Goal: Information Seeking & Learning: Find specific fact

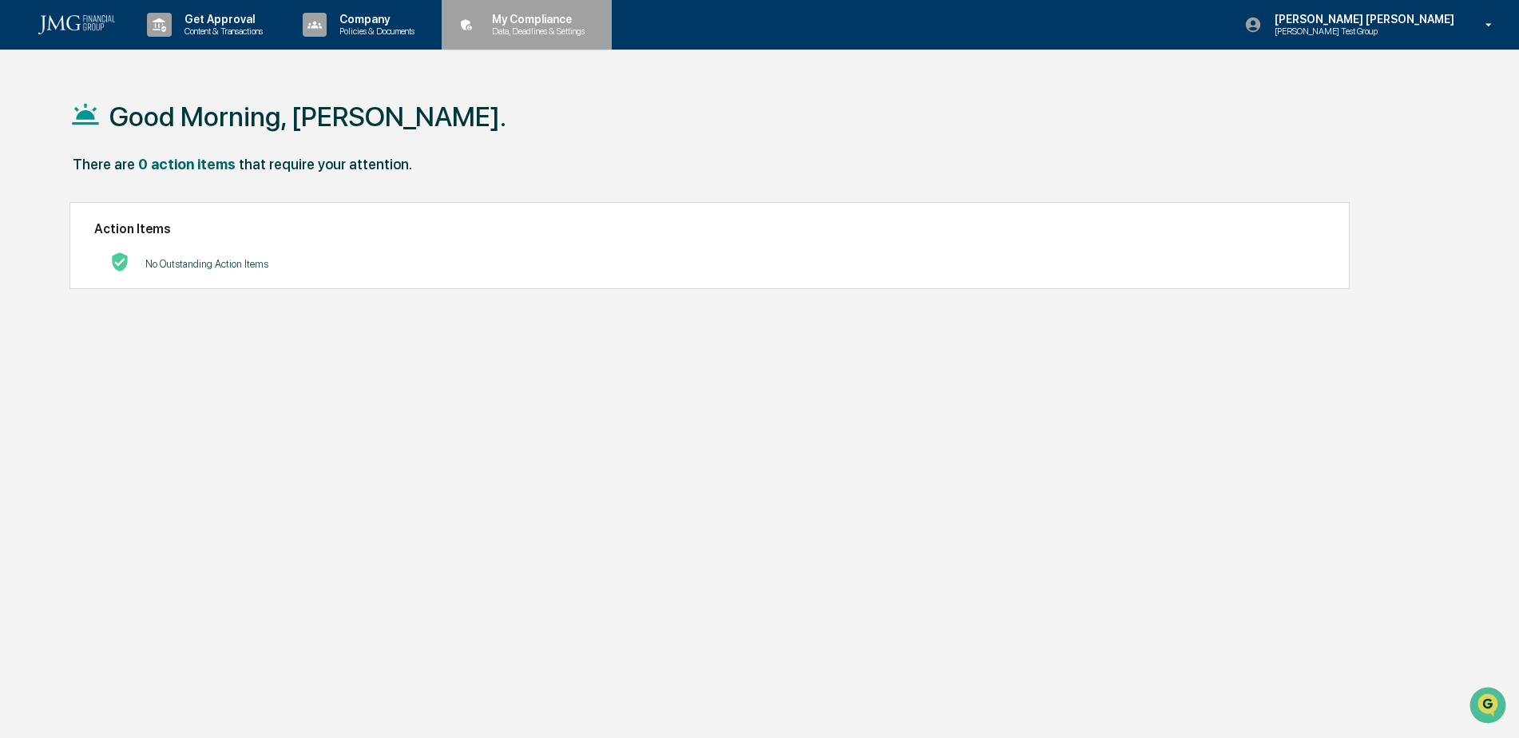
click at [536, 38] on div "My Compliance Data, Deadlines & Settings" at bounding box center [525, 25] width 154 height 50
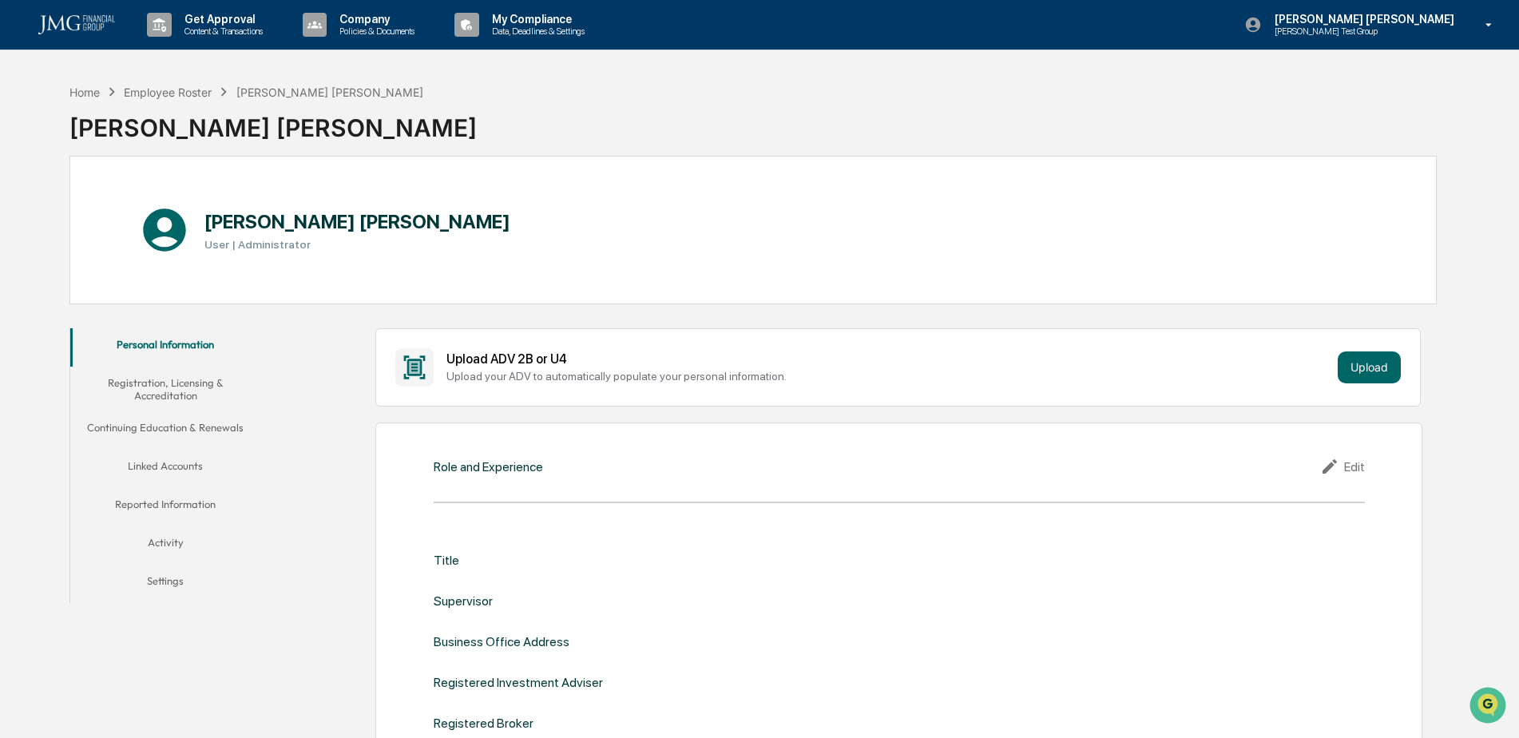
click at [183, 466] on button "Linked Accounts" at bounding box center [165, 469] width 191 height 38
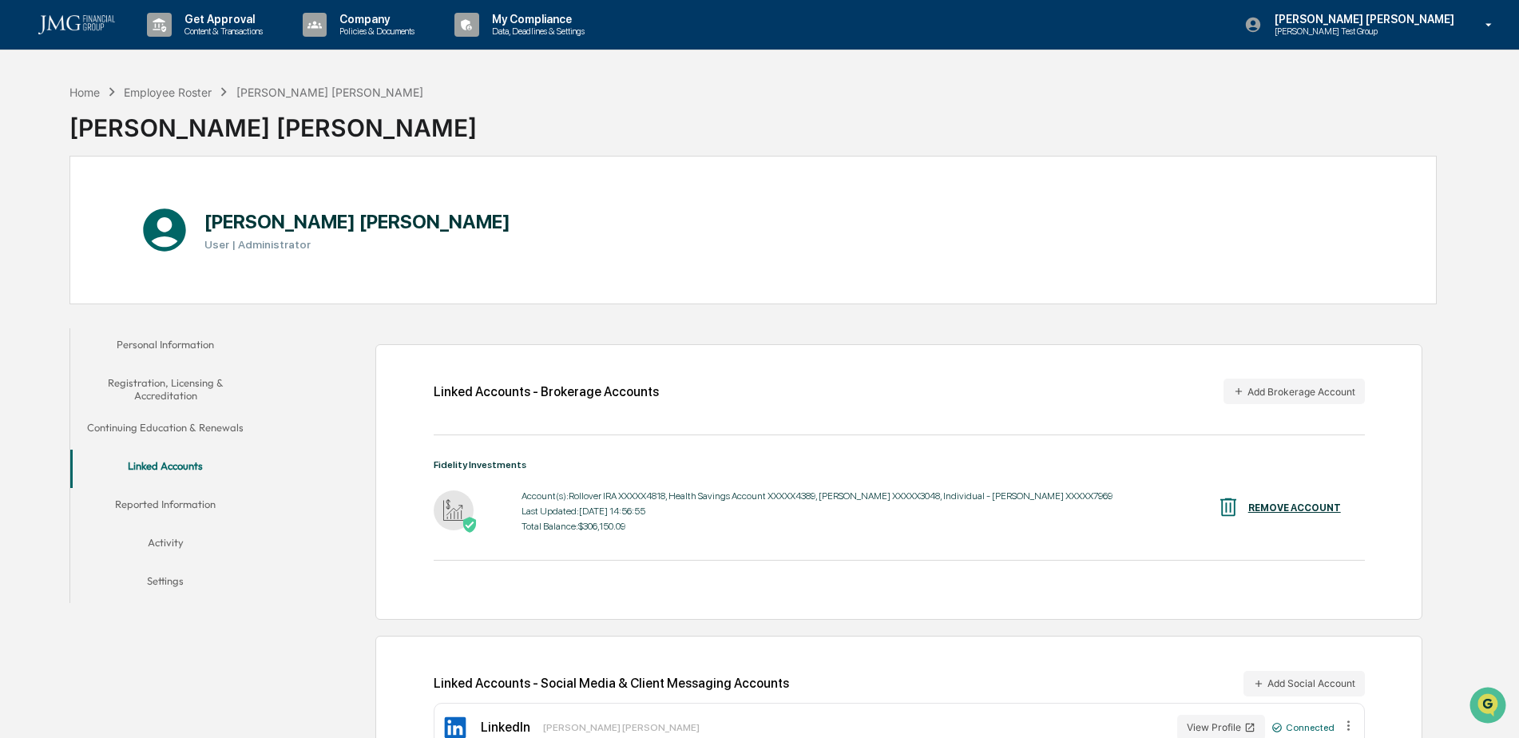
scroll to position [76, 0]
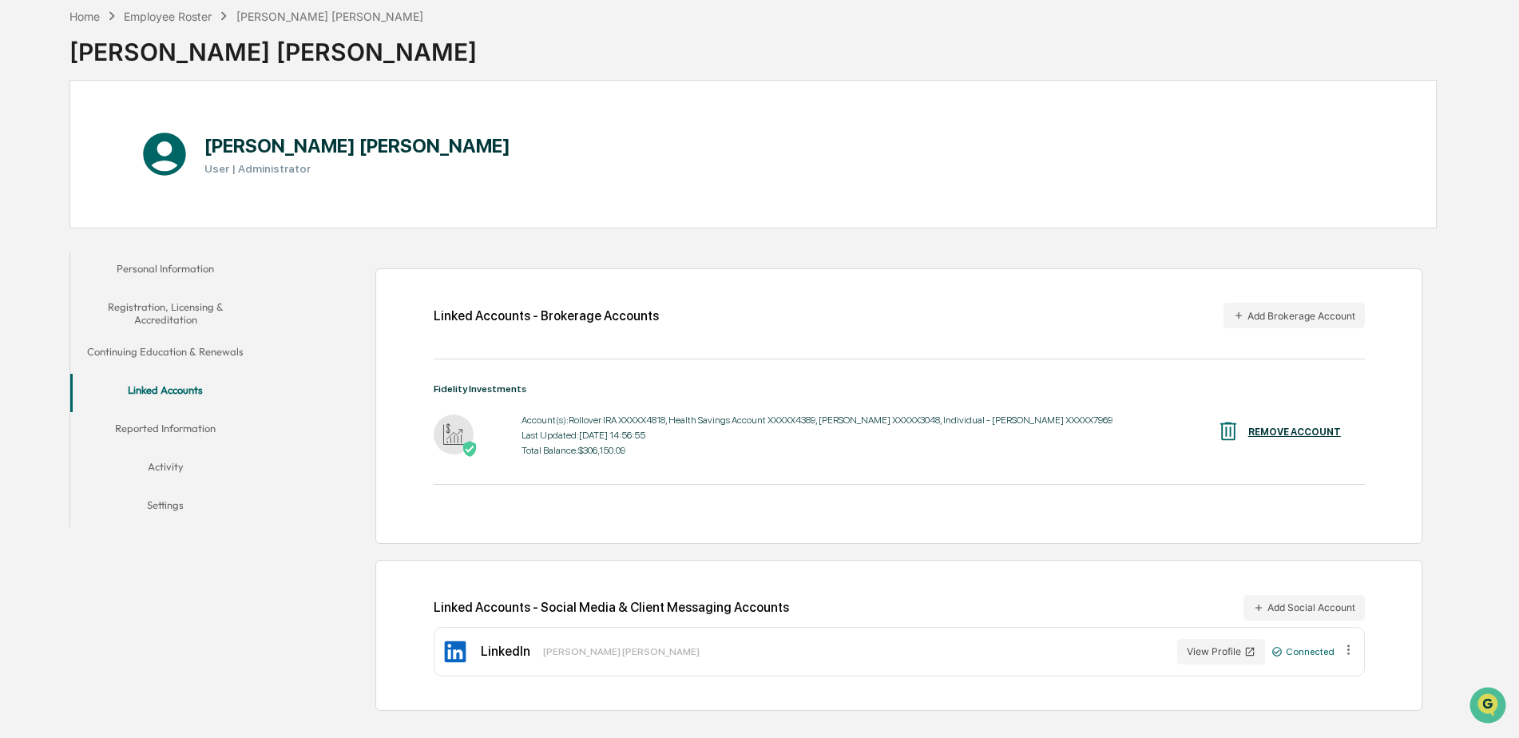
click at [195, 427] on button "Reported Information" at bounding box center [165, 431] width 191 height 38
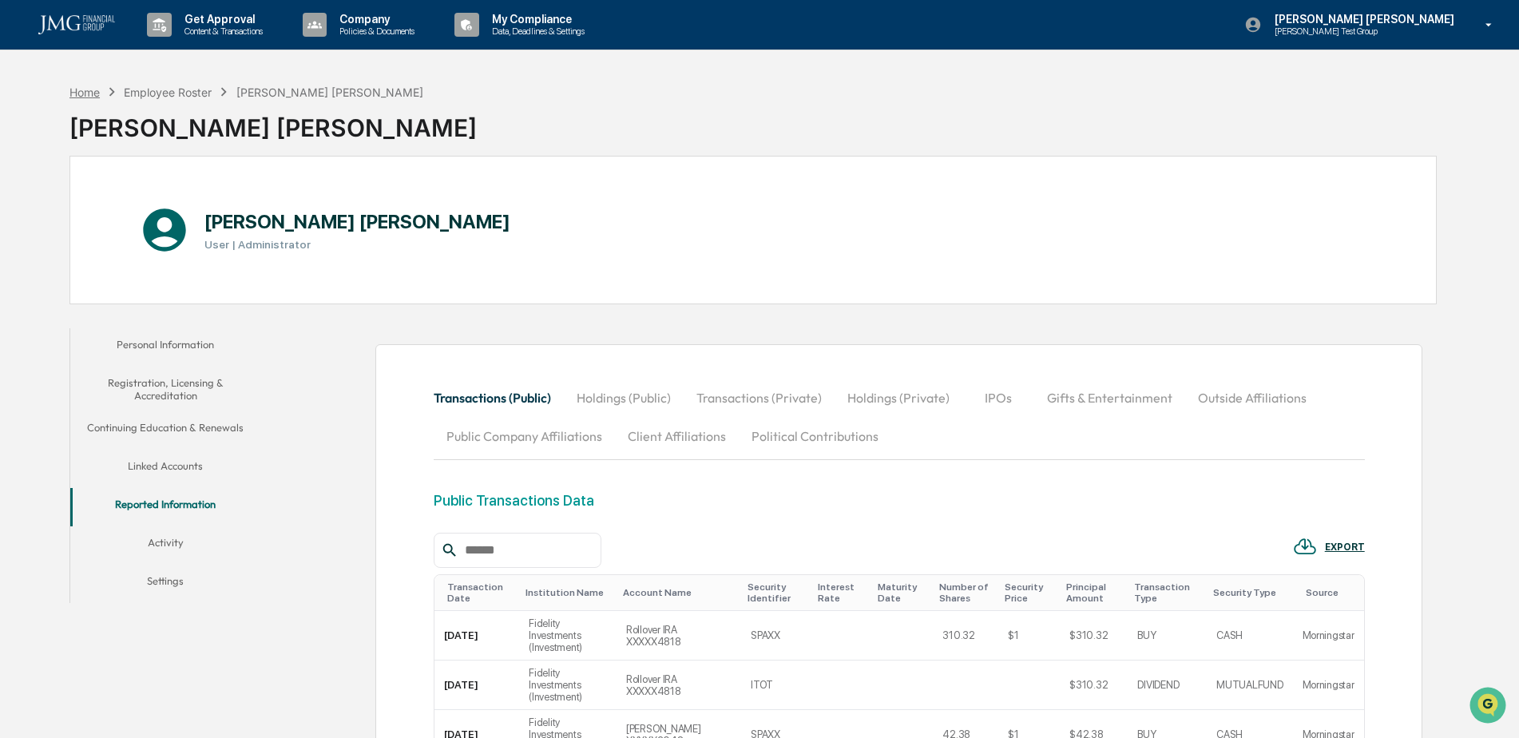
click at [87, 93] on div "Home" at bounding box center [84, 92] width 30 height 14
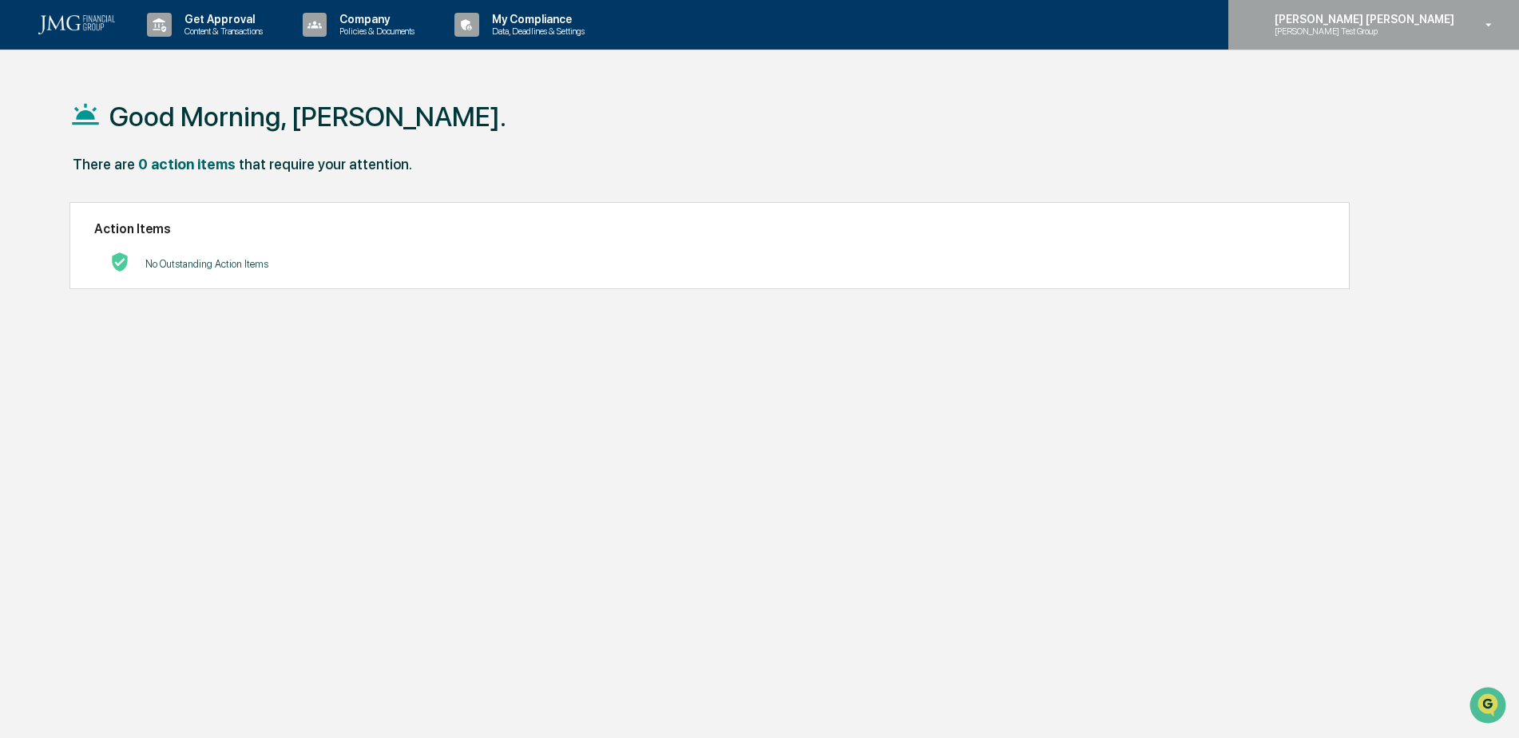
click at [1430, 46] on div "Steven Lennart Steve Test Group" at bounding box center [1373, 25] width 291 height 50
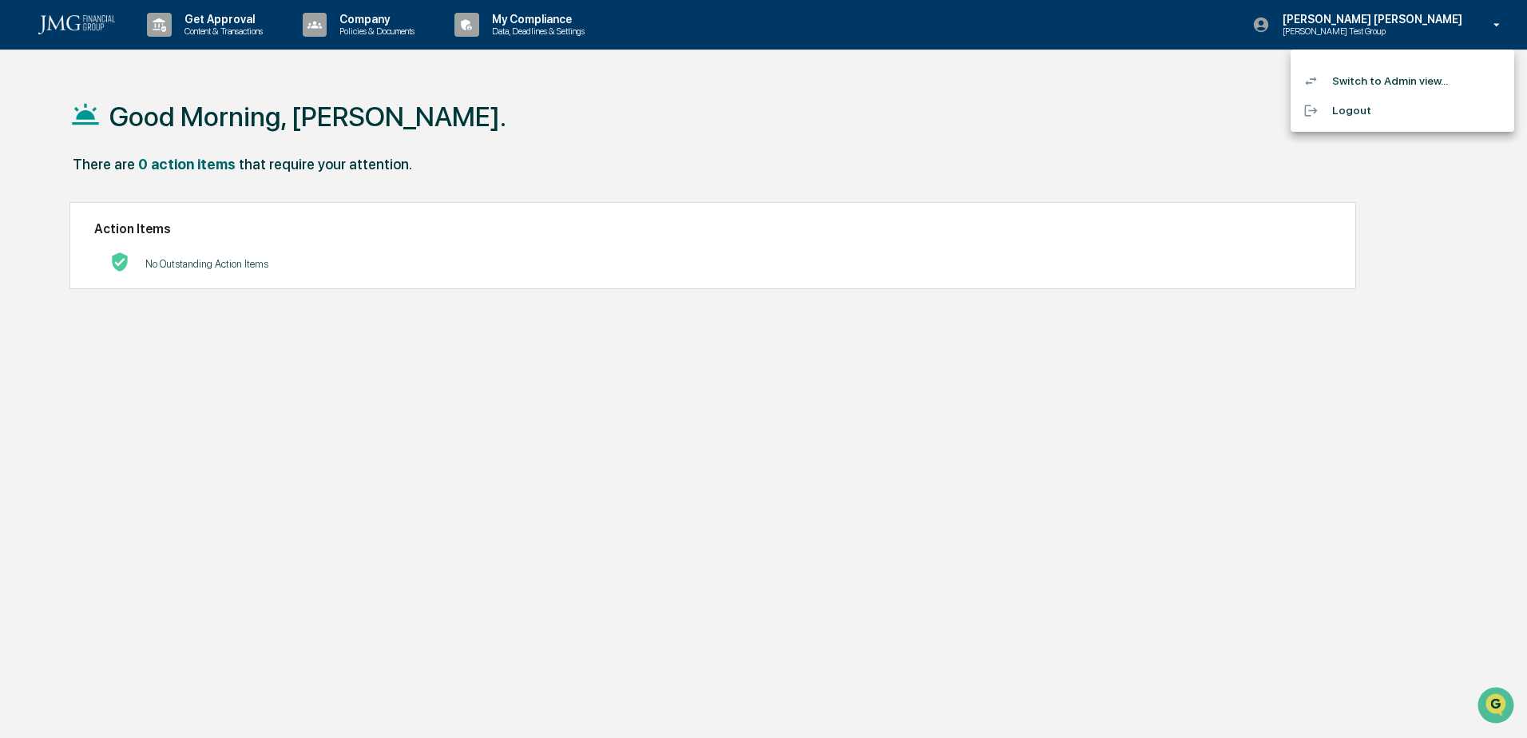
click at [1394, 77] on li "Switch to Admin view..." at bounding box center [1403, 81] width 224 height 30
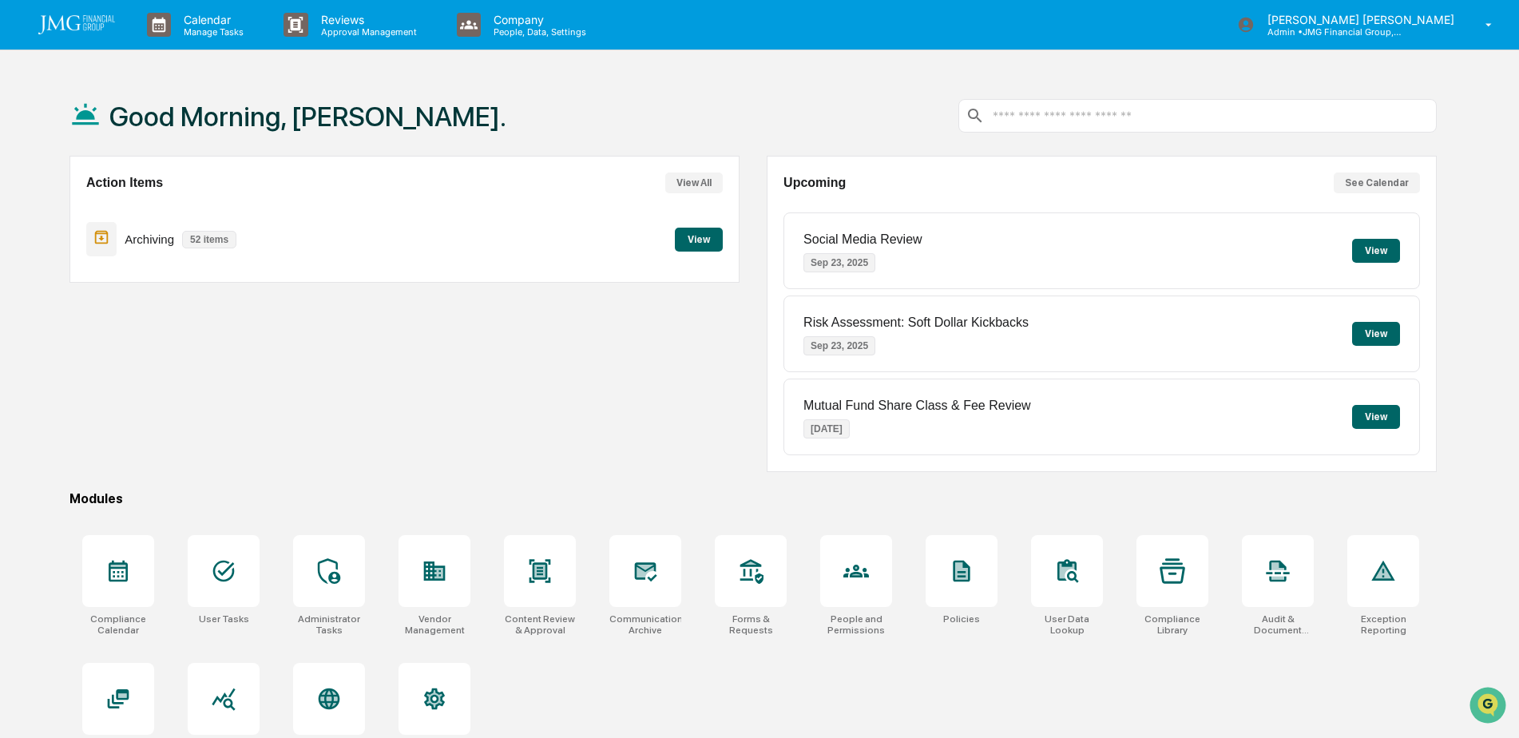
scroll to position [76, 0]
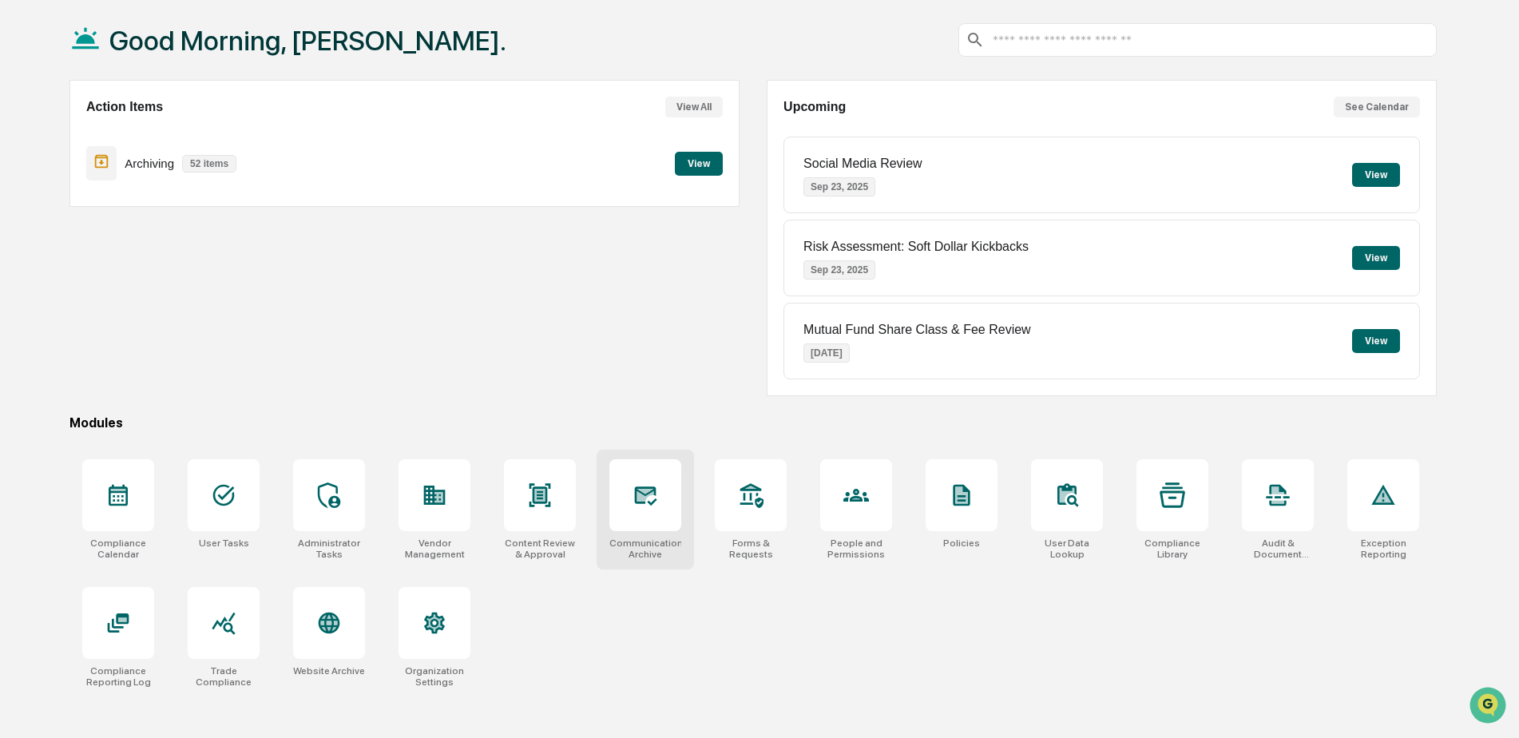
click at [650, 533] on div "Communications Archive" at bounding box center [645, 510] width 97 height 120
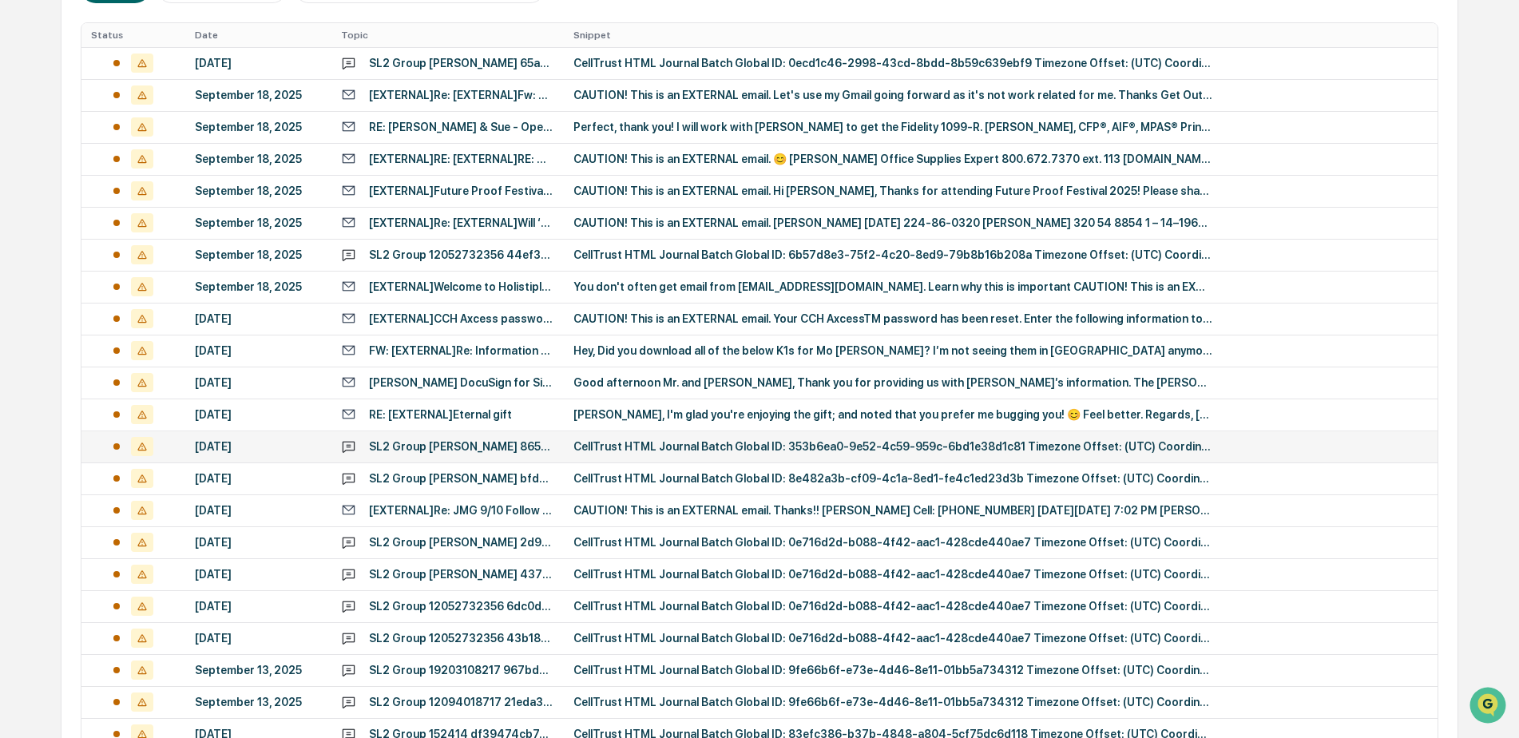
scroll to position [399, 0]
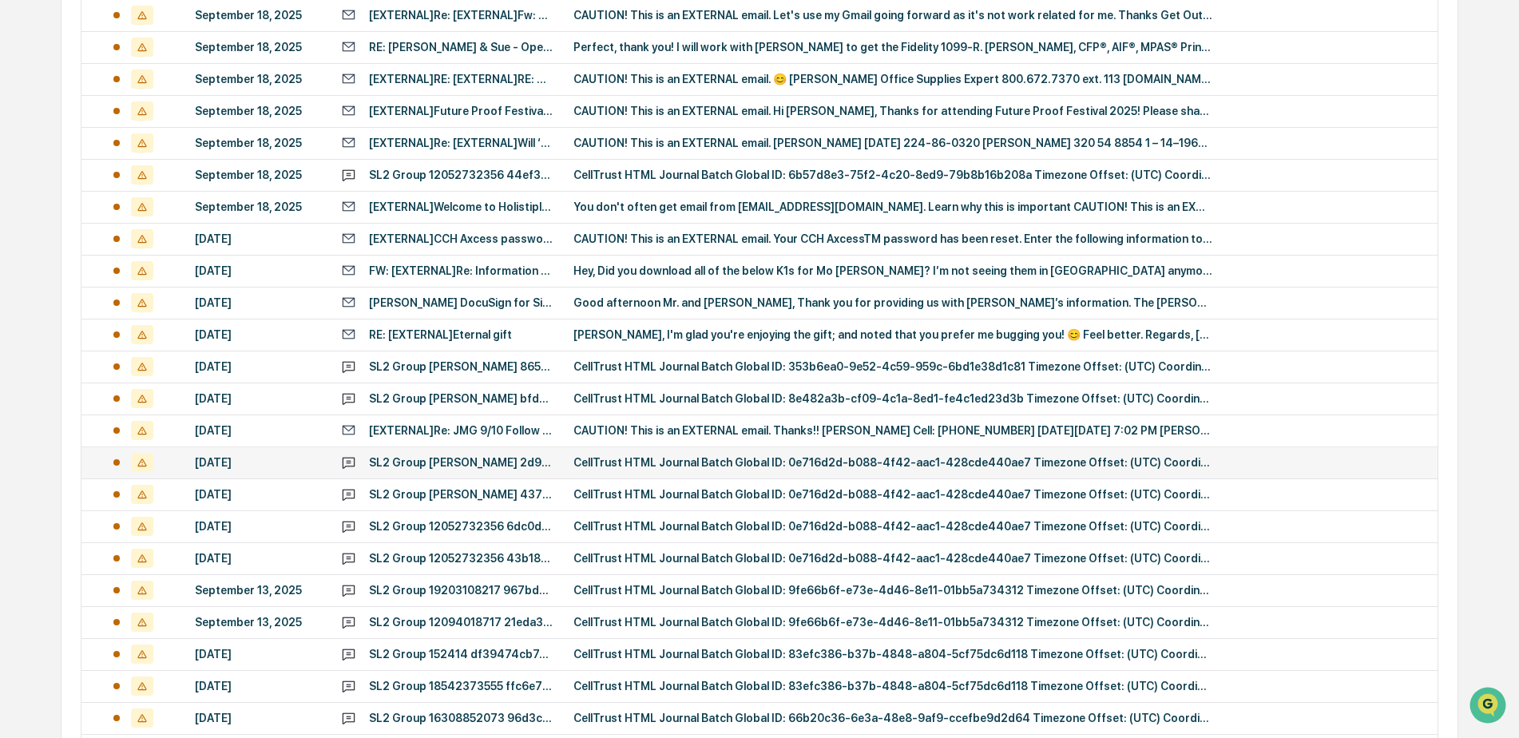
click at [712, 466] on div "CellTrust HTML Journal Batch Global ID: 0e716d2d-b088-4f42-aac1-428cde440ae7 Ti…" at bounding box center [892, 462] width 639 height 13
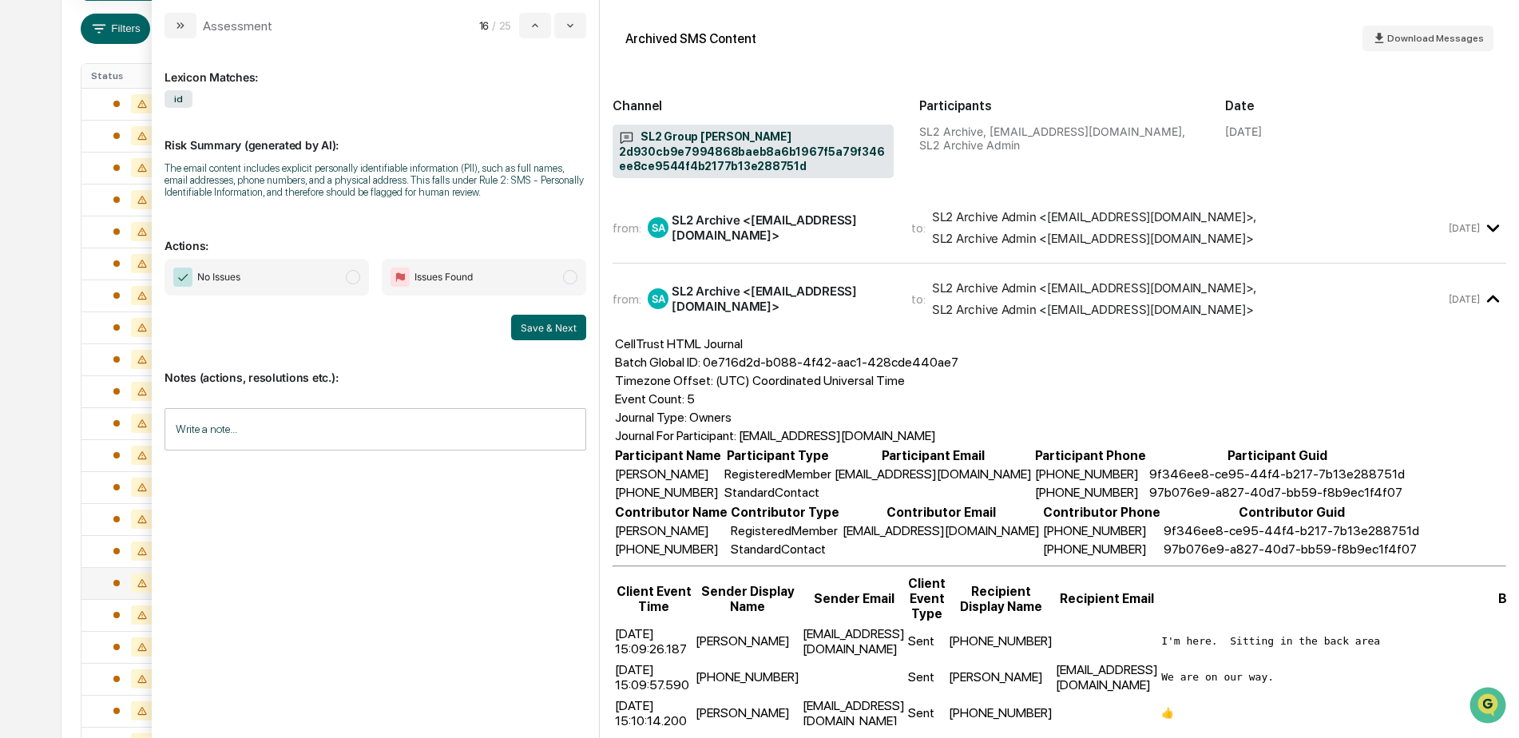
scroll to position [199, 0]
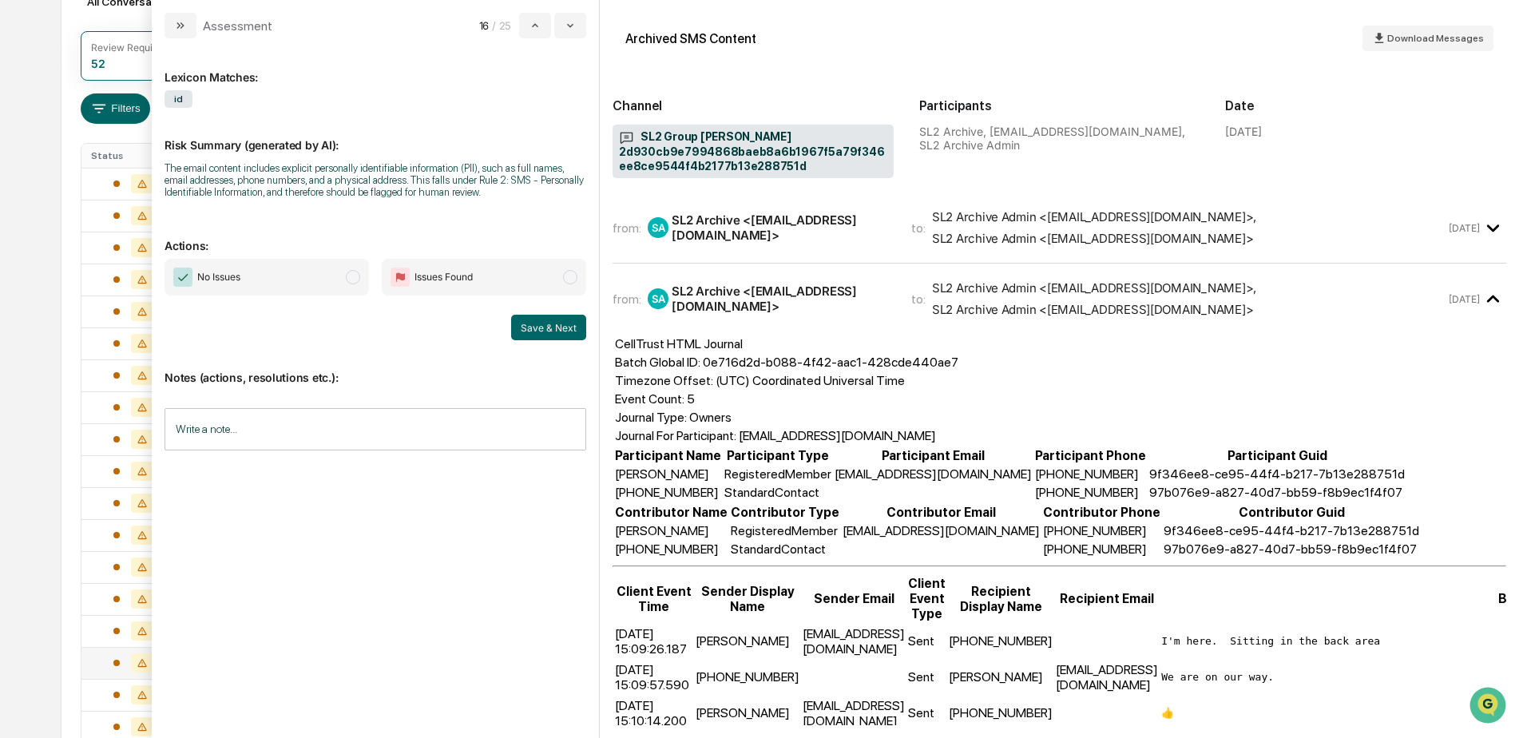
click at [66, 200] on div "All Conversations Options Review Required 52 Review Completed - Flagged as Issu…" at bounding box center [760, 512] width 1398 height 1092
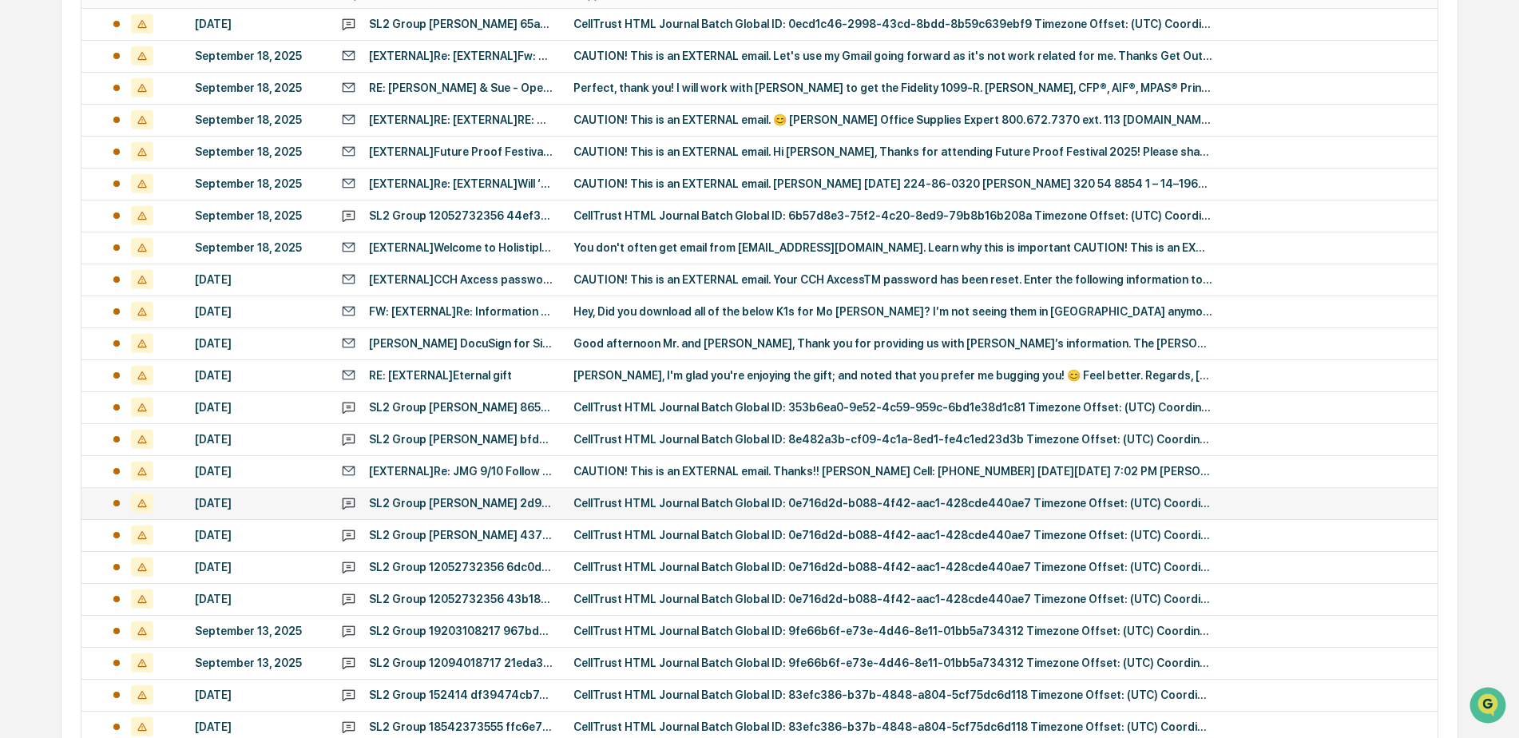
scroll to position [518, 0]
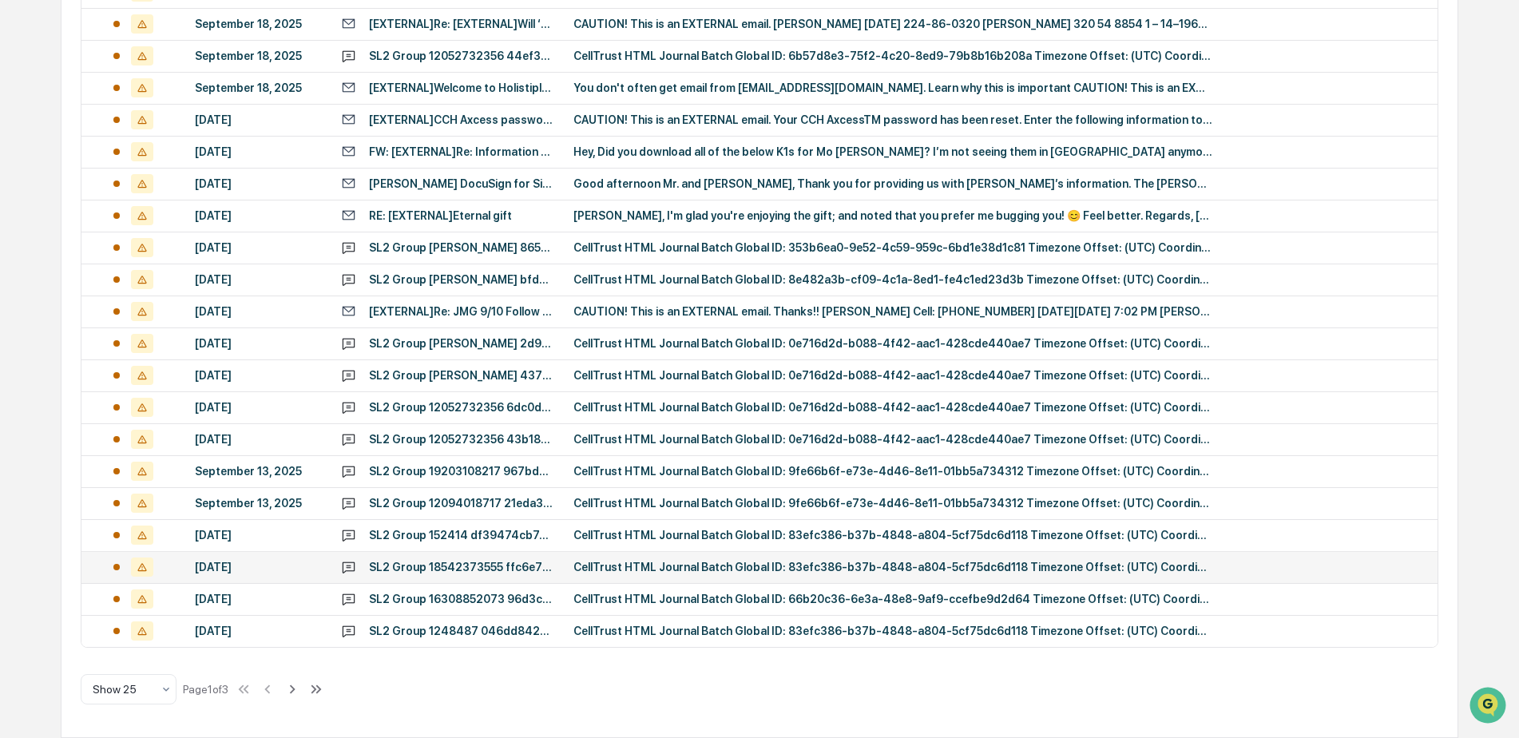
click at [693, 567] on div "CellTrust HTML Journal Batch Global ID: 83efc386-b37b-4848-a804-5cf75dc6d118 Ti…" at bounding box center [892, 567] width 639 height 13
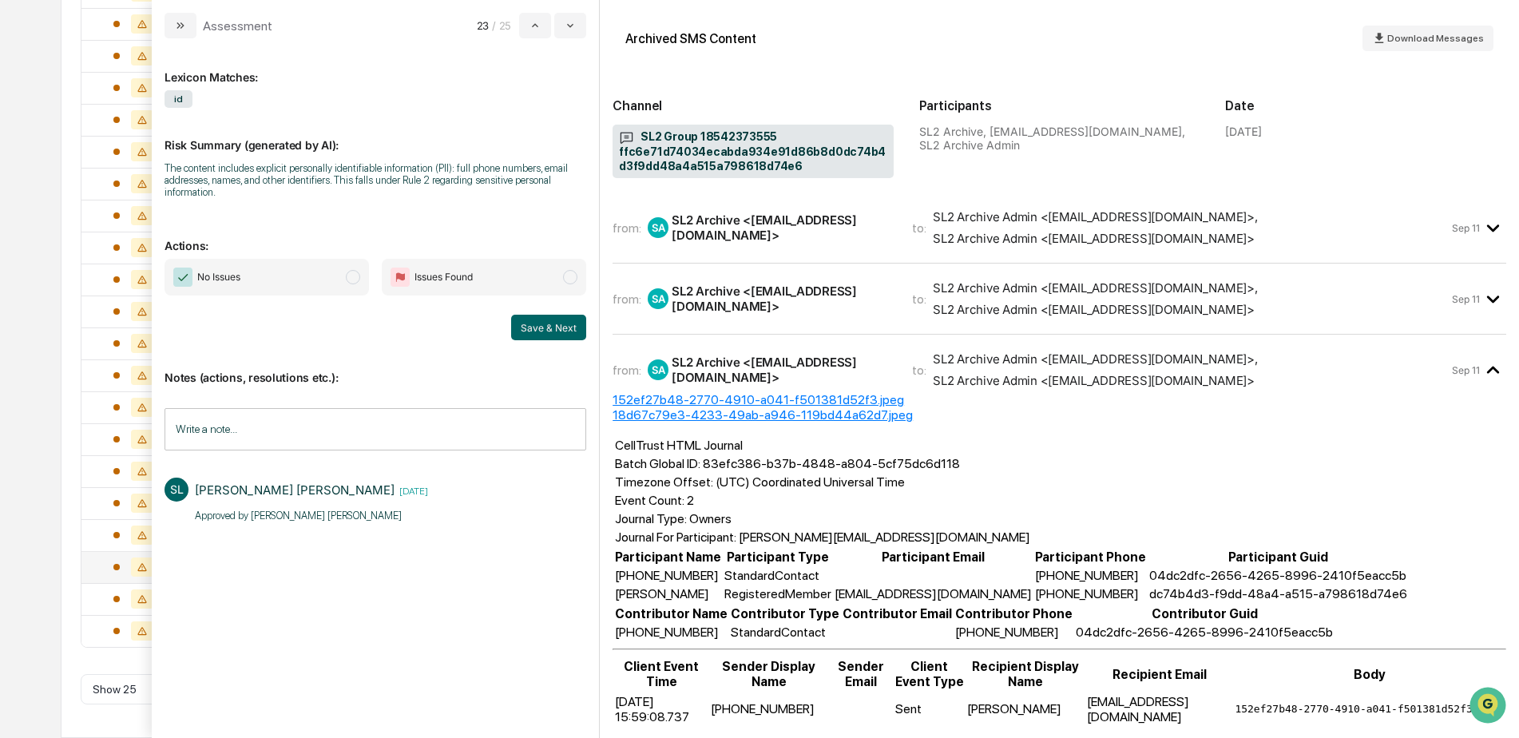
scroll to position [99, 0]
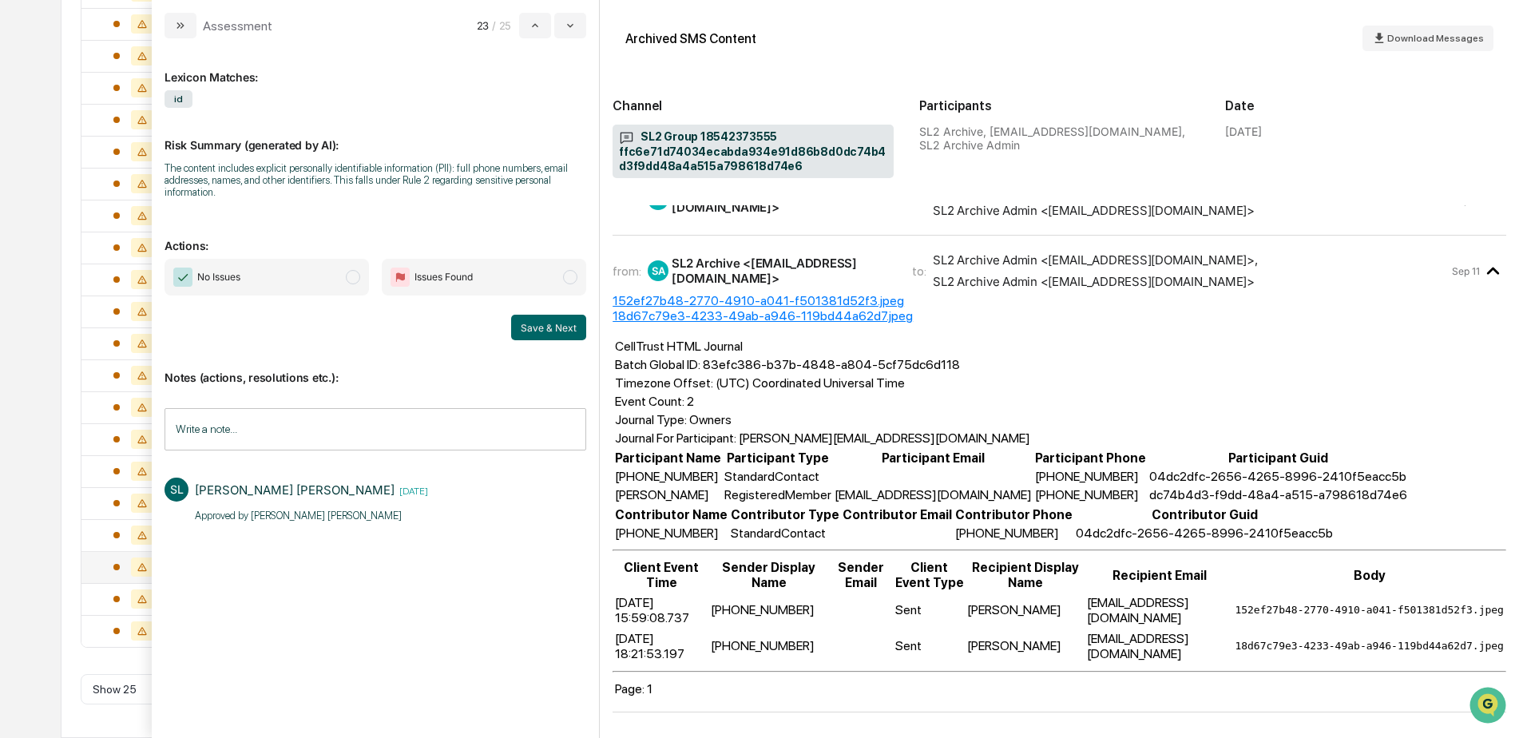
click at [51, 561] on div "Calendar Manage Tasks Reviews Approval Management Company People, Data, Setting…" at bounding box center [759, 110] width 1519 height 1256
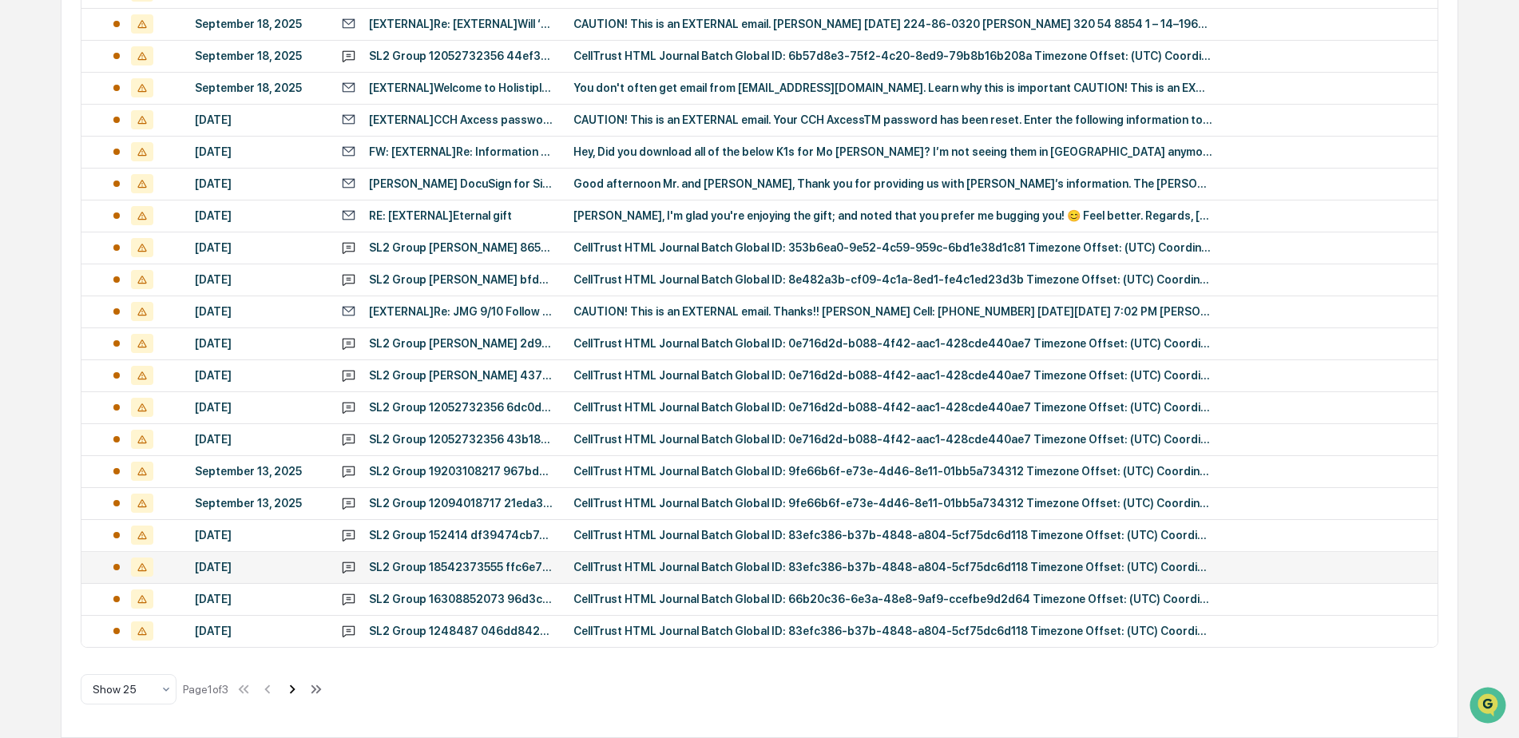
click at [294, 688] on icon at bounding box center [293, 689] width 18 height 18
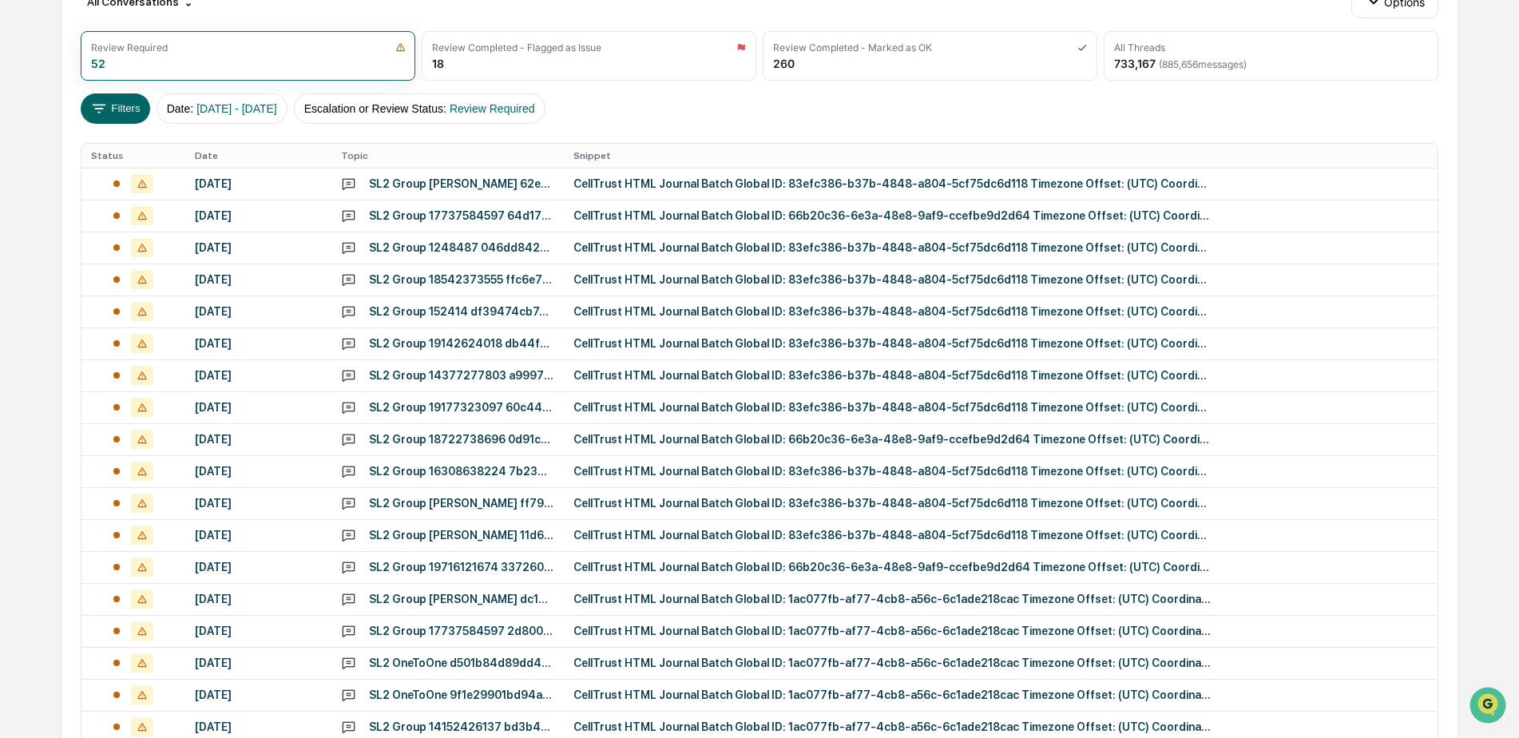
scroll to position [39, 0]
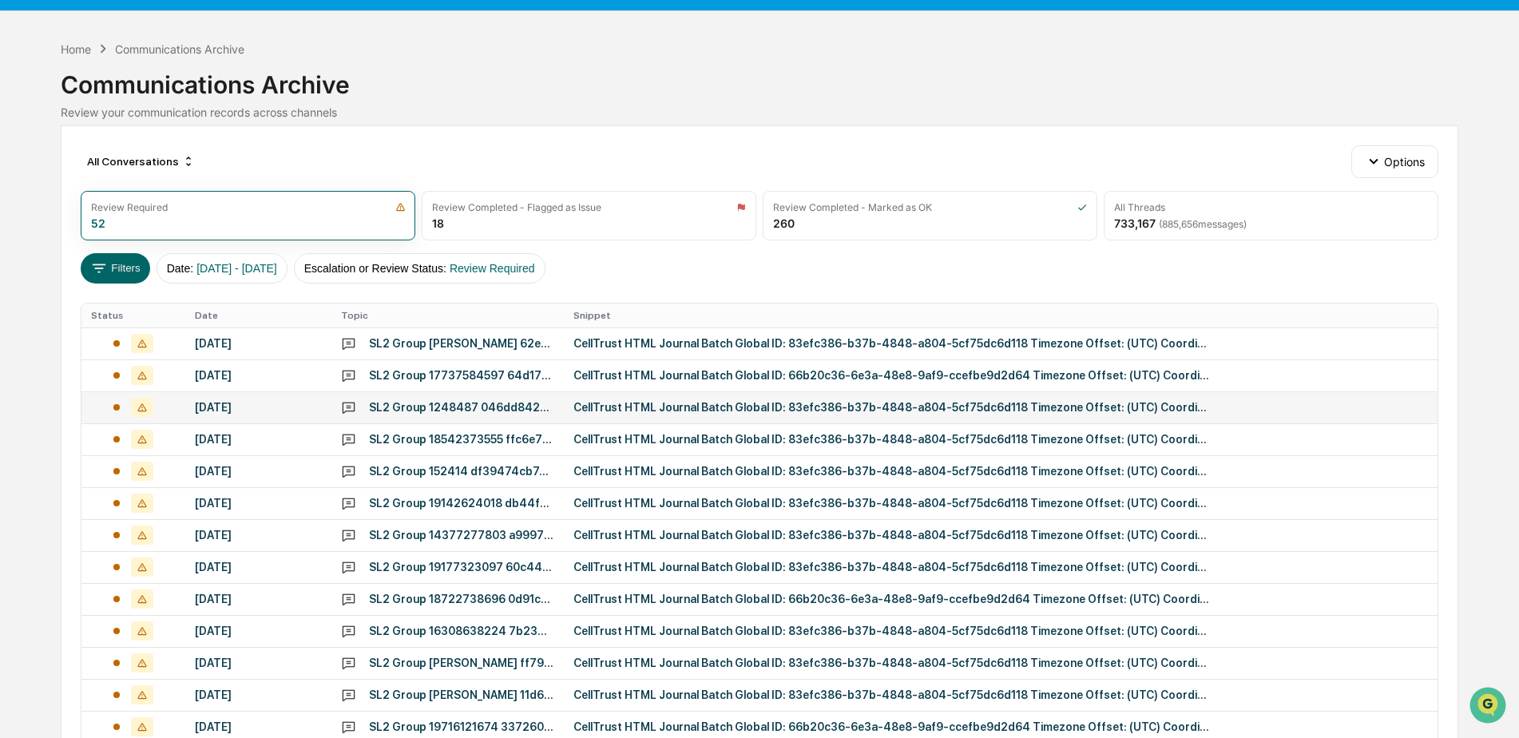
click at [464, 411] on div "SL2 Group 1248487 046dd842c2044d32a64ae90dfe40d2879952409cc93846d08fa1112666e23…" at bounding box center [461, 407] width 185 height 13
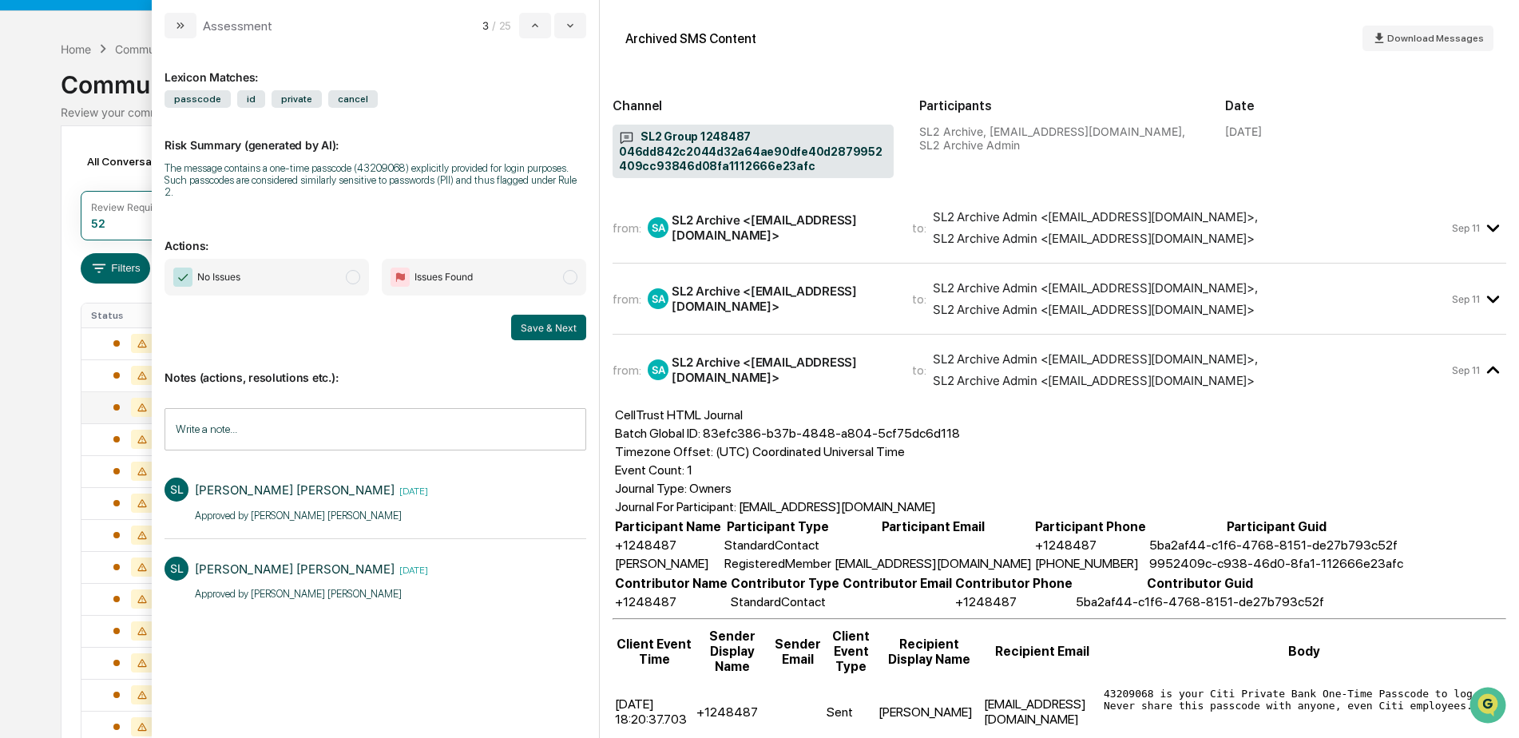
click at [46, 503] on div "Calendar Manage Tasks Reviews Approval Management Company People, Data, Setting…" at bounding box center [759, 589] width 1519 height 1256
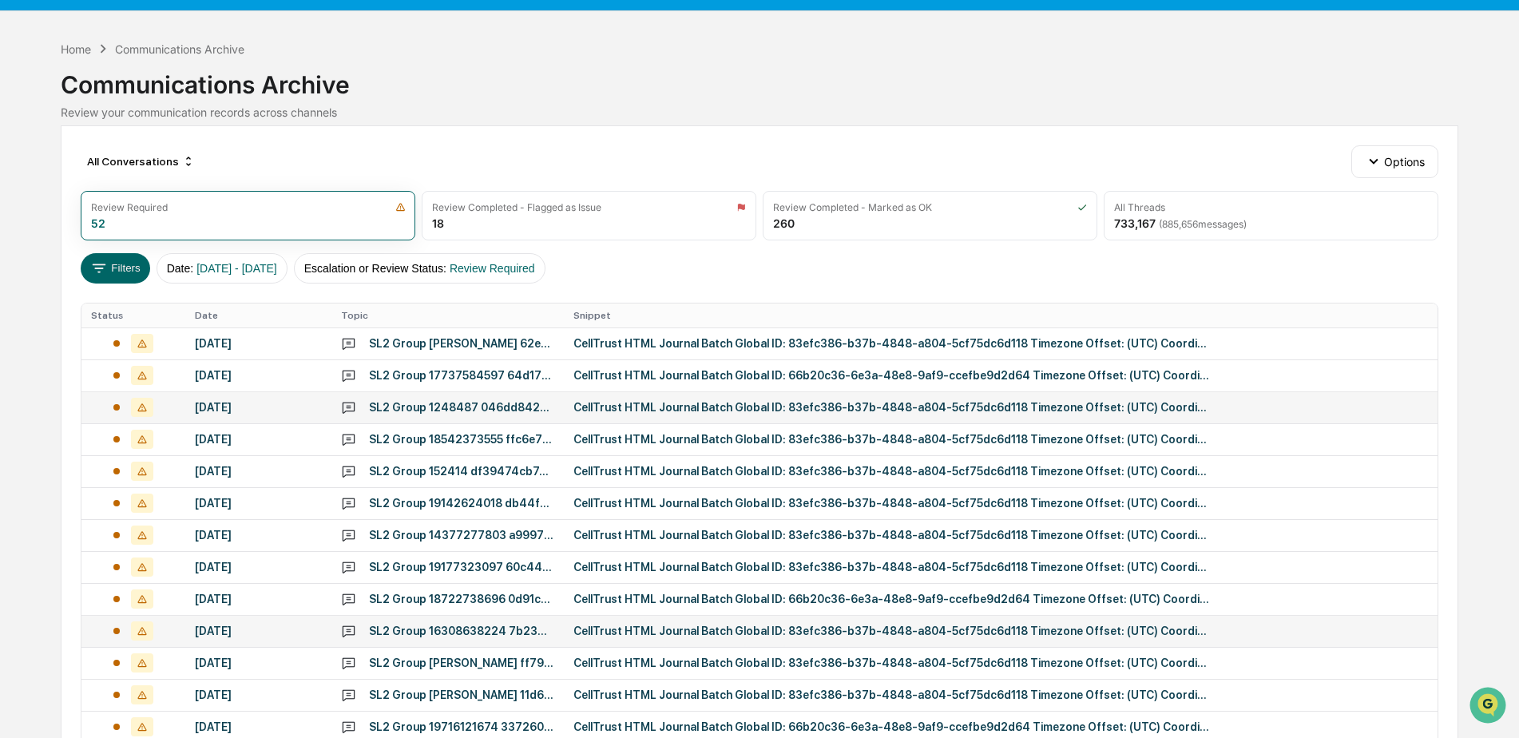
click at [502, 627] on div "SL2 Group 16308638224 7b2371731e1546a6a546d0dfa1eee6f361627b5ac2f34a879f5e8a8c5…" at bounding box center [461, 631] width 185 height 13
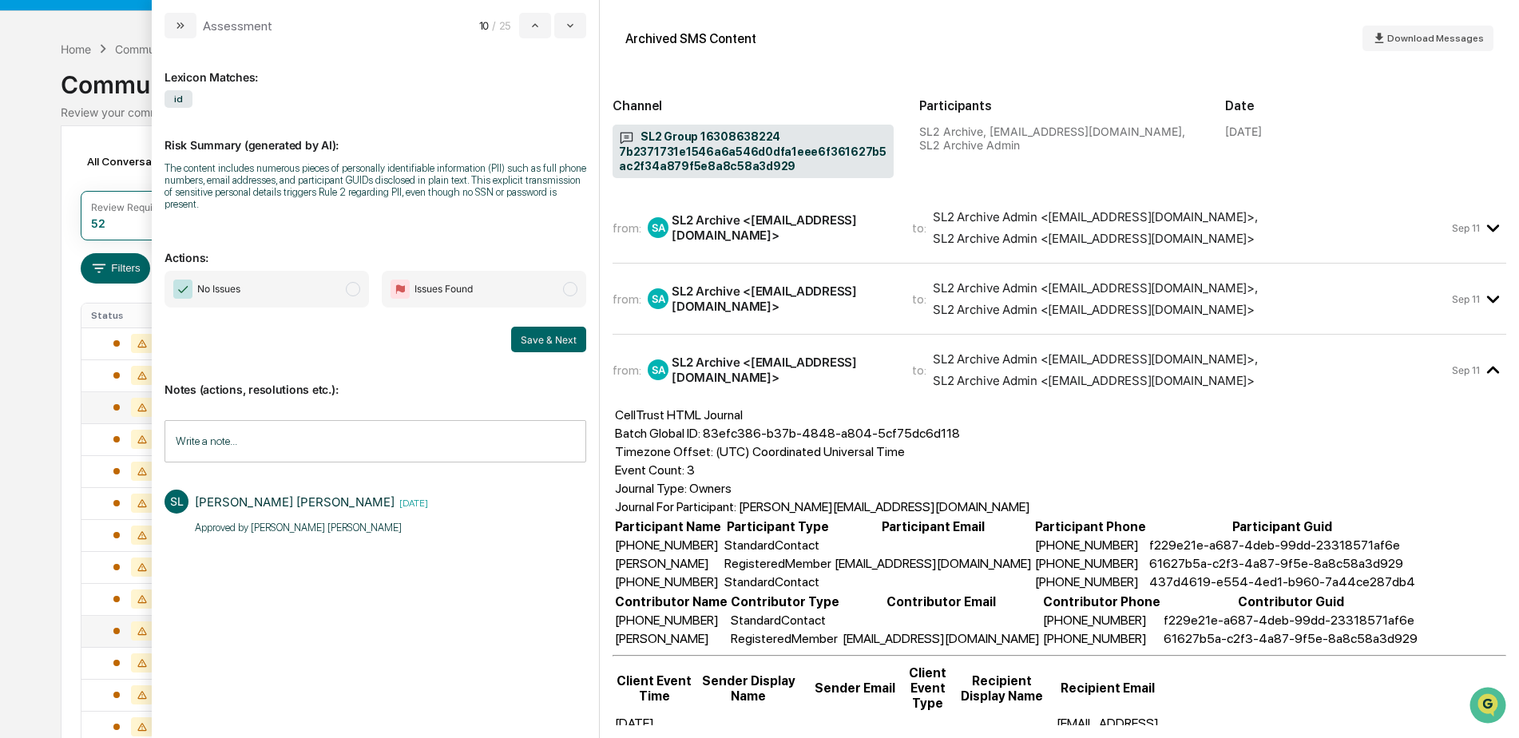
click at [37, 550] on div "Calendar Manage Tasks Reviews Approval Management Company People, Data, Setting…" at bounding box center [759, 589] width 1519 height 1256
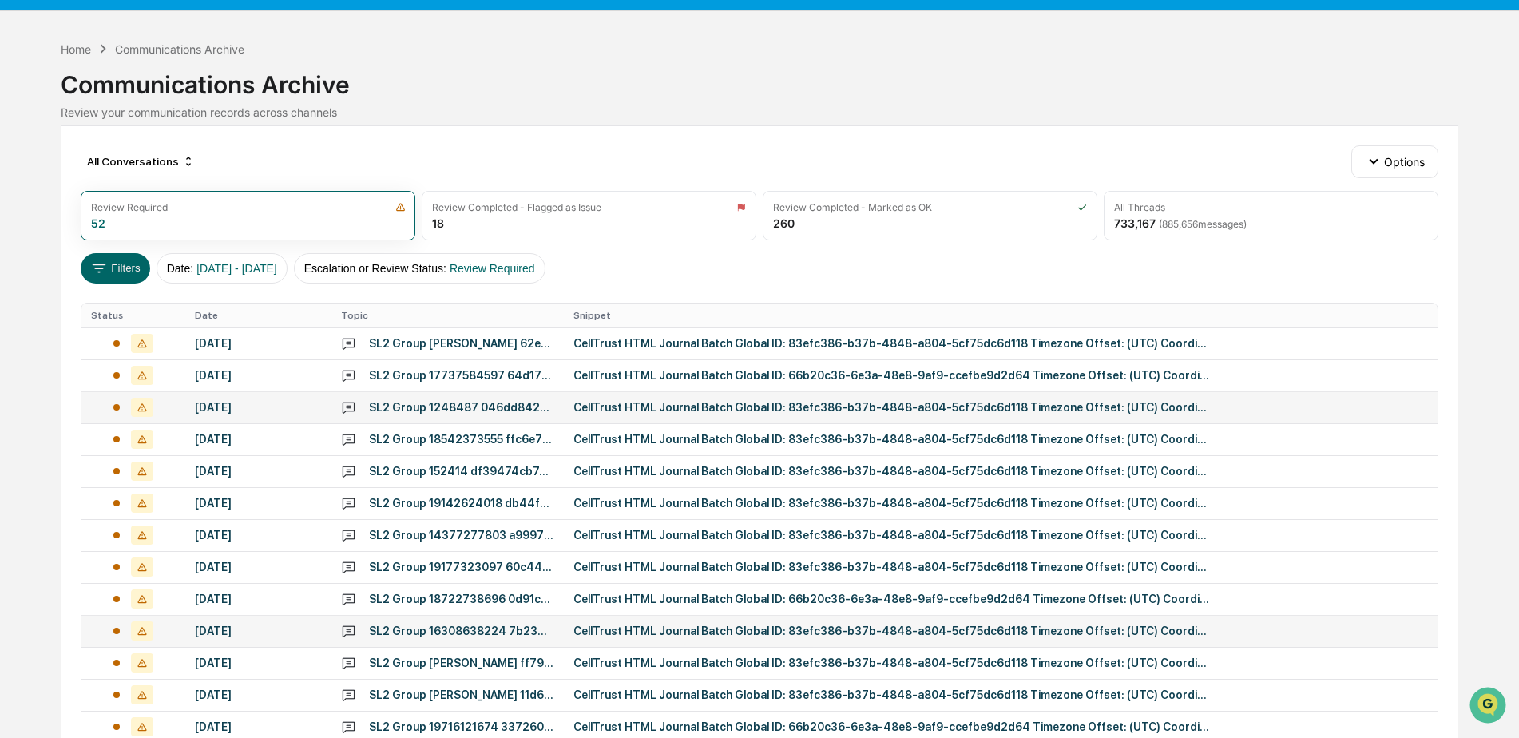
scroll to position [199, 0]
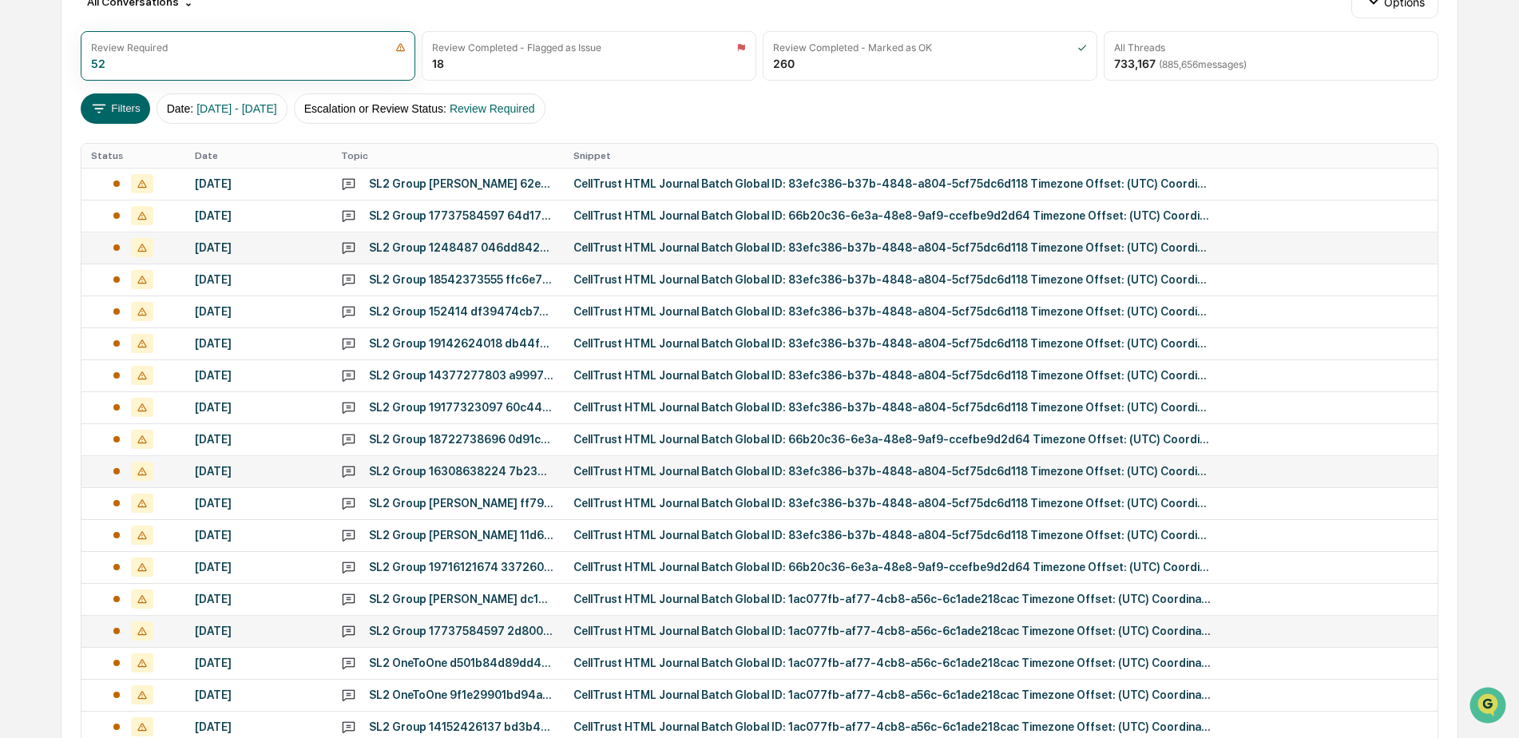
click at [422, 635] on div "SL2 Group 17737584597 2d8006f0a1294872b094169ddf8b8725a2e634a7f54c4f4ca50638818…" at bounding box center [461, 631] width 185 height 13
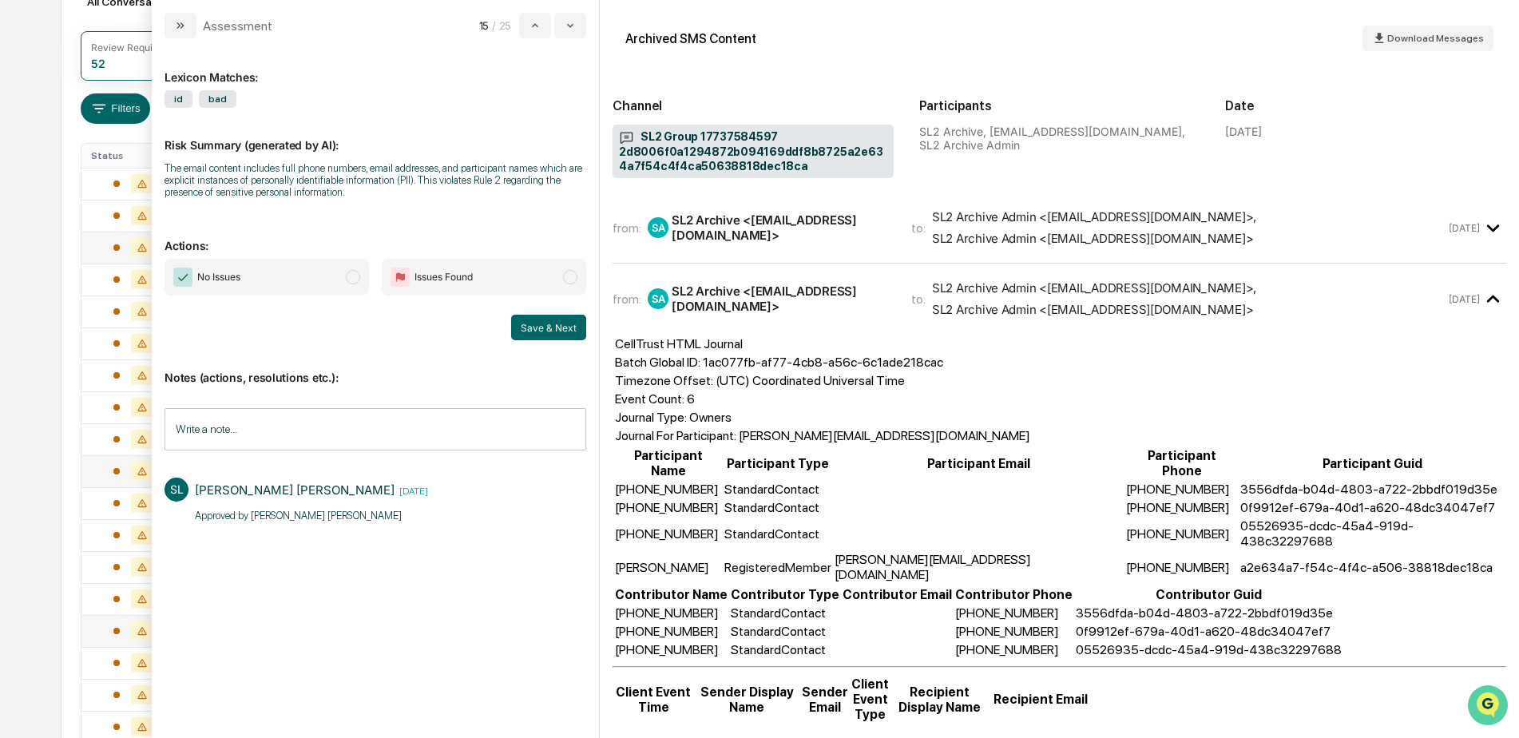
click at [1489, 704] on img "Open customer support" at bounding box center [1488, 705] width 40 height 32
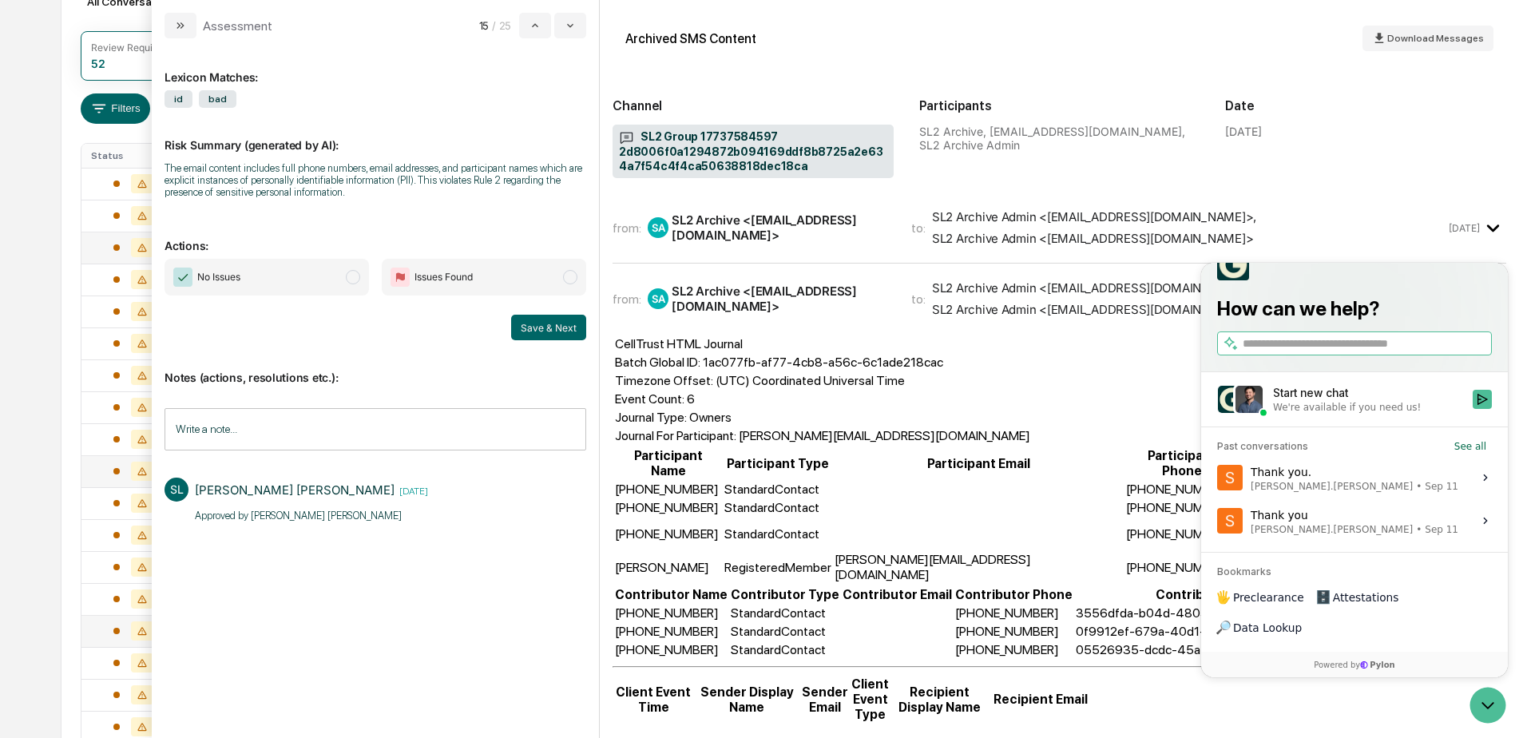
click at [1364, 414] on div "We're available if you need us!" at bounding box center [1347, 407] width 148 height 13
click at [1473, 409] on button "Start new chat We're available if you need us!" at bounding box center [1482, 399] width 19 height 19
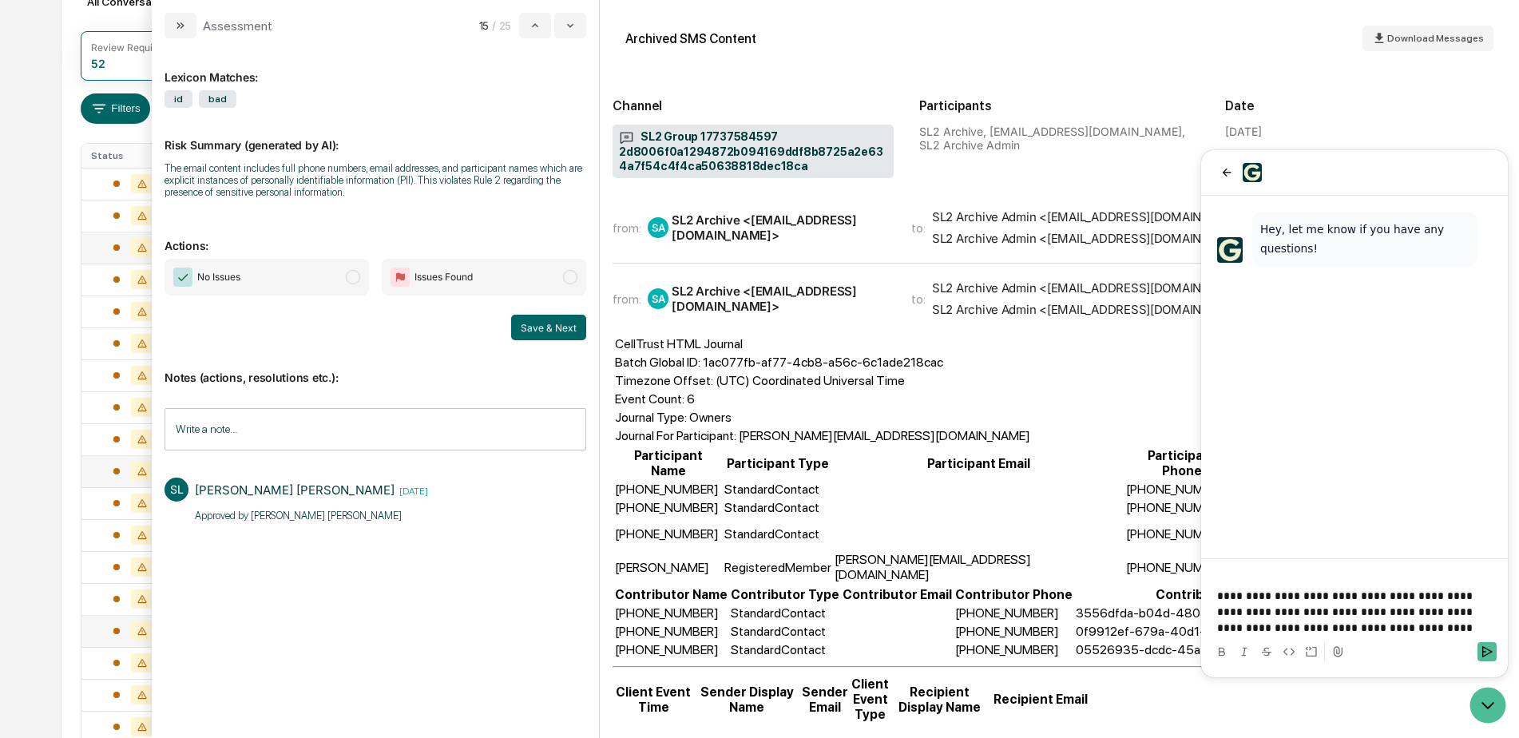
click at [1337, 650] on icon at bounding box center [1338, 651] width 9 height 10
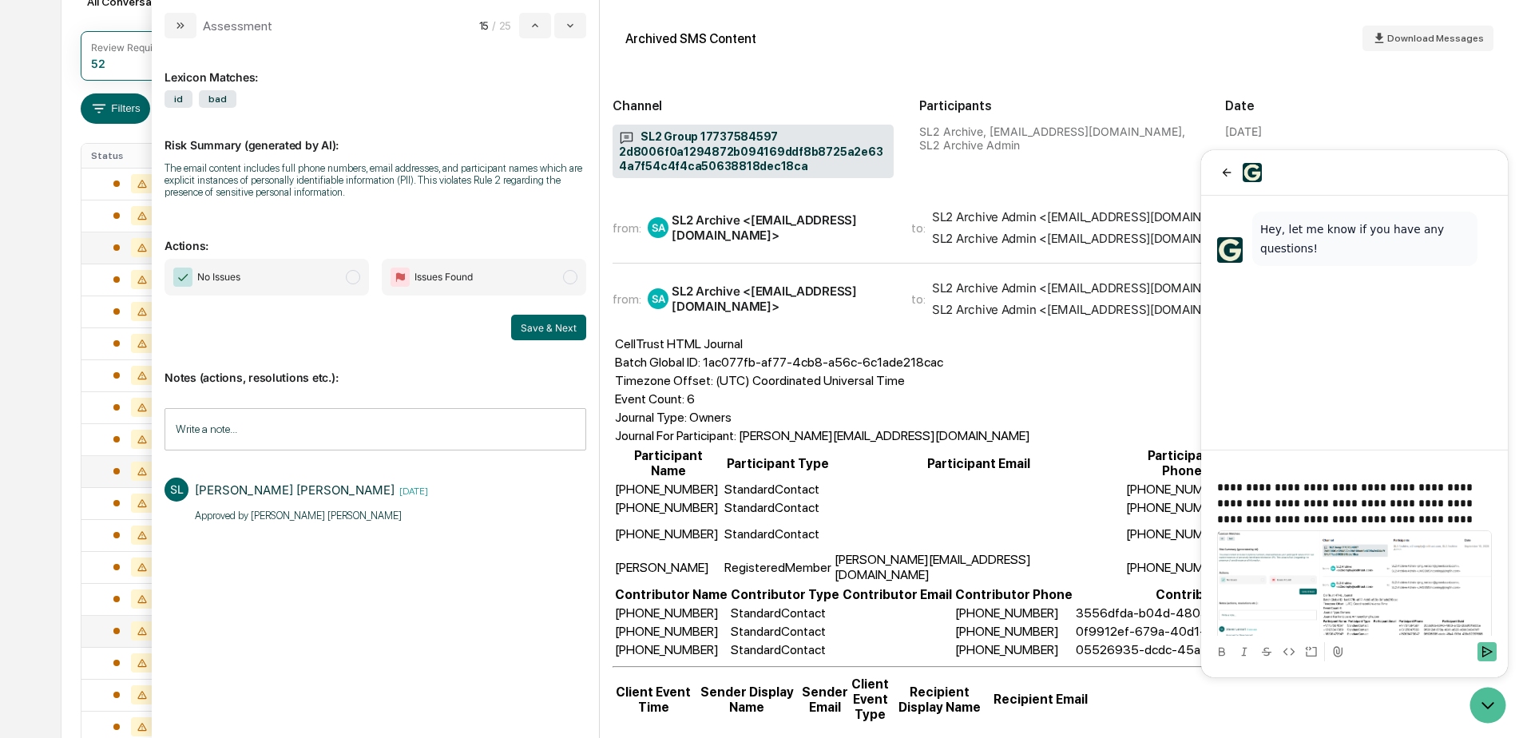
click at [1487, 652] on icon "Send" at bounding box center [1487, 651] width 13 height 13
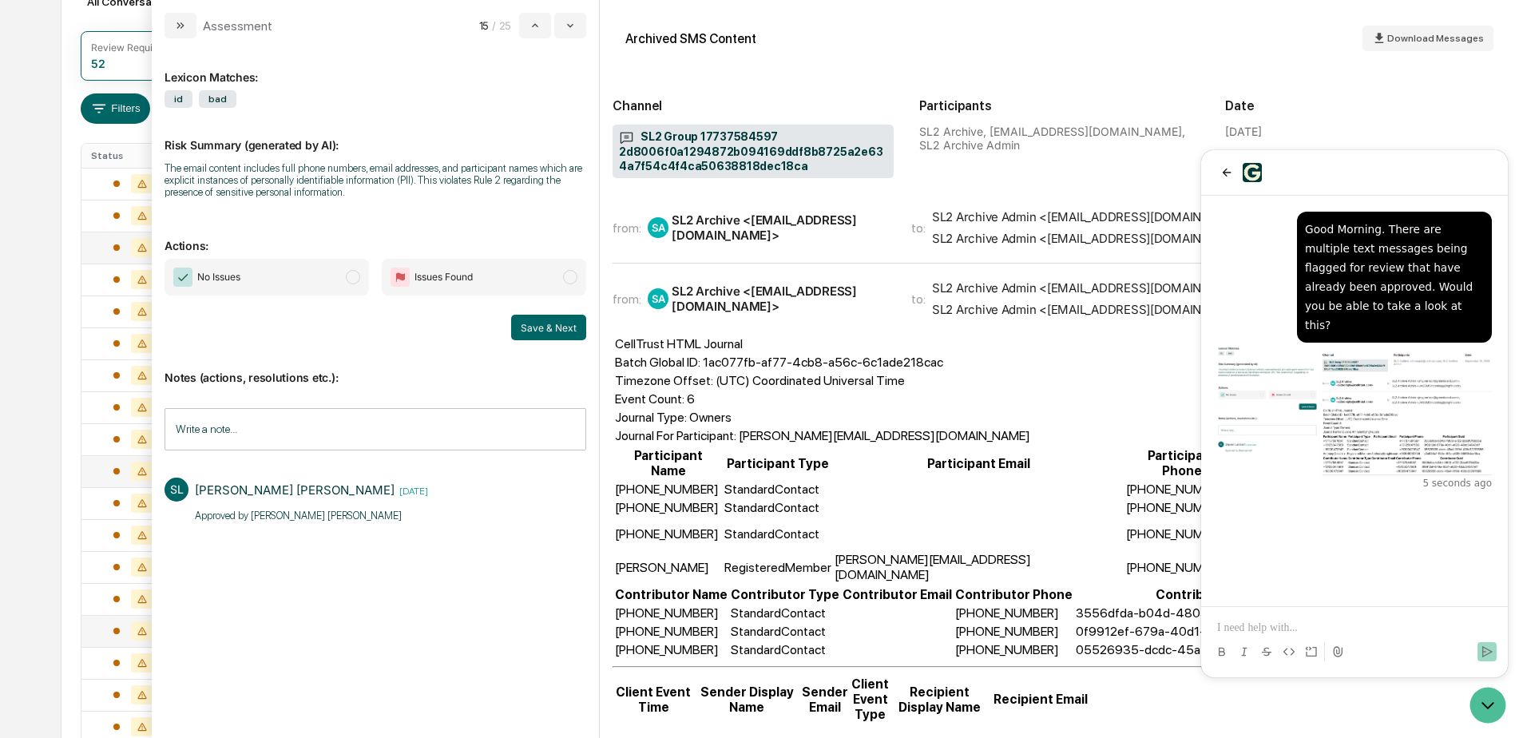
click at [75, 378] on div "All Conversations Options Review Required 52 Review Completed - Flagged as Issu…" at bounding box center [760, 512] width 1398 height 1092
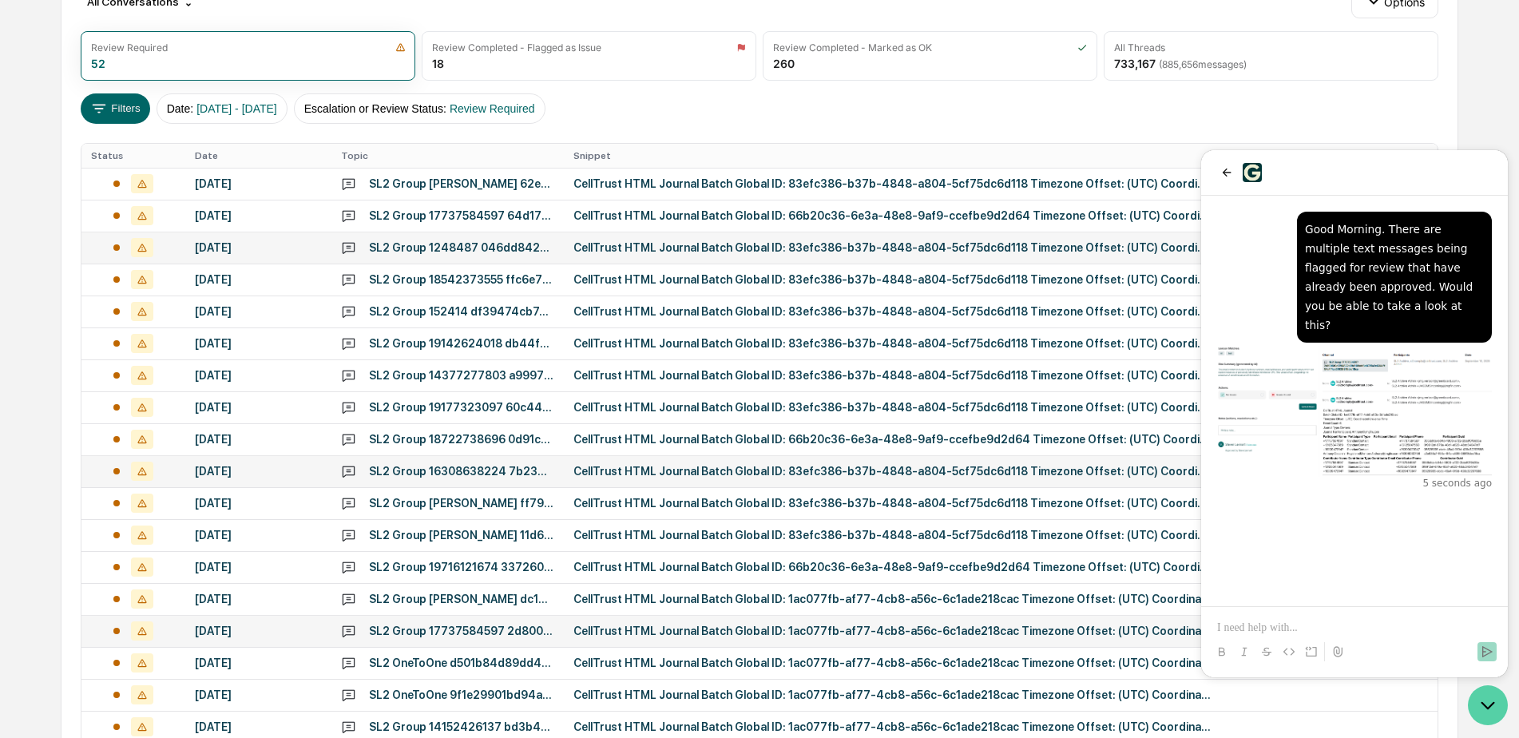
click at [1487, 710] on icon "Open customer support" at bounding box center [1488, 705] width 40 height 40
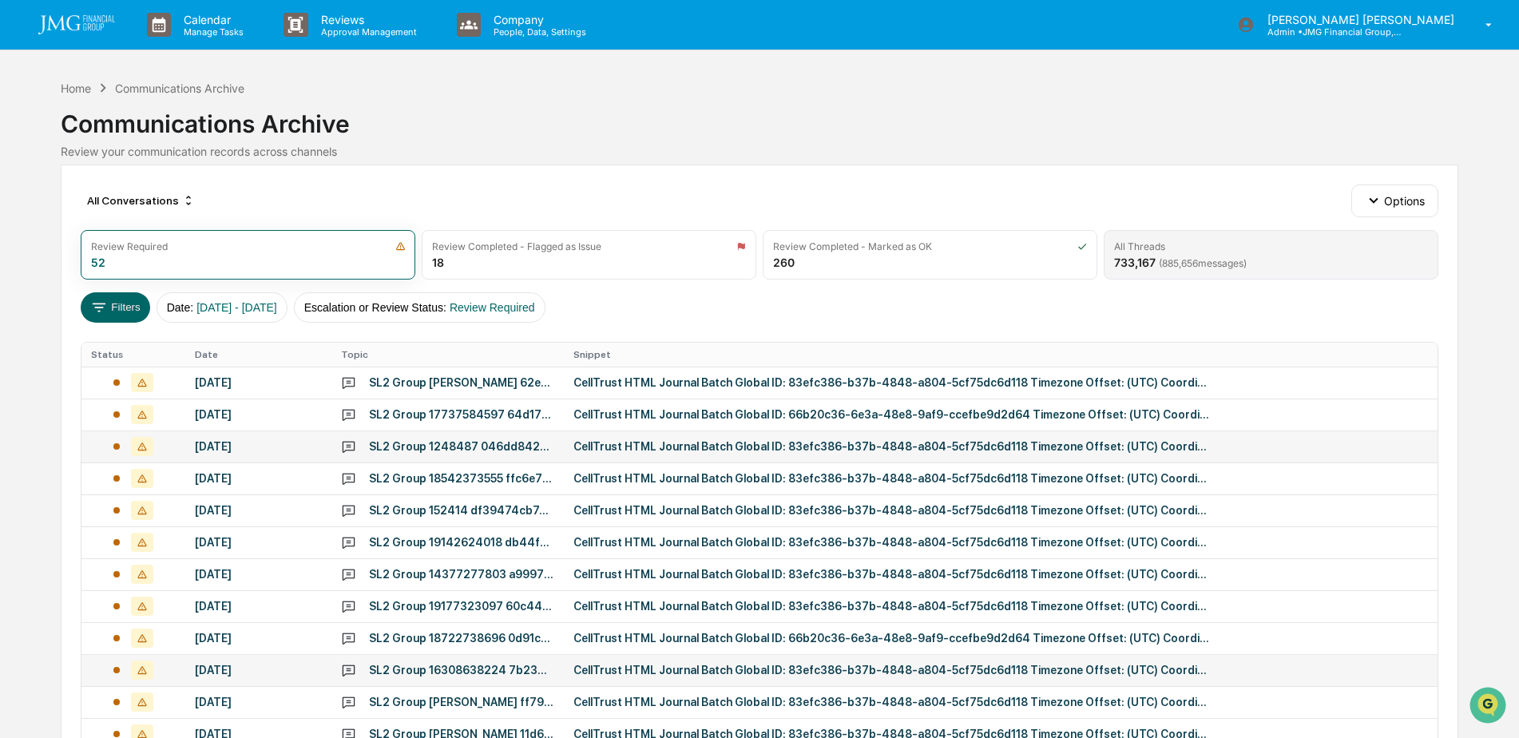
click at [1167, 254] on div "All Threads 733,167 ( 885,656 messages)" at bounding box center [1271, 255] width 335 height 50
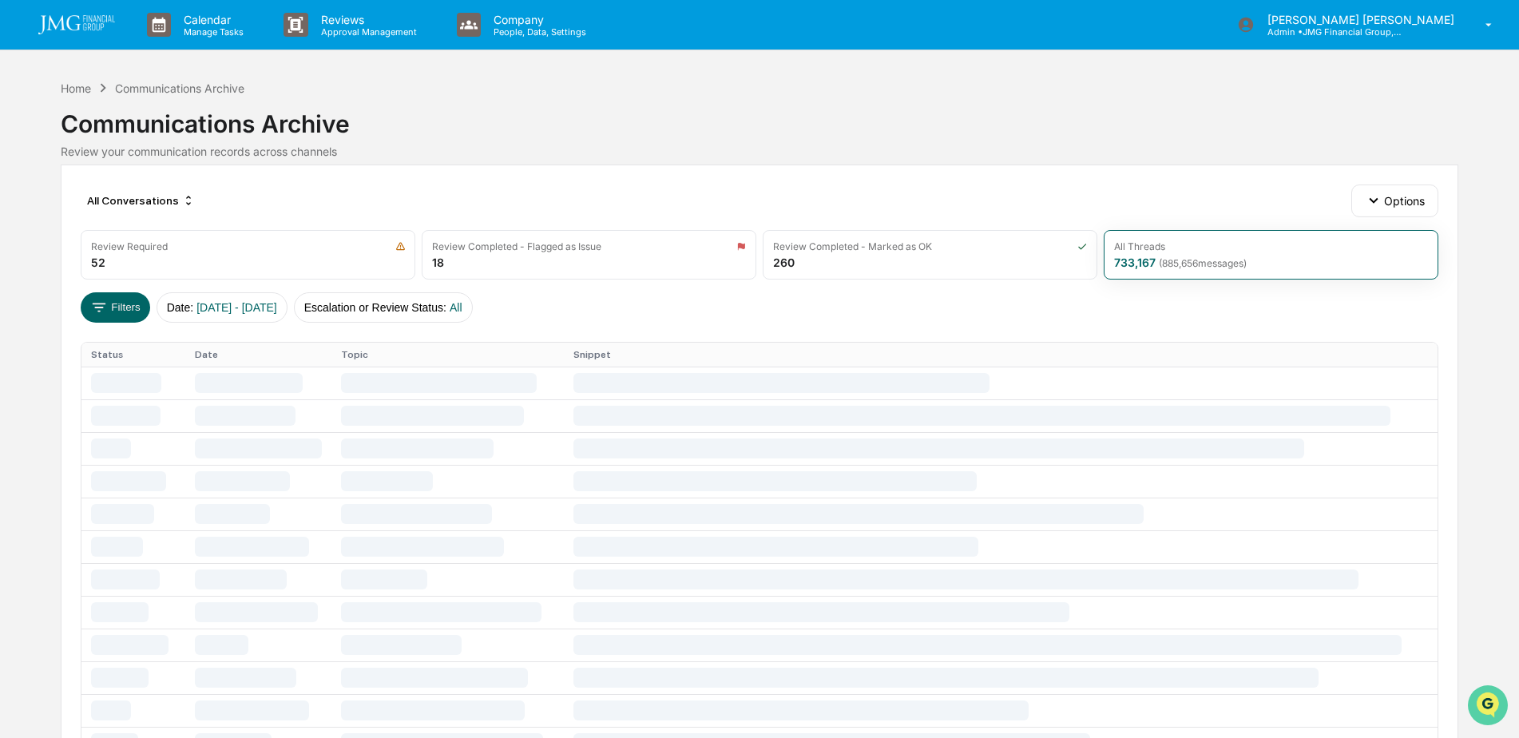
click at [1496, 700] on img "Open customer support" at bounding box center [1488, 705] width 40 height 32
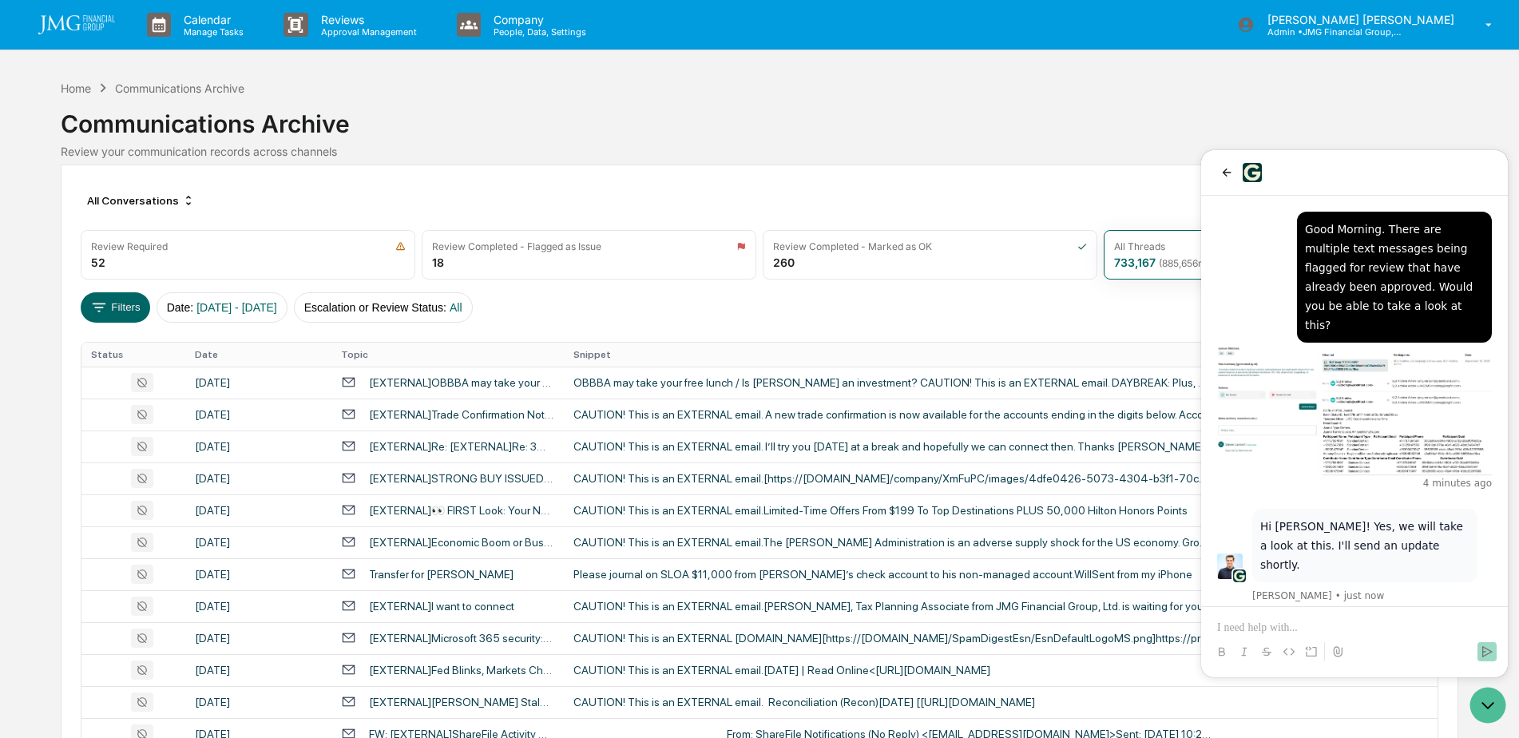
click at [986, 139] on div "Communications Archive Review your communication records across channels" at bounding box center [760, 127] width 1398 height 61
click at [1499, 711] on icon "Open customer support" at bounding box center [1488, 705] width 40 height 40
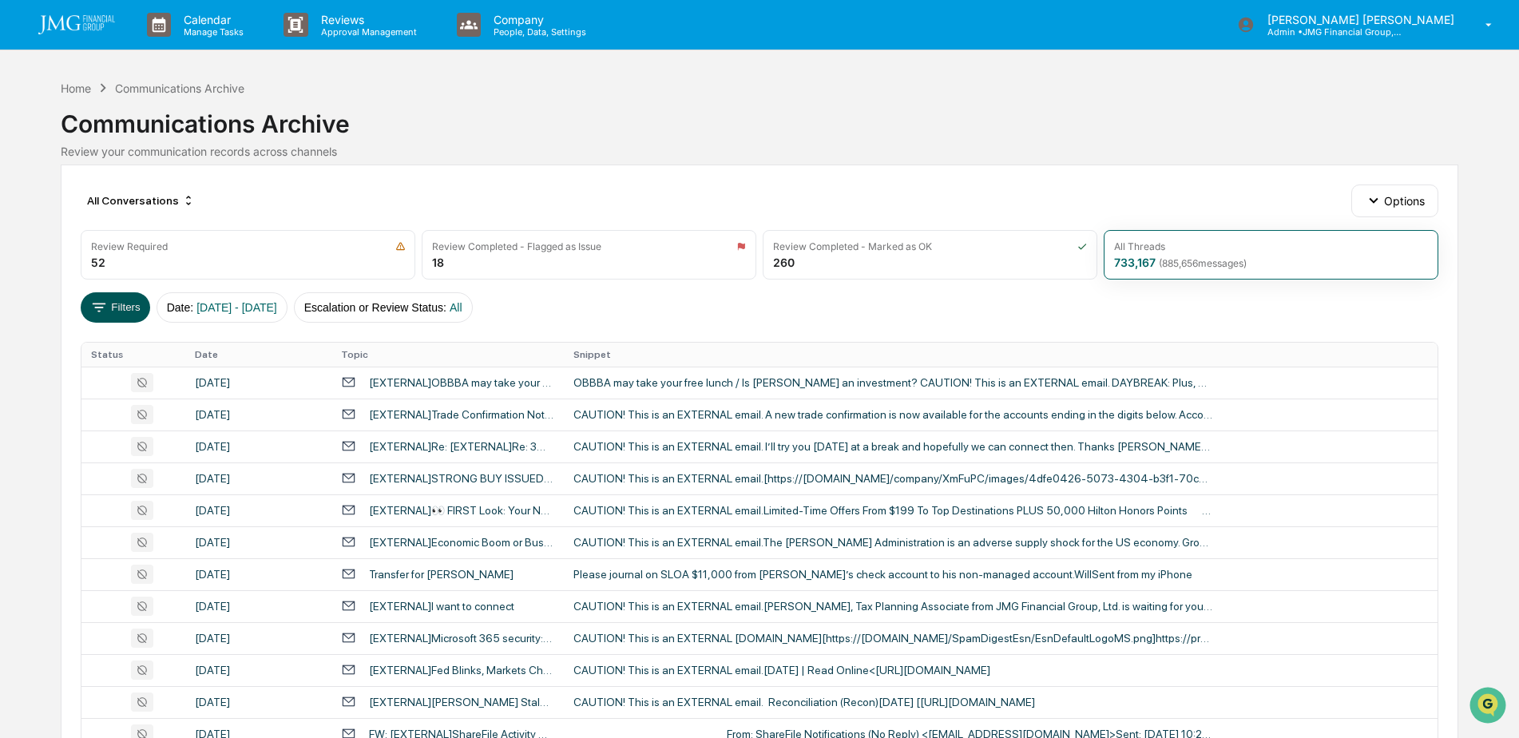
click at [113, 310] on button "Filters" at bounding box center [115, 307] width 69 height 30
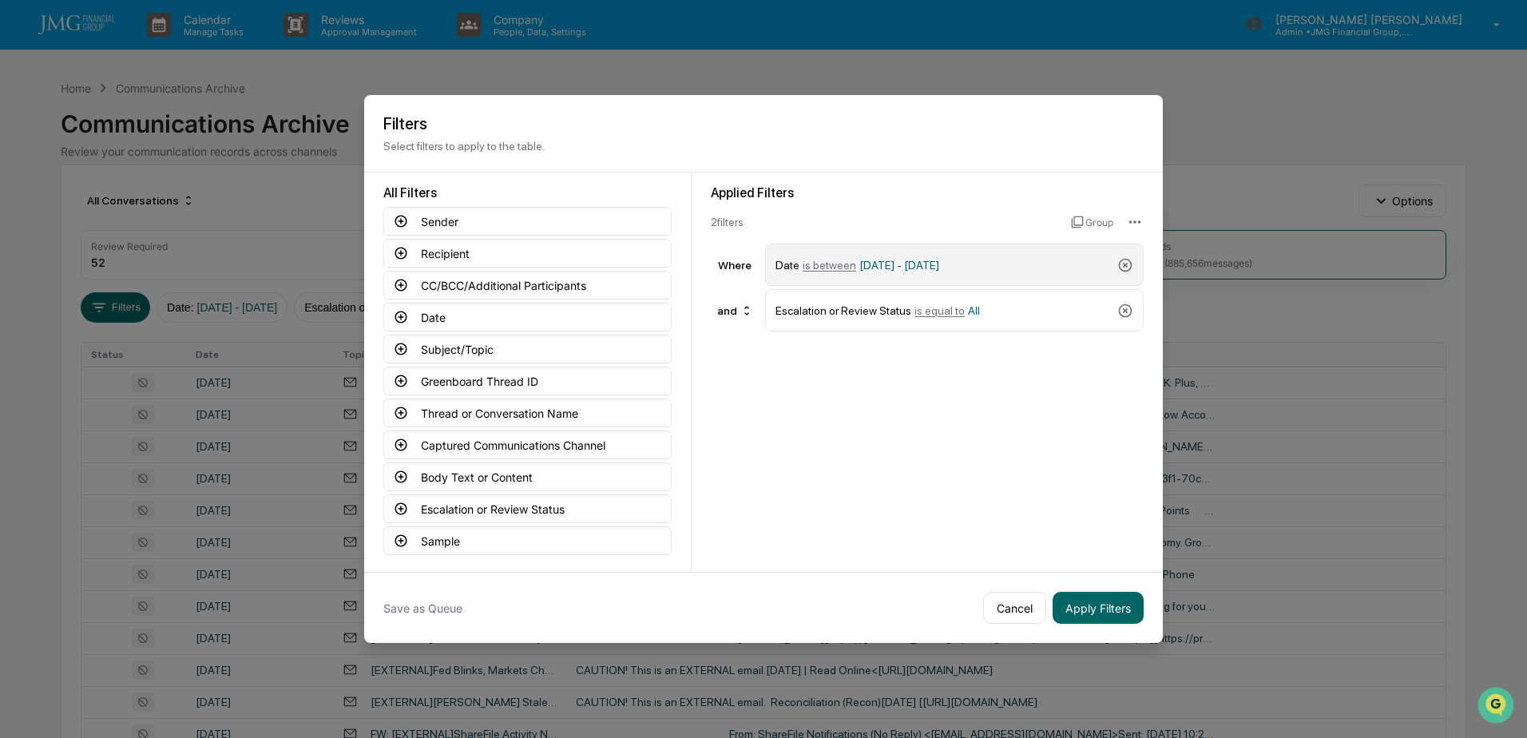
click at [831, 270] on span "is between" at bounding box center [830, 265] width 54 height 13
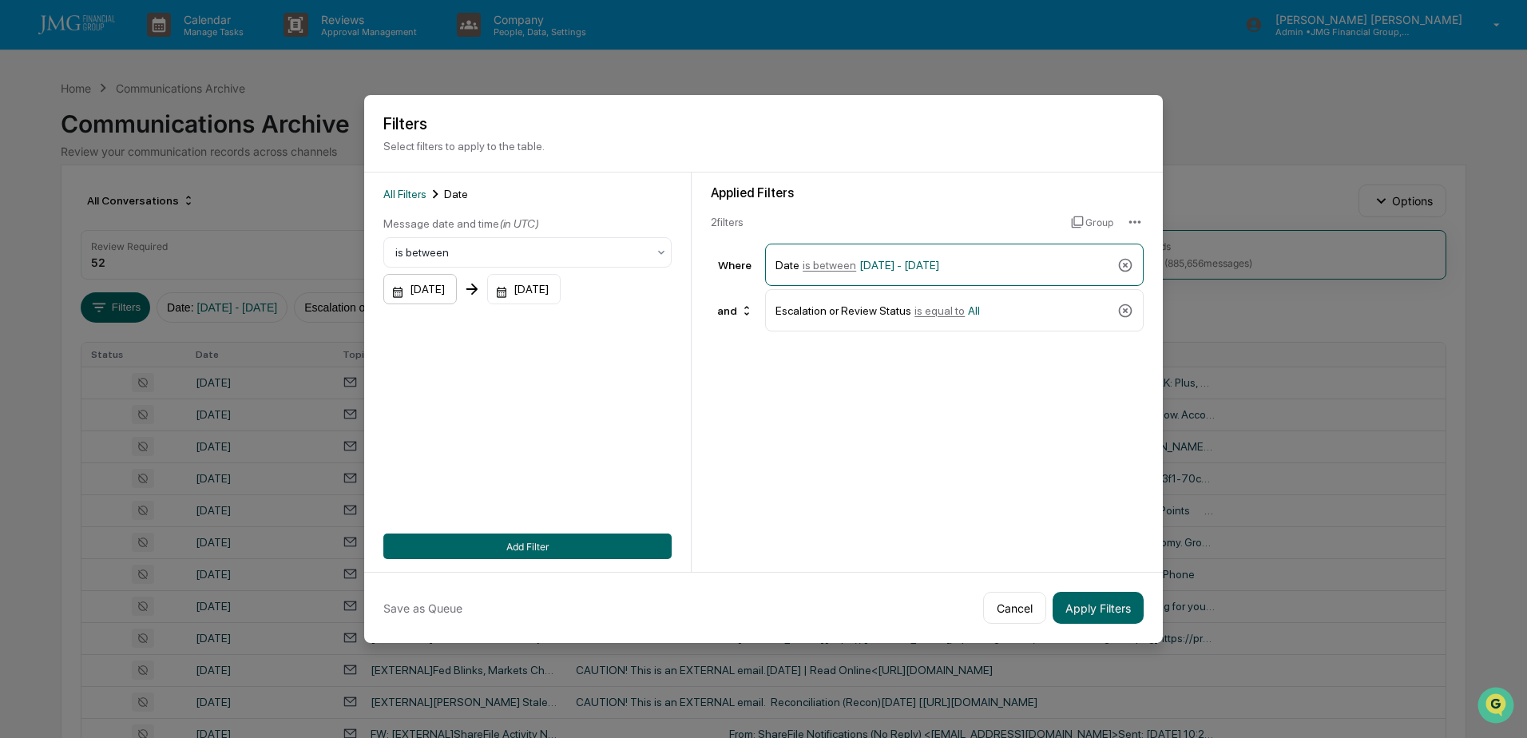
click at [457, 292] on div "[DATE]" at bounding box center [419, 289] width 73 height 30
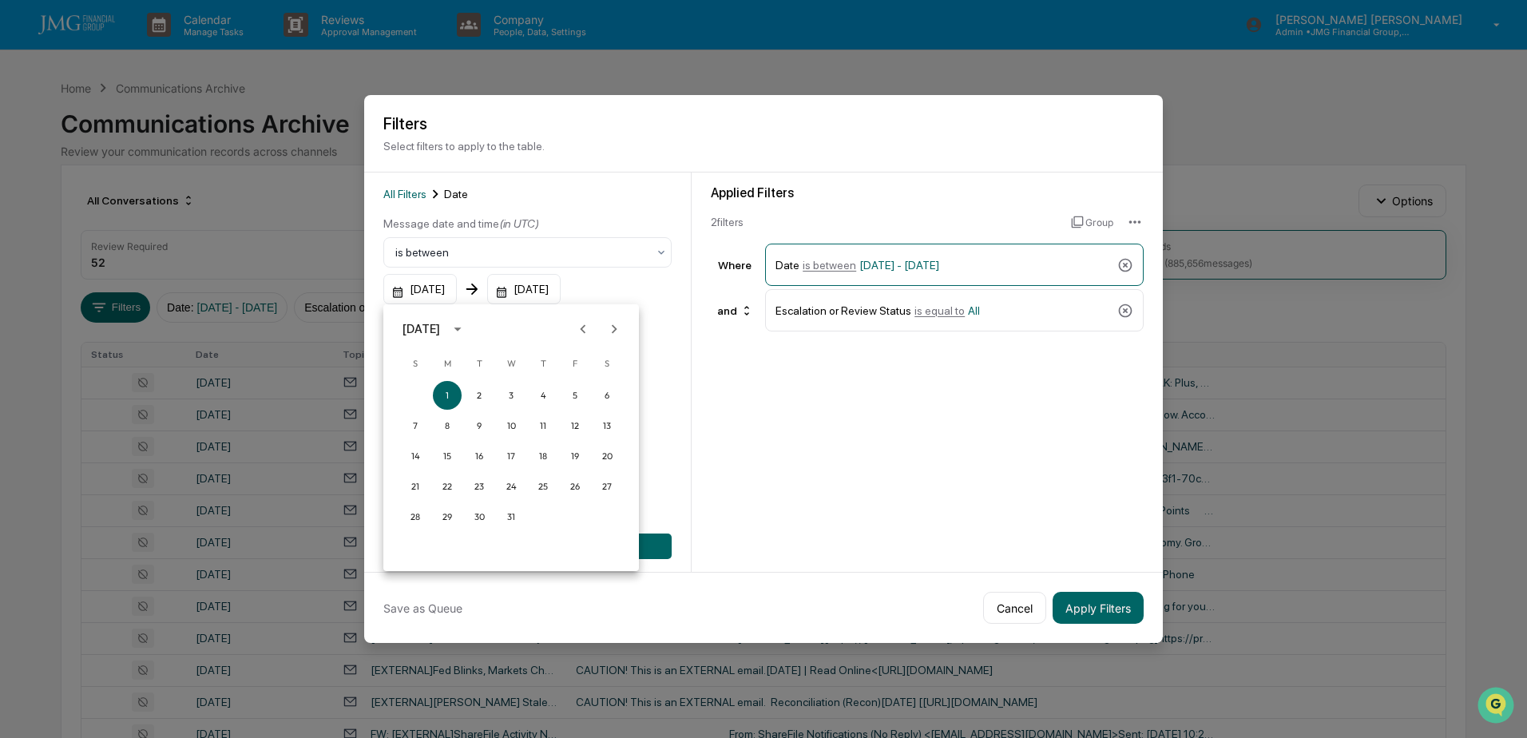
click at [466, 329] on icon "calendar view is open, switch to year view" at bounding box center [458, 329] width 18 height 18
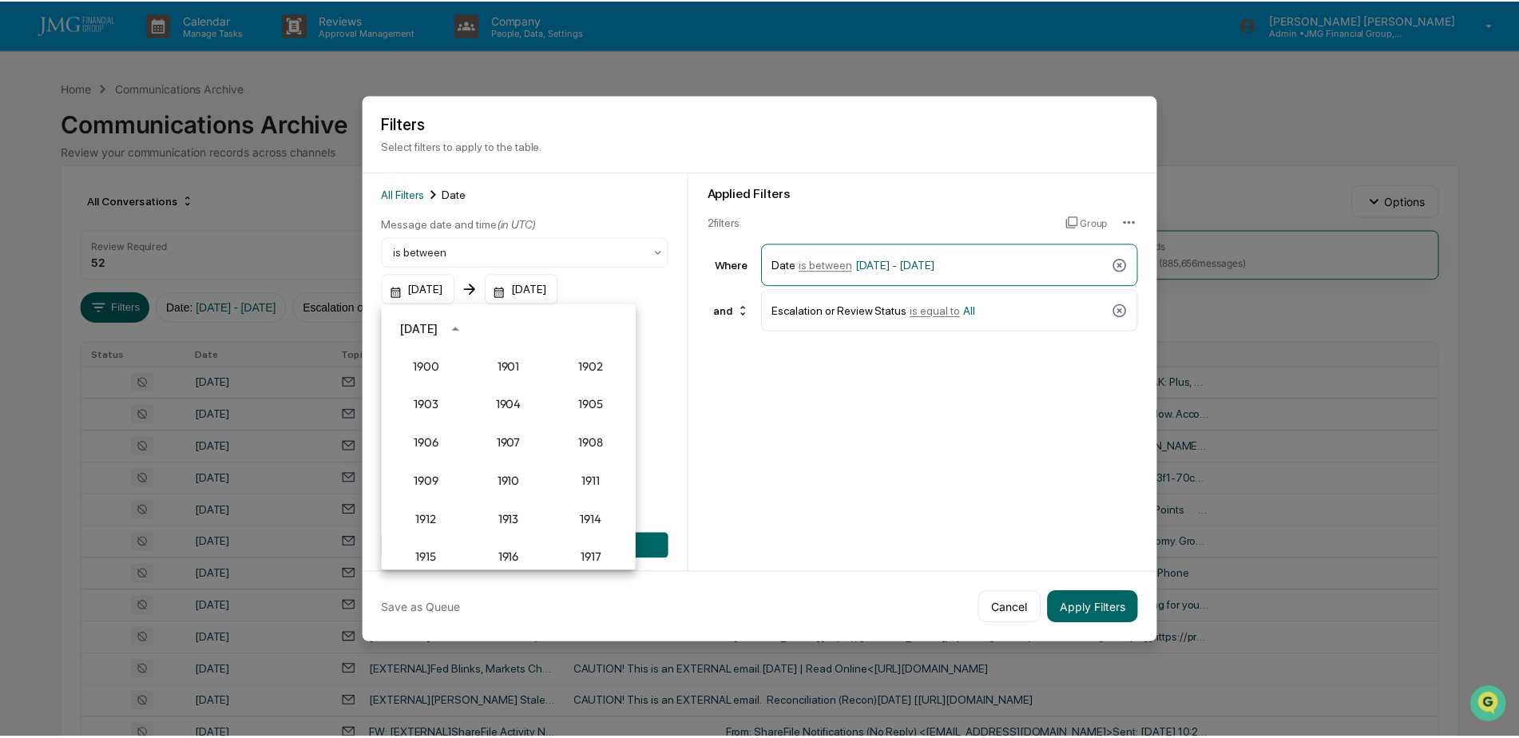
scroll to position [1479, 0]
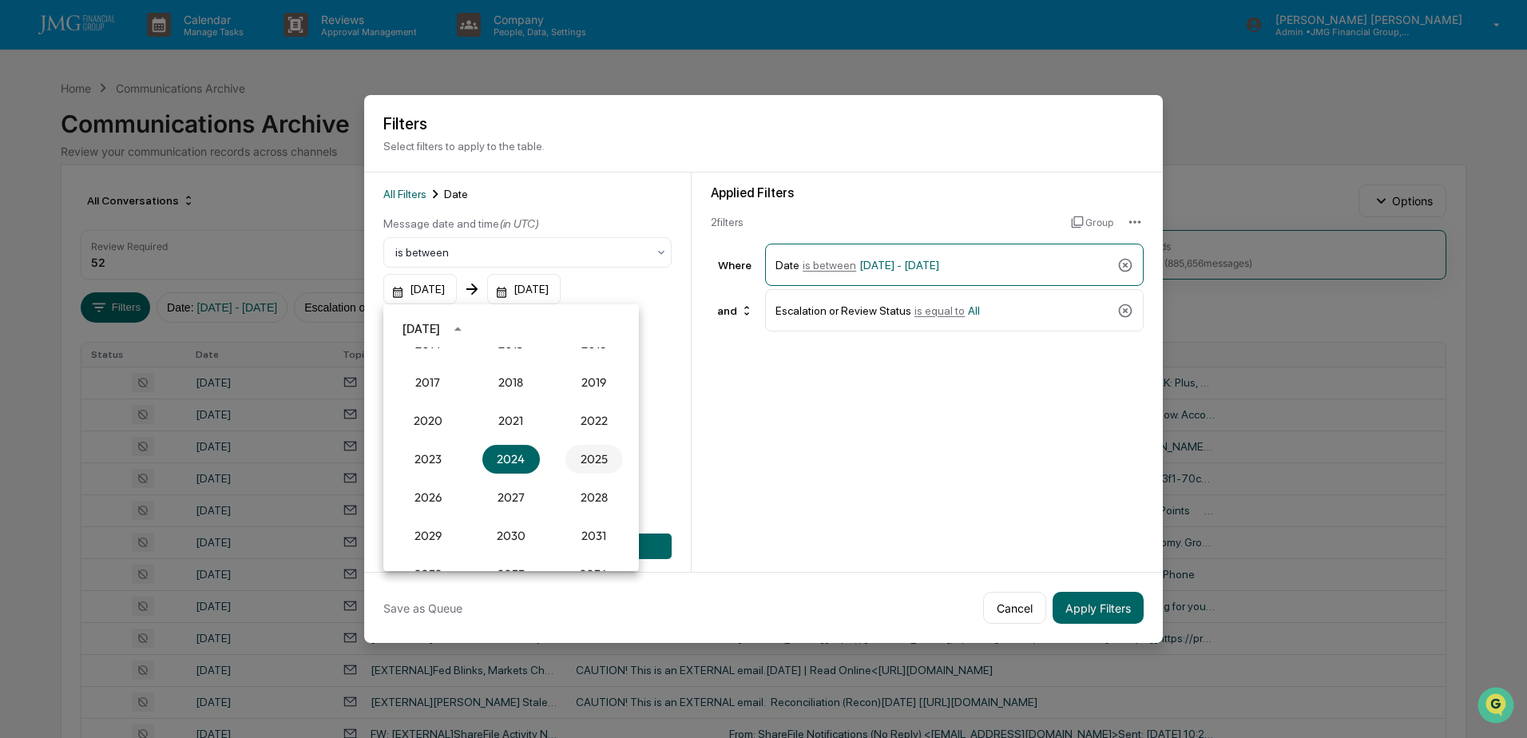
click at [569, 456] on button "2025" at bounding box center [594, 459] width 58 height 29
click at [597, 449] on button "Sep" at bounding box center [594, 451] width 58 height 29
click at [541, 456] on button "18" at bounding box center [543, 456] width 29 height 29
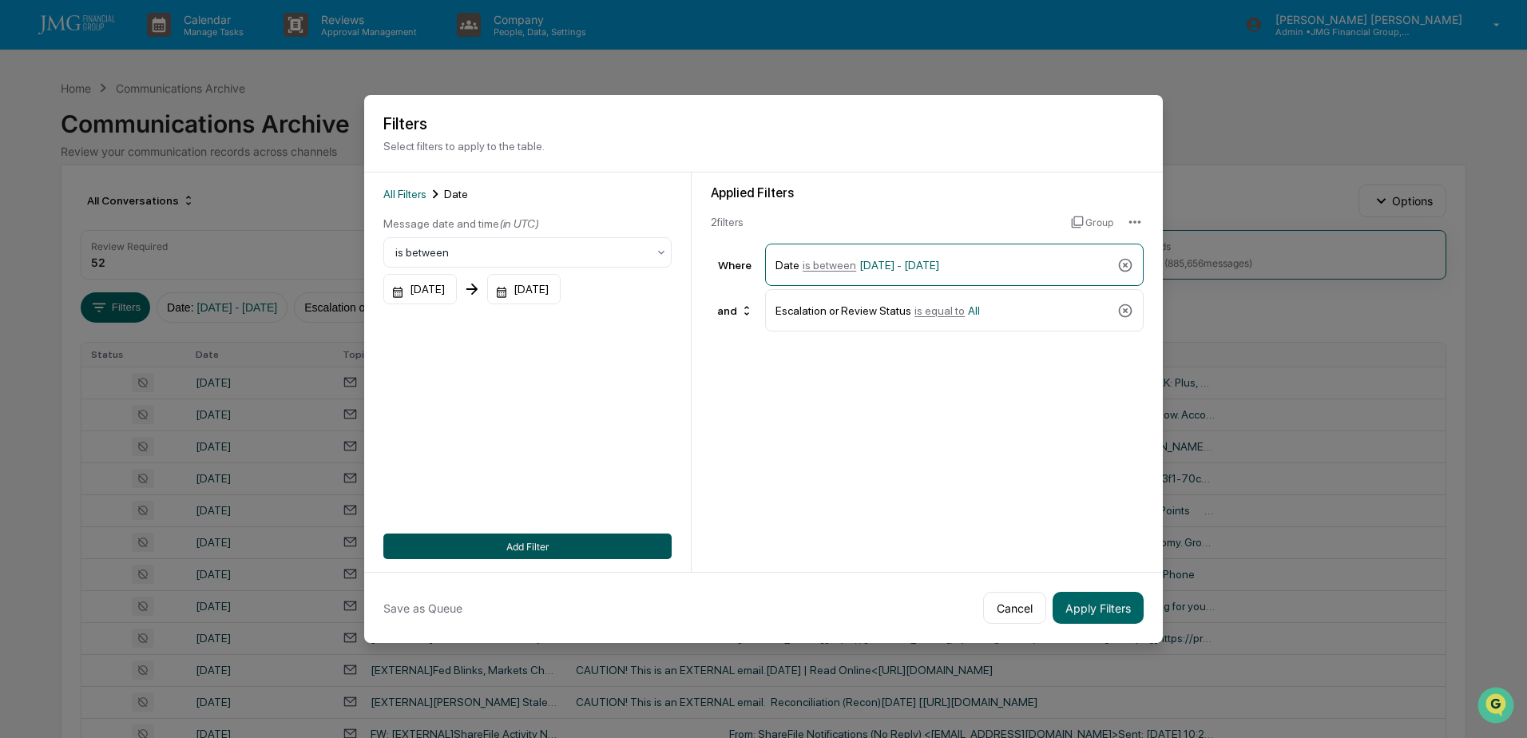
click at [552, 547] on button "Add Filter" at bounding box center [527, 547] width 288 height 26
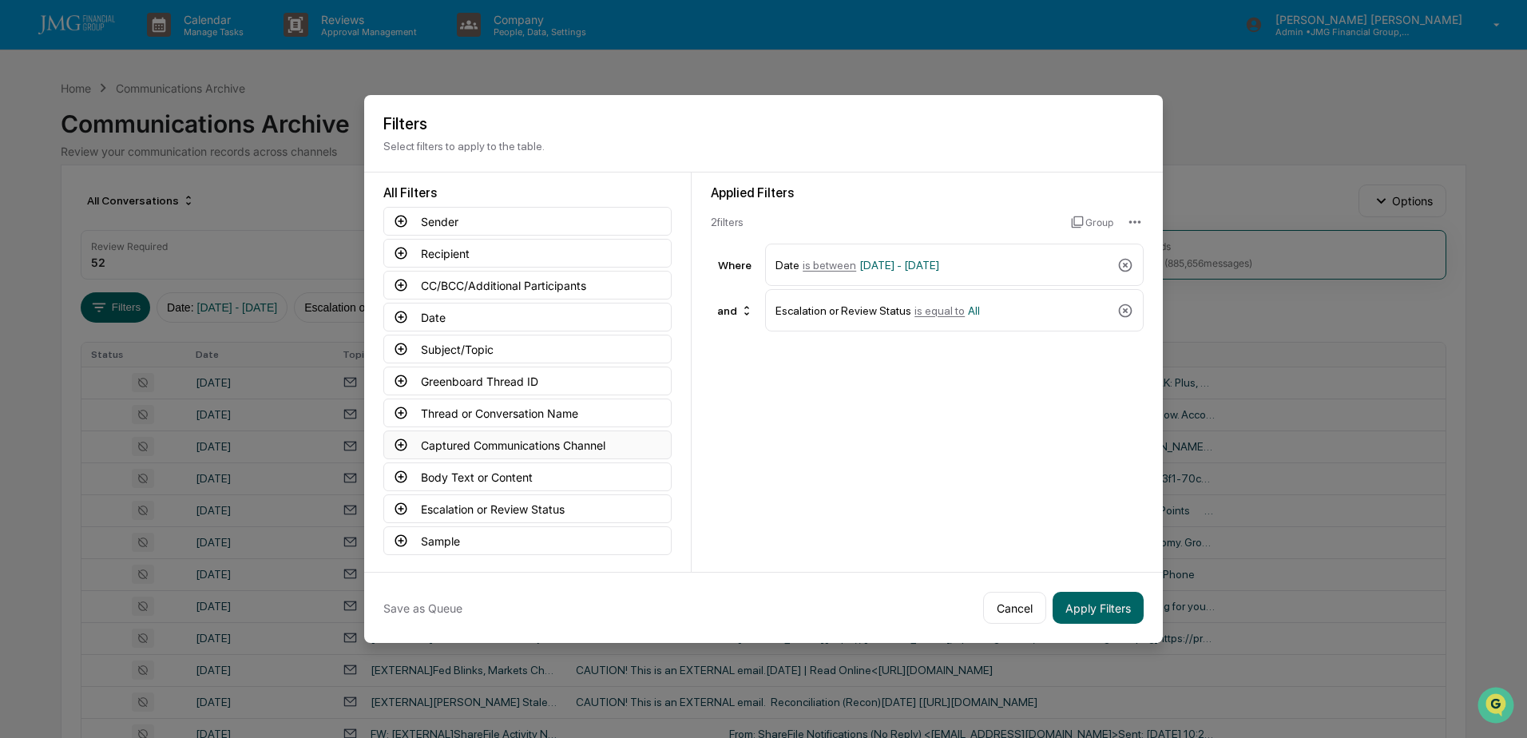
click at [500, 441] on button "Captured Communications Channel" at bounding box center [527, 444] width 288 height 29
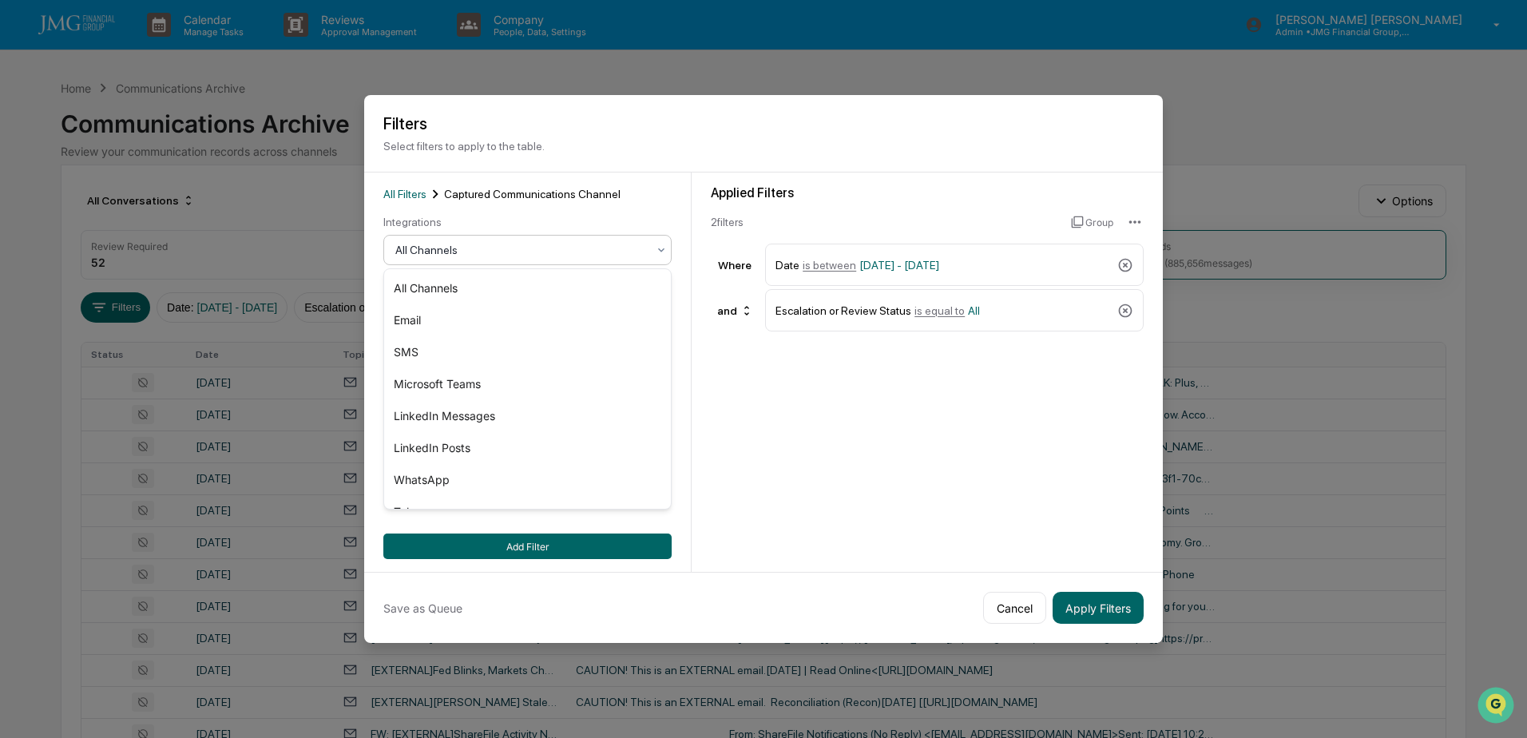
click at [503, 255] on div at bounding box center [521, 250] width 252 height 16
click at [416, 350] on div "SMS" at bounding box center [527, 352] width 287 height 32
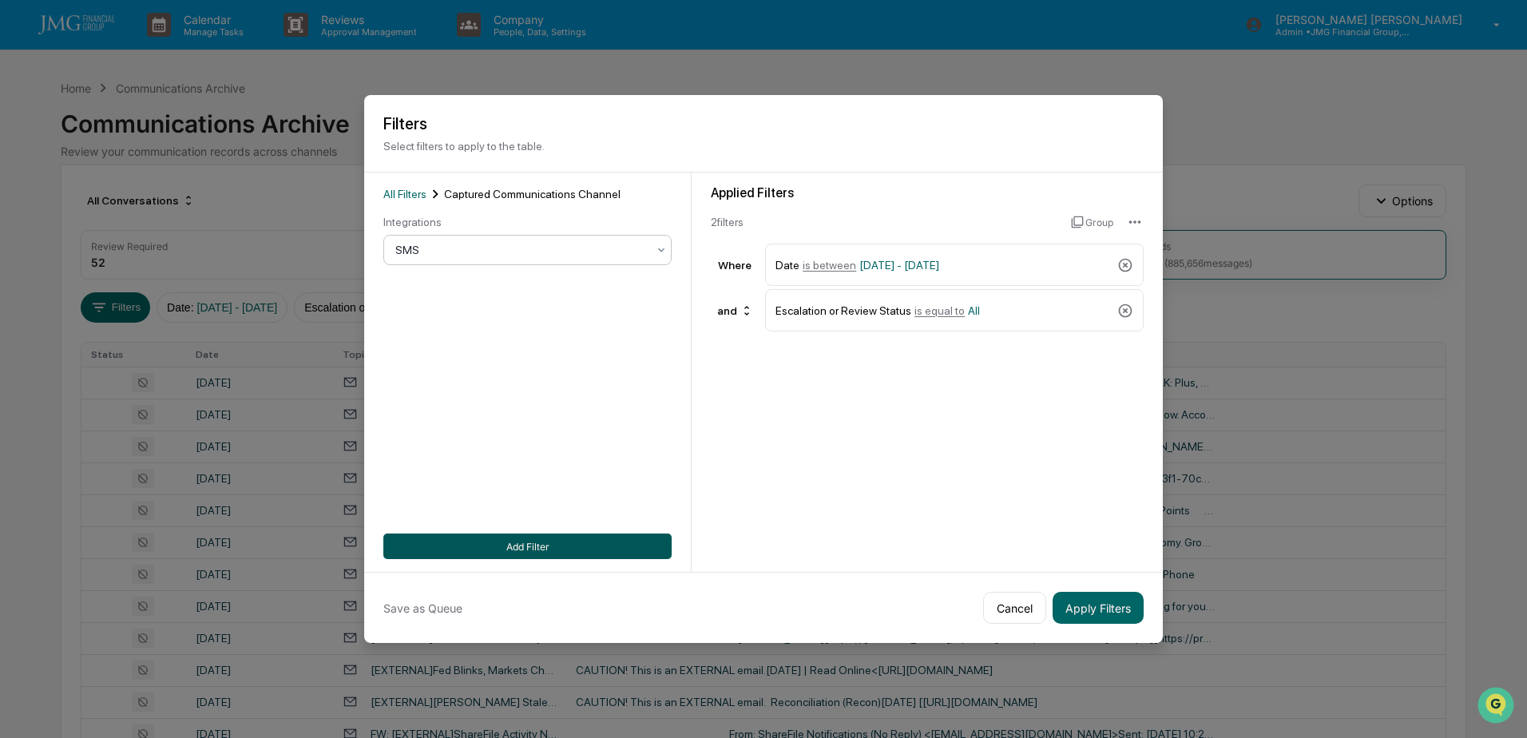
click at [526, 546] on button "Add Filter" at bounding box center [527, 547] width 288 height 26
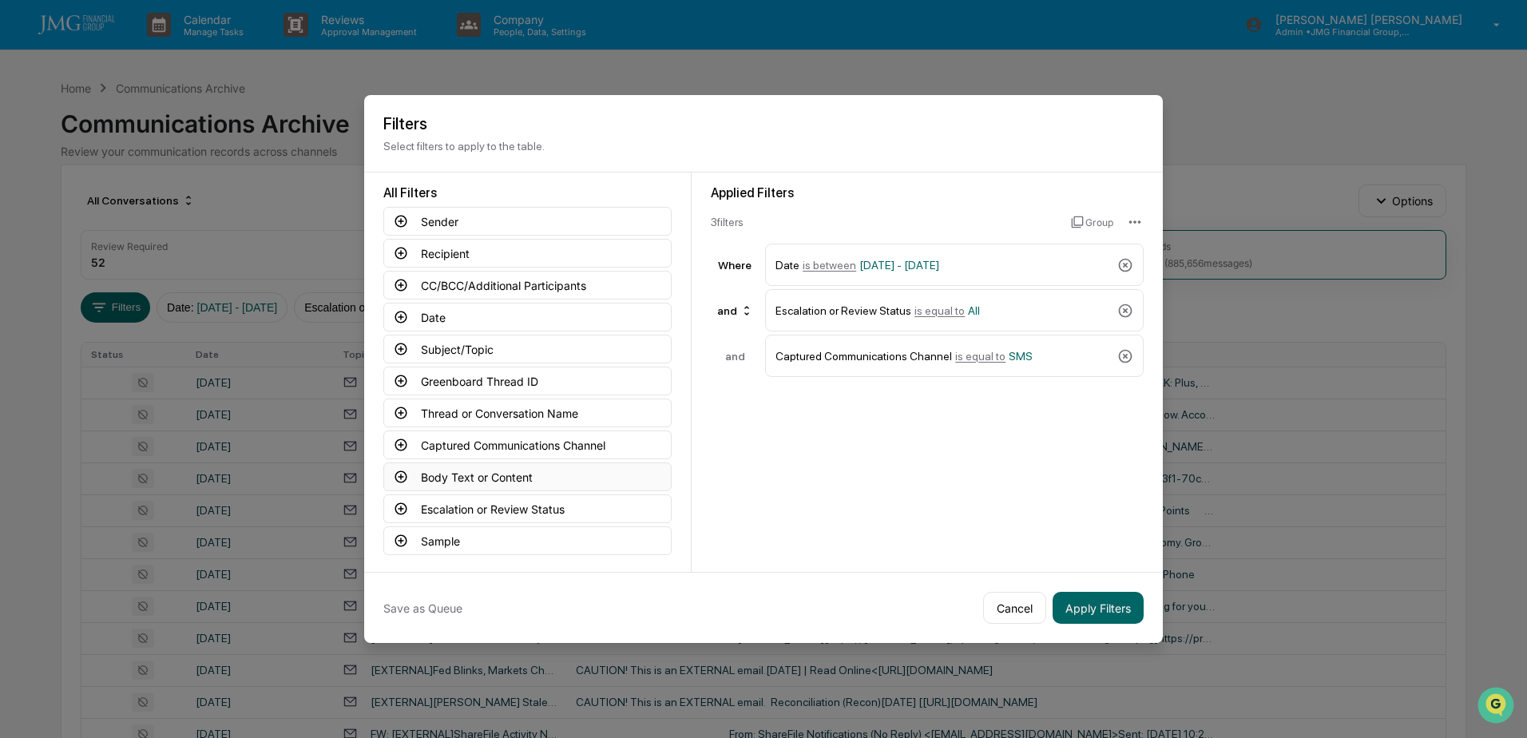
click at [508, 471] on button "Body Text or Content" at bounding box center [527, 476] width 288 height 29
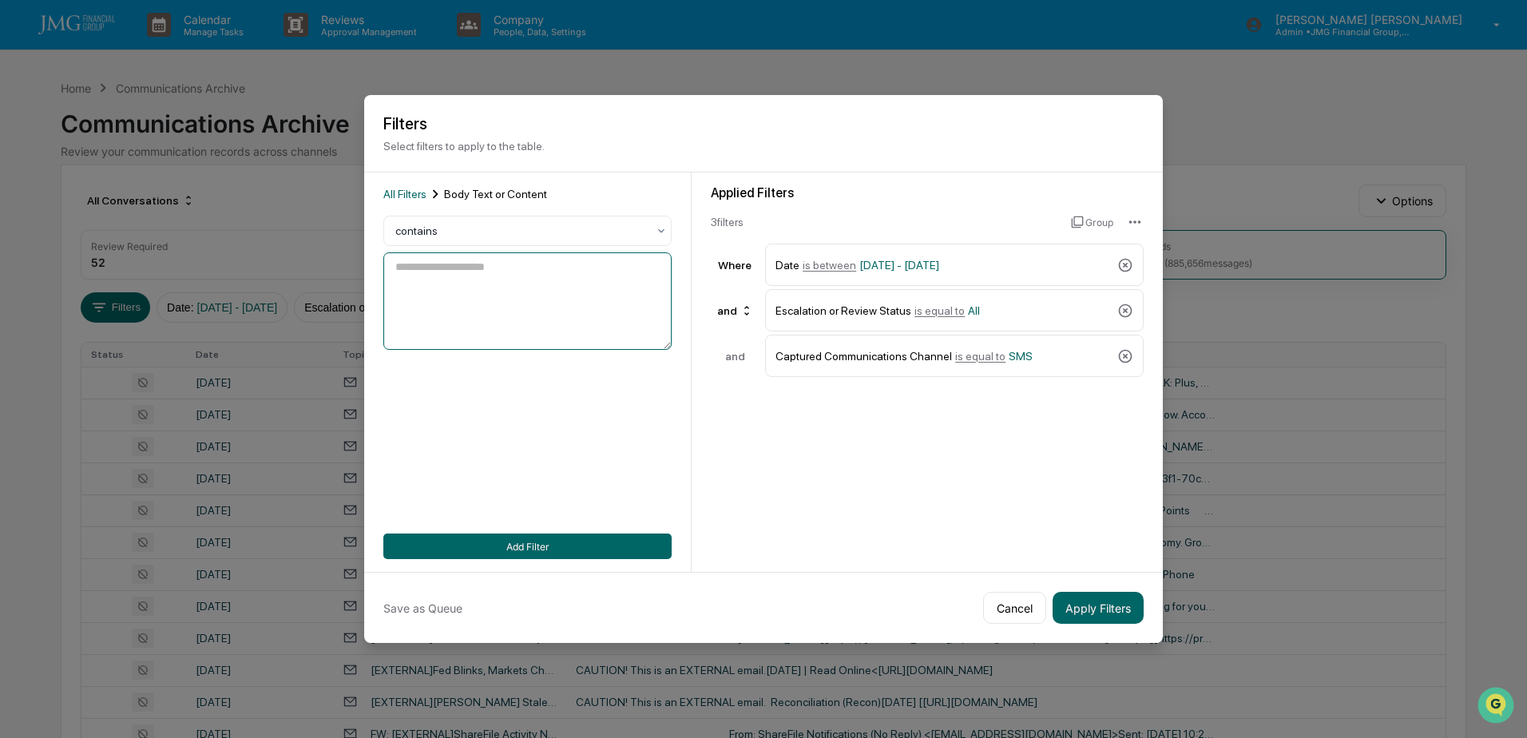
click at [495, 289] on textarea at bounding box center [527, 300] width 288 height 97
type textarea "*******"
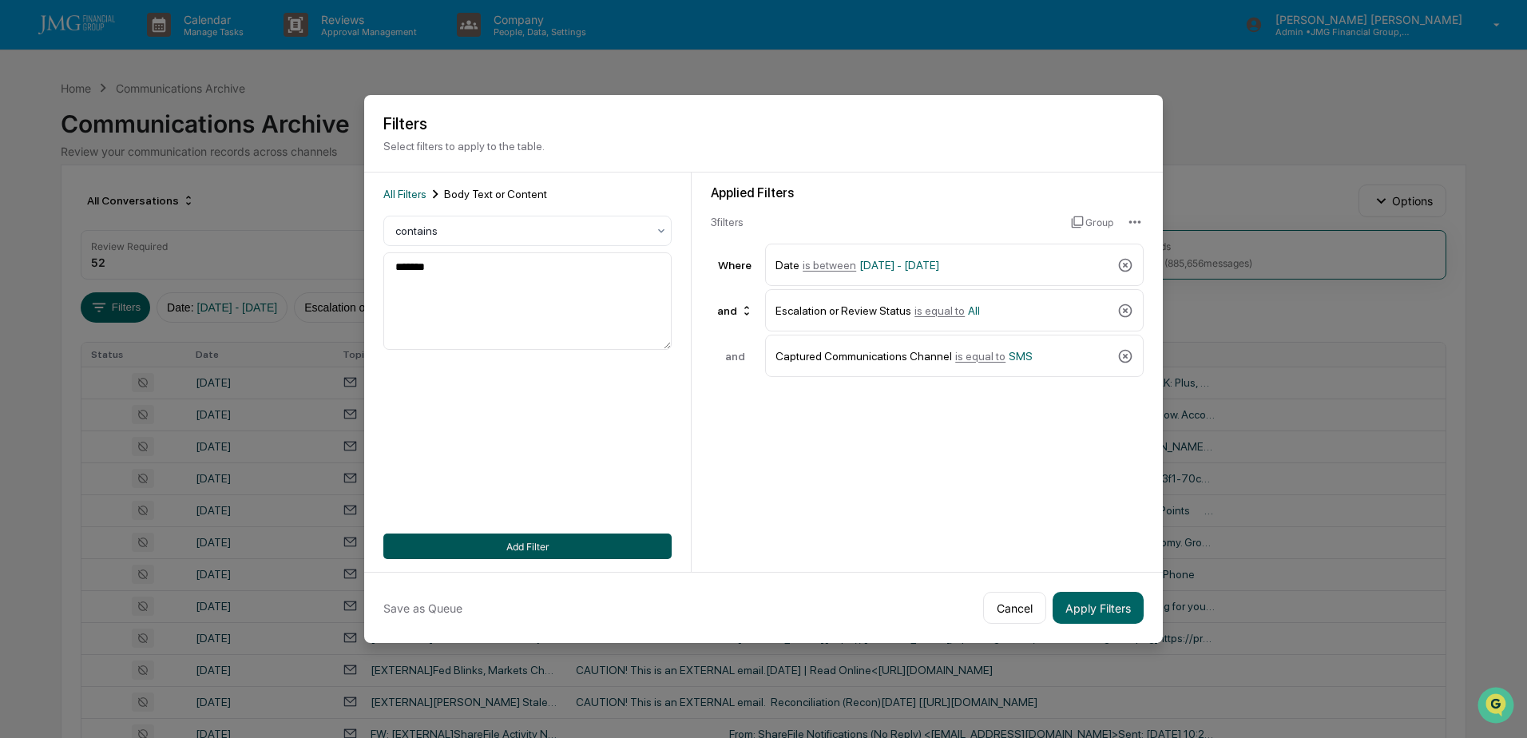
click at [550, 542] on button "Add Filter" at bounding box center [527, 547] width 288 height 26
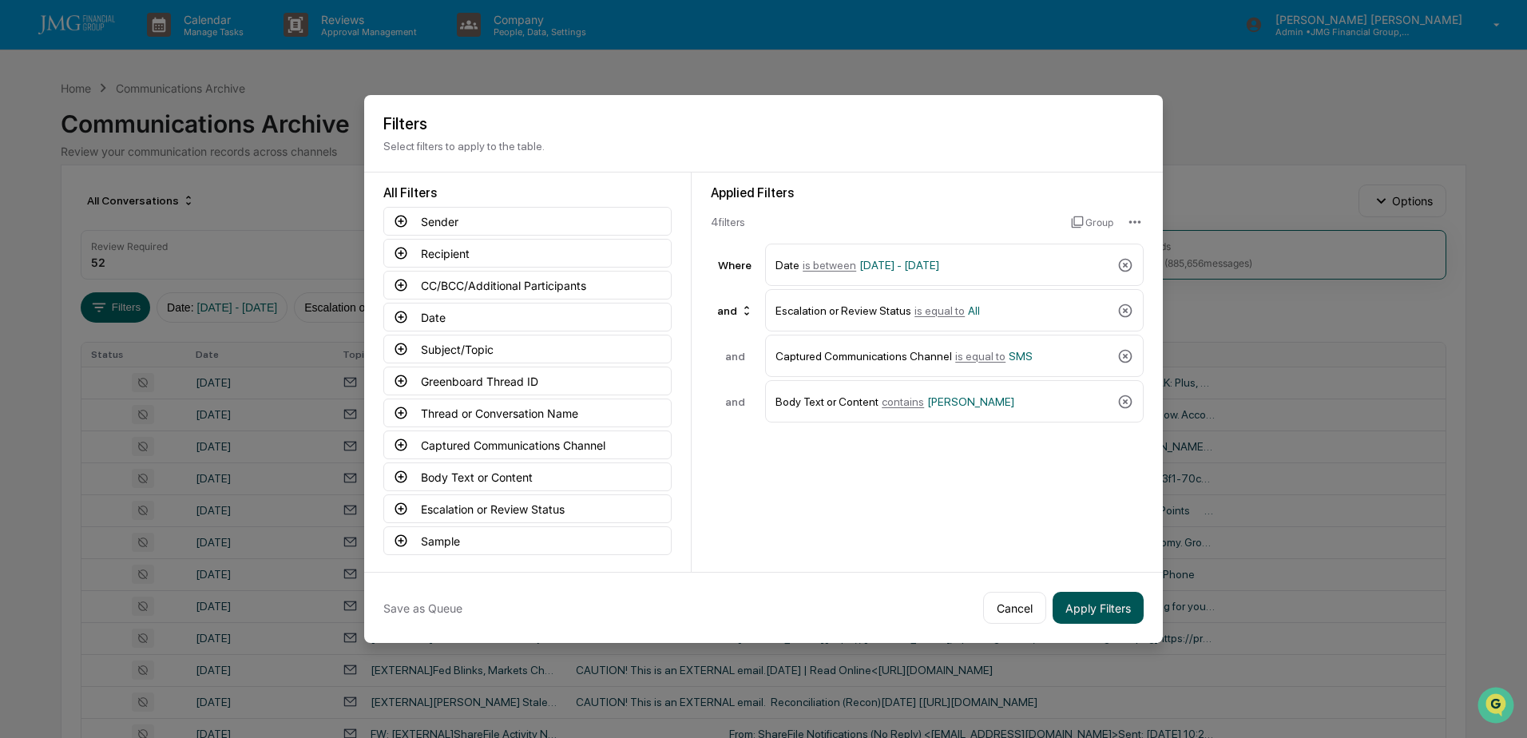
click at [1104, 614] on button "Apply Filters" at bounding box center [1098, 608] width 91 height 32
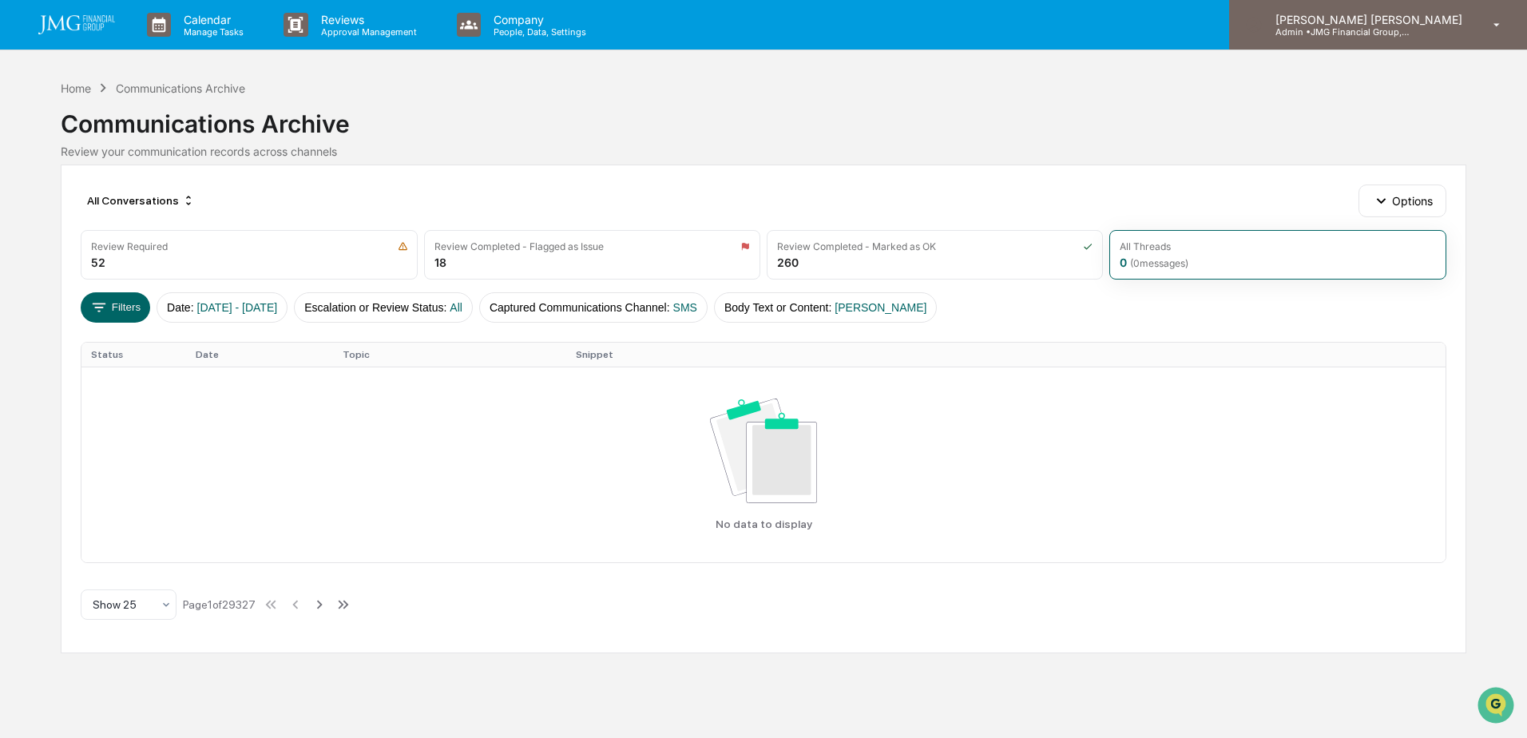
click at [1416, 43] on div "[PERSON_NAME] [PERSON_NAME] Admin • JMG Financial Group, Ltd." at bounding box center [1378, 25] width 298 height 50
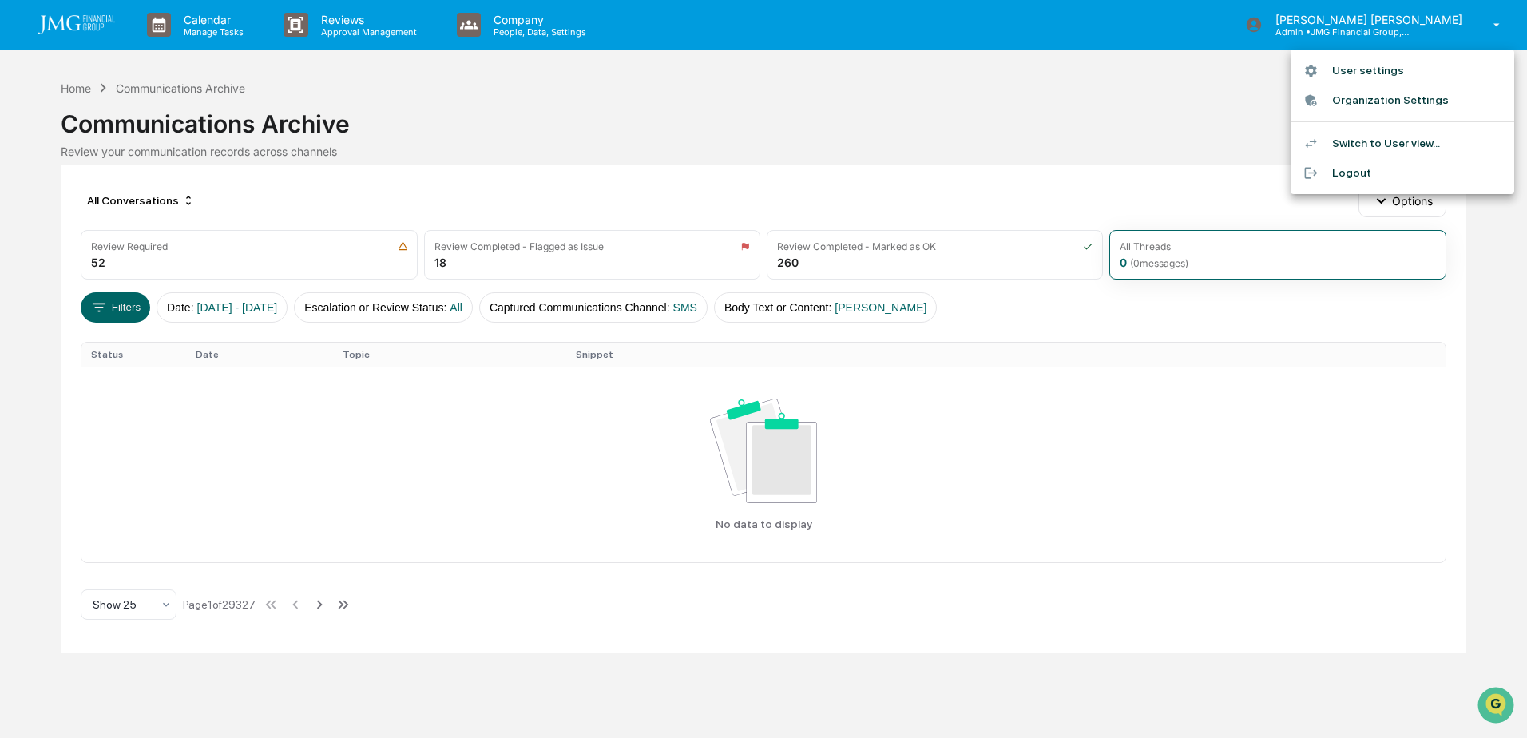
click at [1063, 114] on div at bounding box center [763, 369] width 1527 height 738
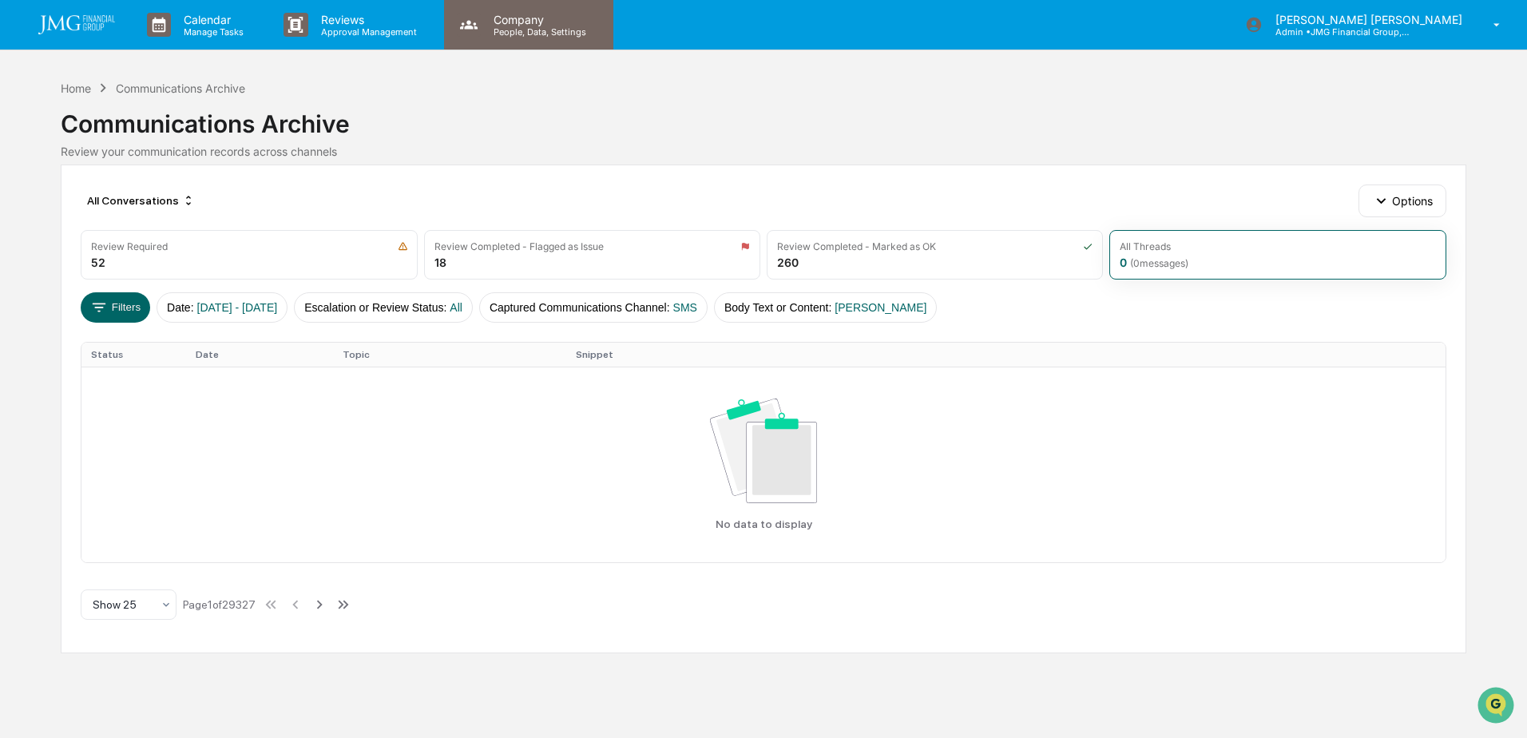
click at [526, 35] on p "People, Data, Settings" at bounding box center [537, 31] width 113 height 11
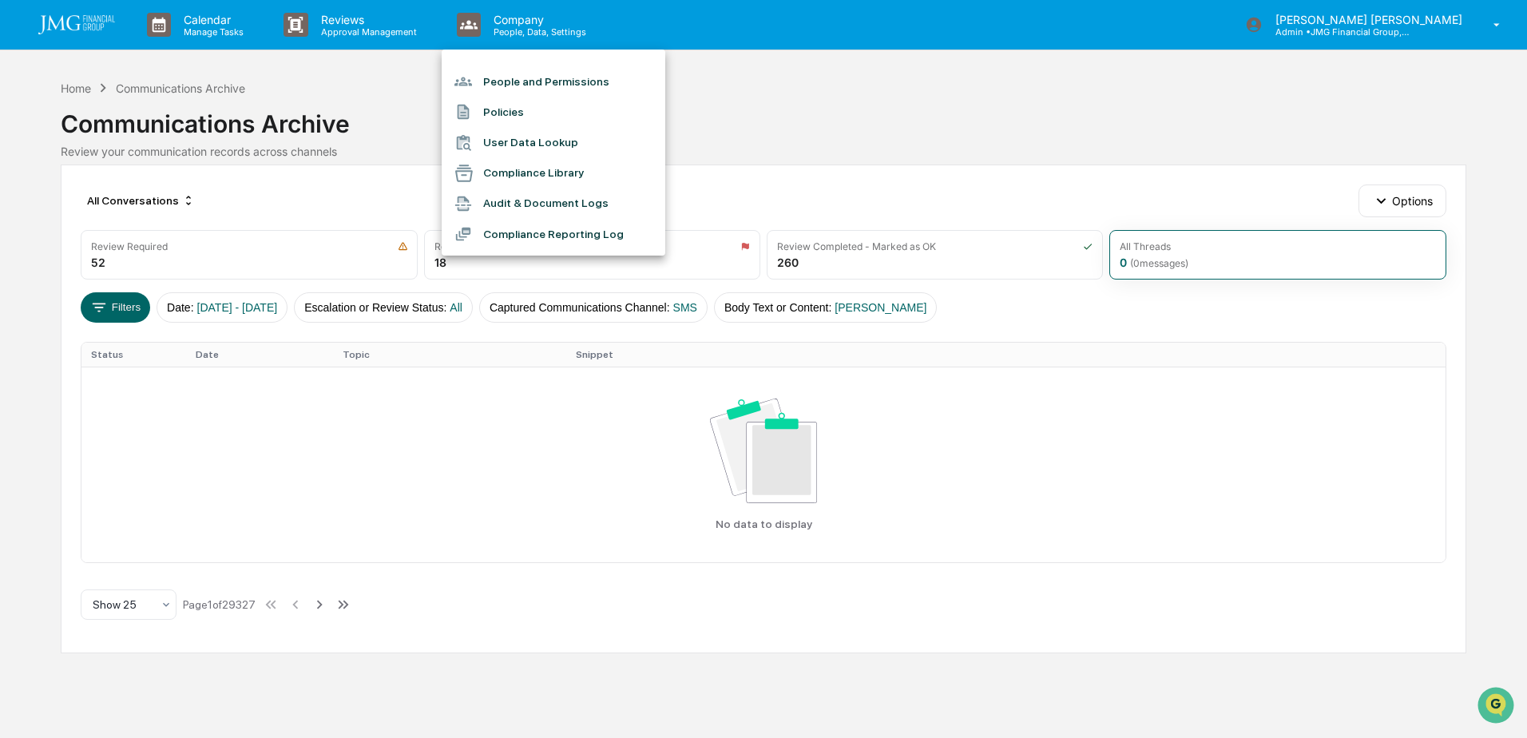
click at [570, 85] on li "People and Permissions" at bounding box center [554, 81] width 224 height 30
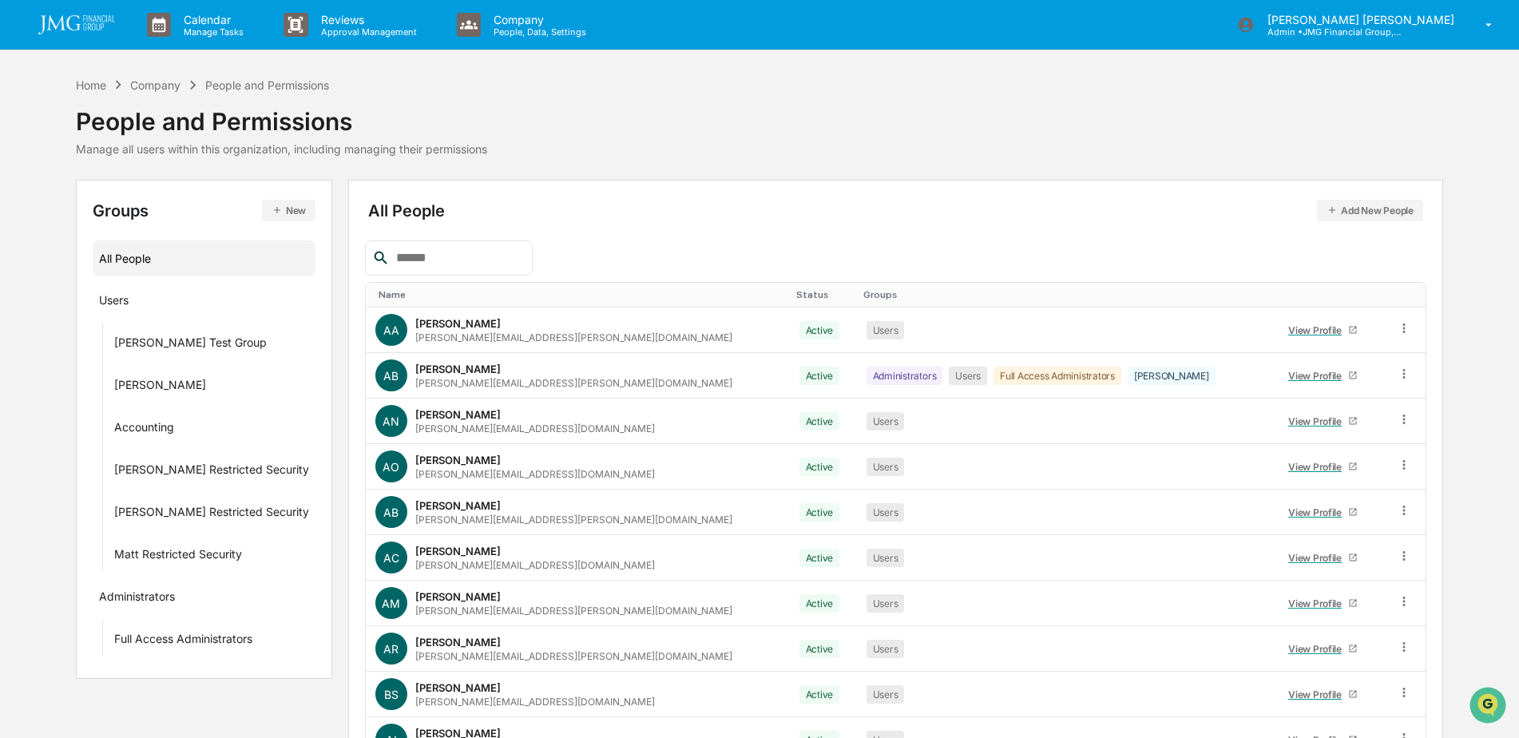
click at [498, 279] on div "Name Status Groups AA [PERSON_NAME] [PERSON_NAME][EMAIL_ADDRESS][PERSON_NAME][D…" at bounding box center [895, 528] width 1061 height 577
click at [491, 255] on input "text" at bounding box center [458, 258] width 136 height 21
type input "***"
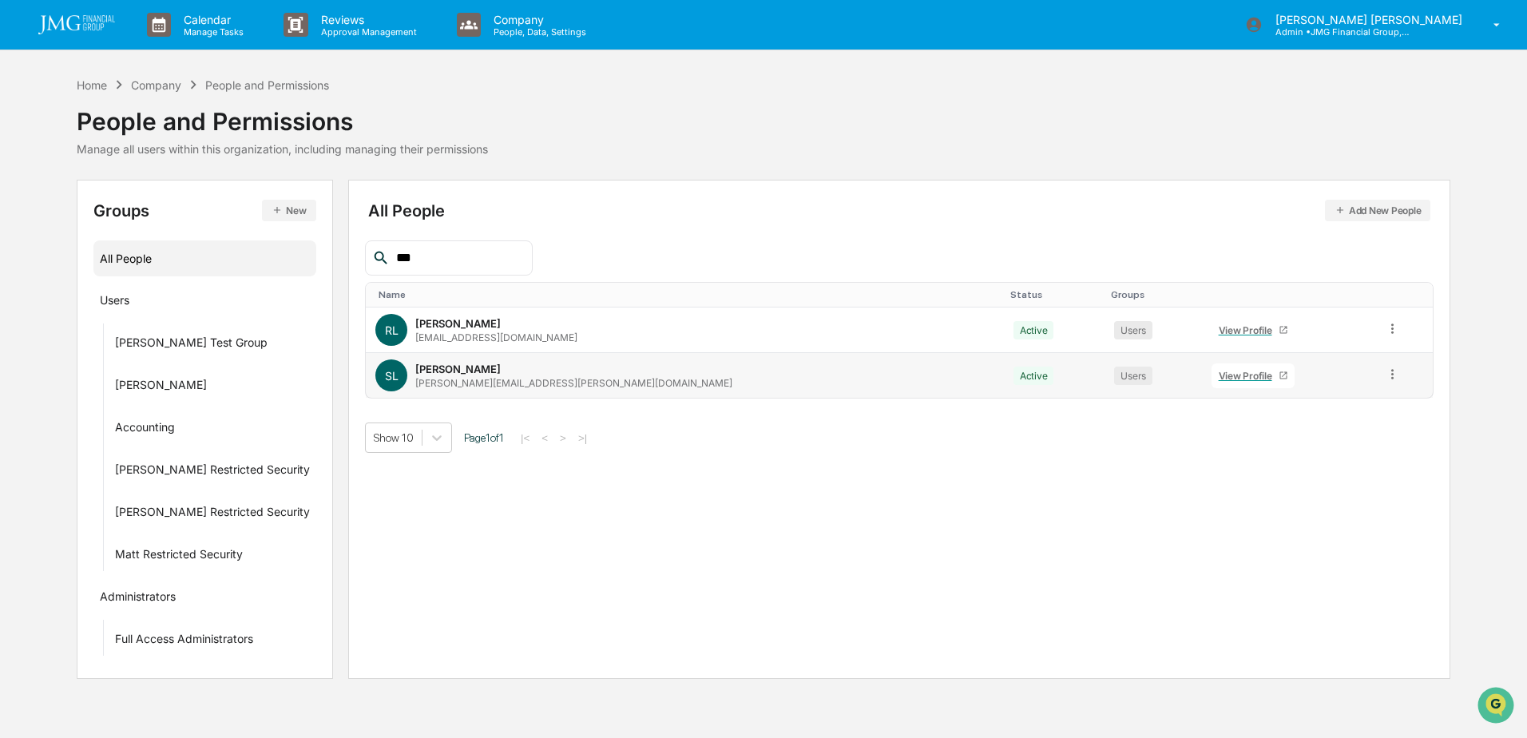
click at [1219, 379] on div "View Profile" at bounding box center [1249, 376] width 60 height 12
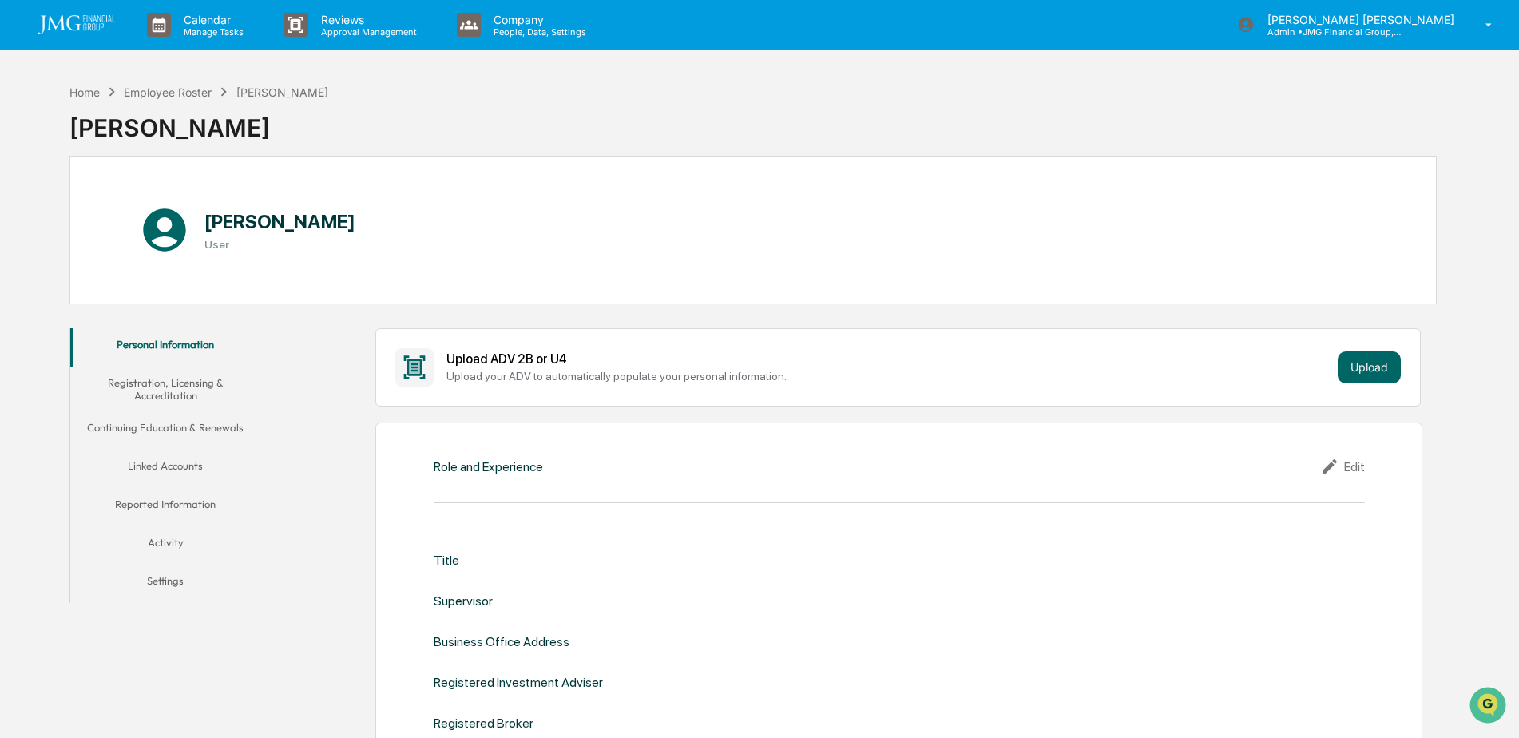
click at [161, 470] on button "Linked Accounts" at bounding box center [165, 469] width 191 height 38
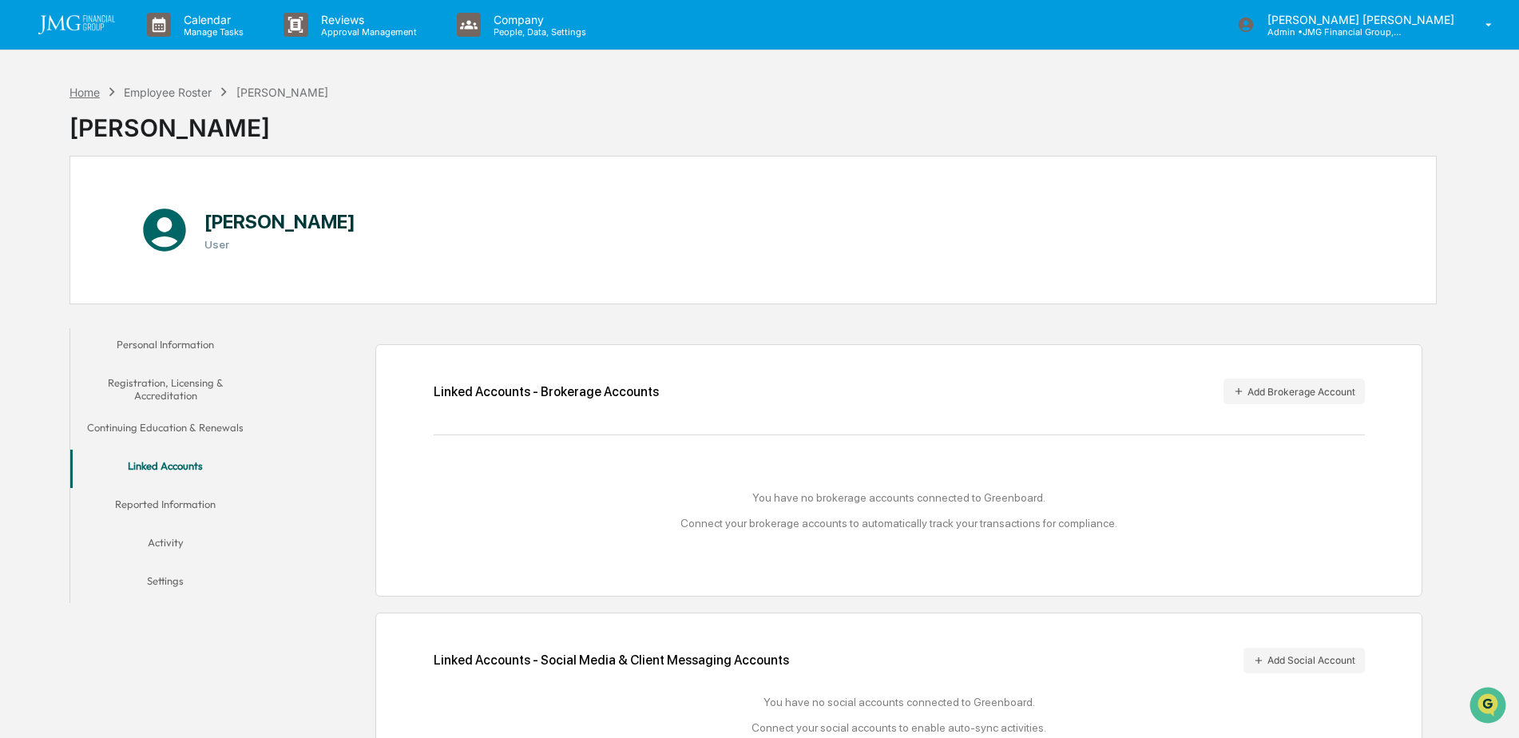
click at [86, 96] on div "Home" at bounding box center [84, 92] width 30 height 14
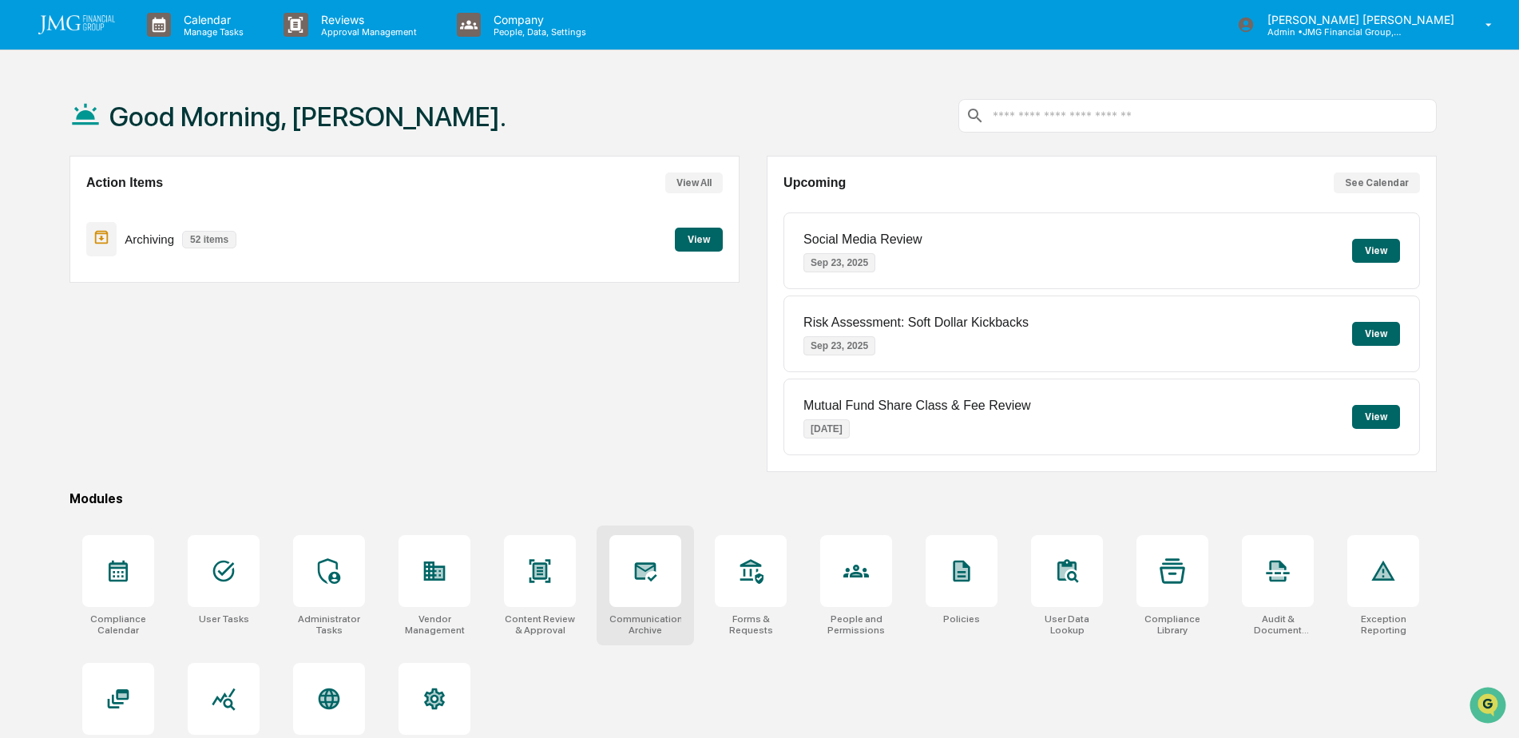
click at [653, 582] on icon at bounding box center [646, 571] width 26 height 26
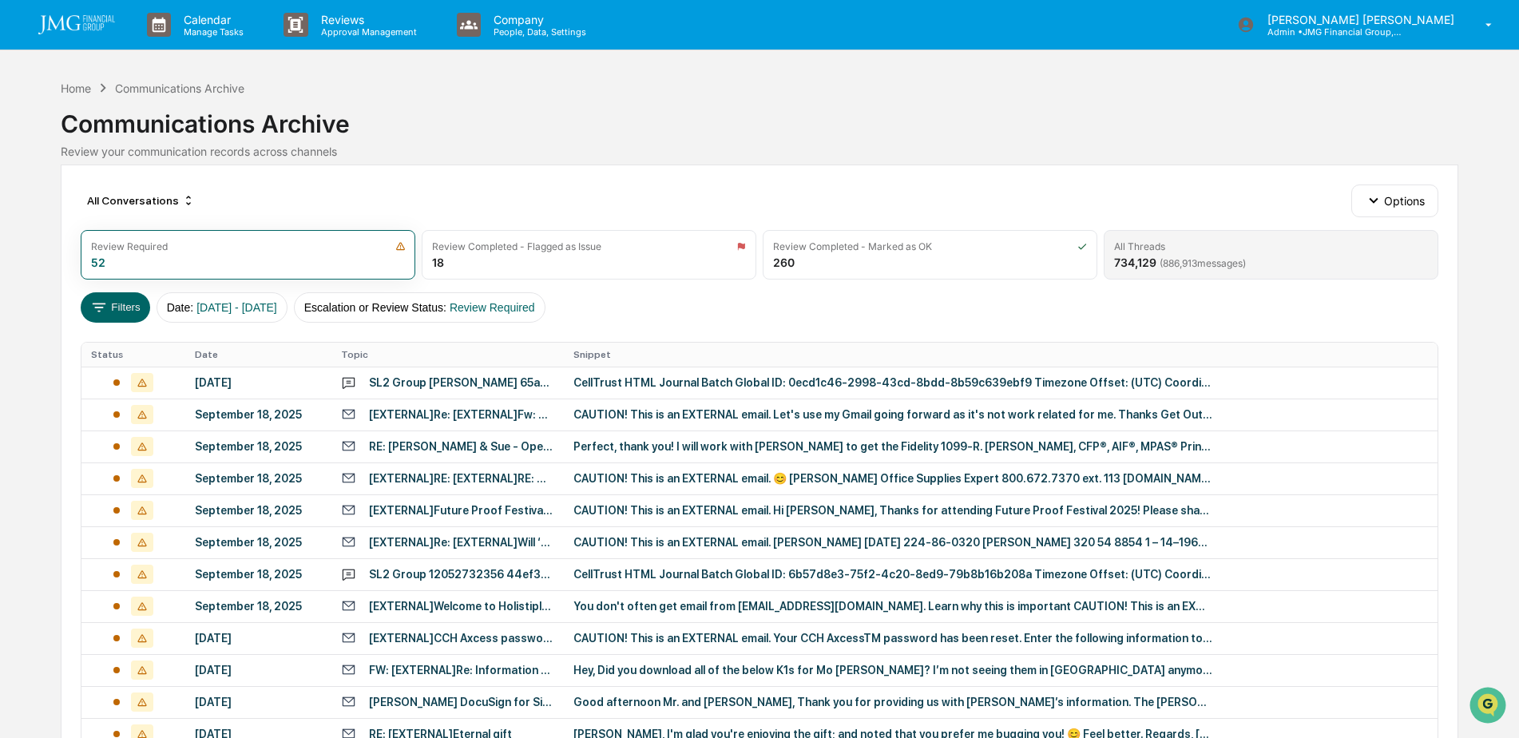
click at [1169, 251] on div "All Threads" at bounding box center [1271, 246] width 314 height 12
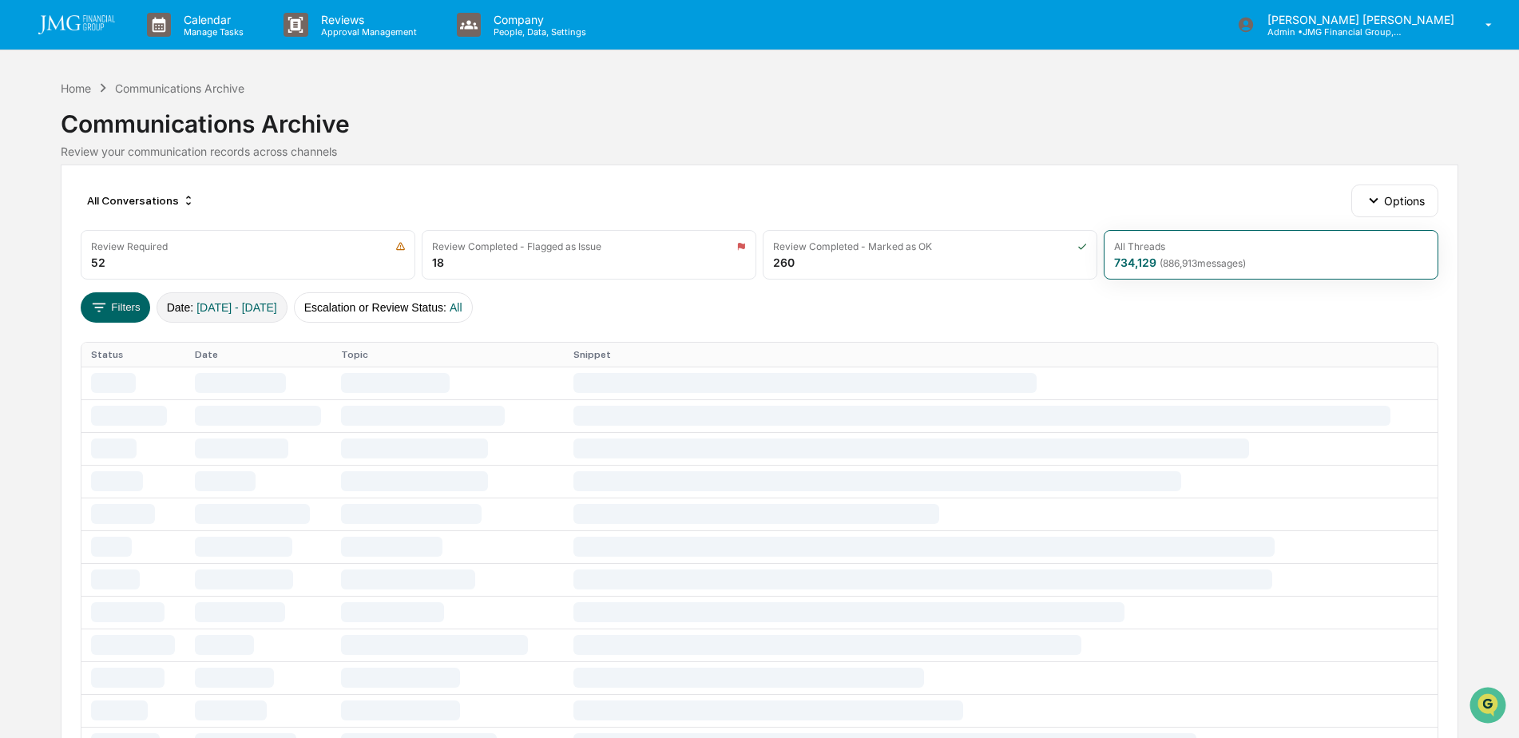
click at [230, 310] on span "[DATE] - [DATE]" at bounding box center [236, 307] width 81 height 13
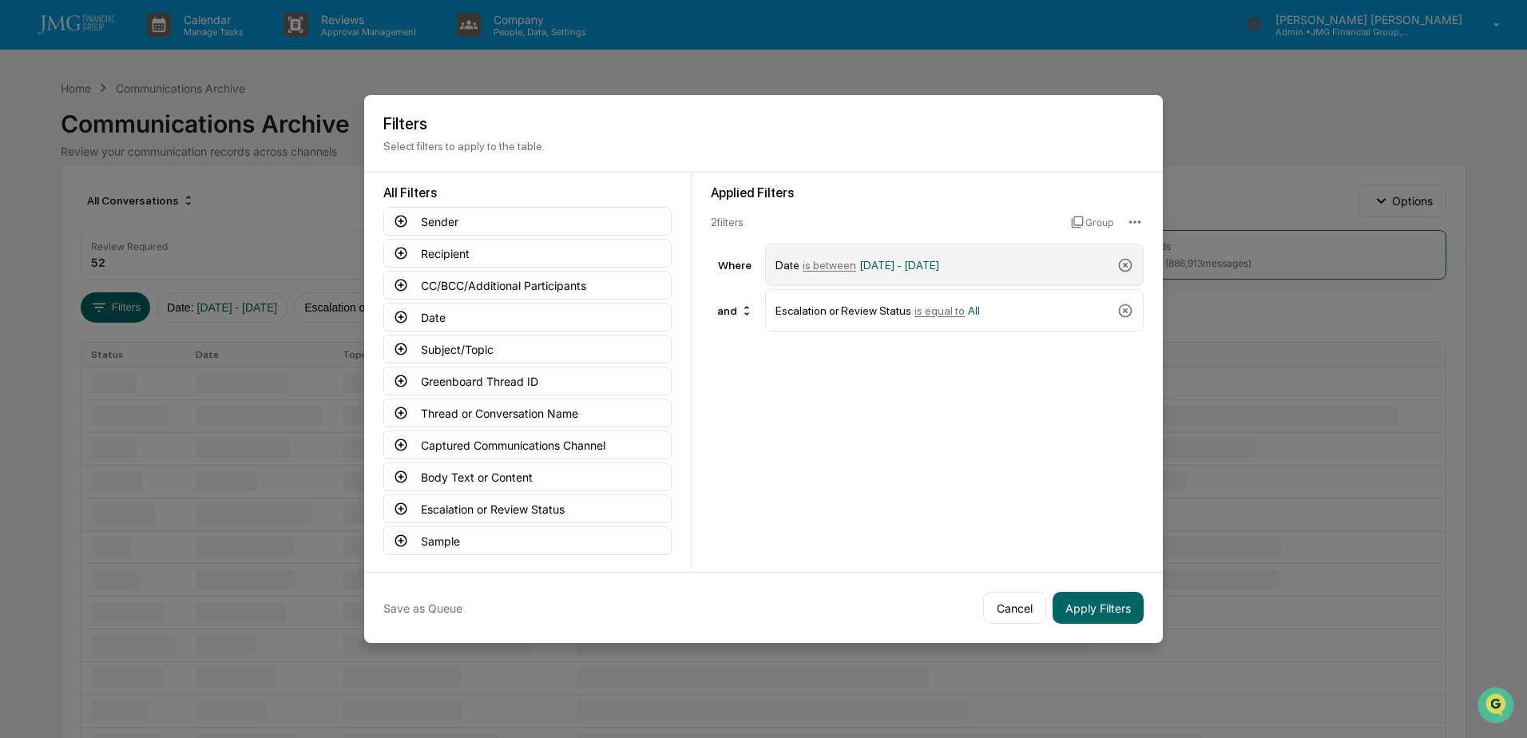
click at [927, 260] on span "[DATE] - [DATE]" at bounding box center [899, 265] width 80 height 13
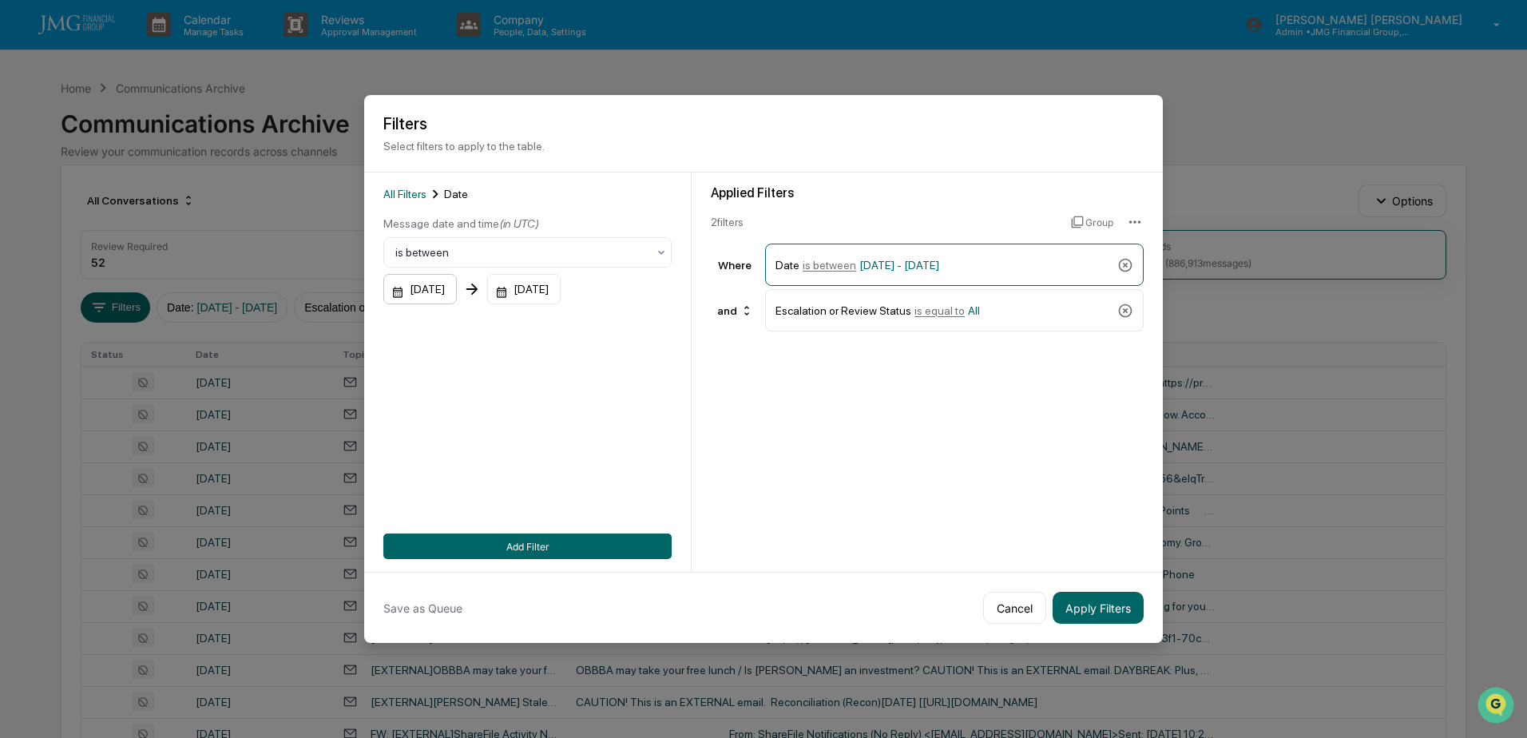
click at [454, 286] on div "[DATE]" at bounding box center [419, 289] width 73 height 30
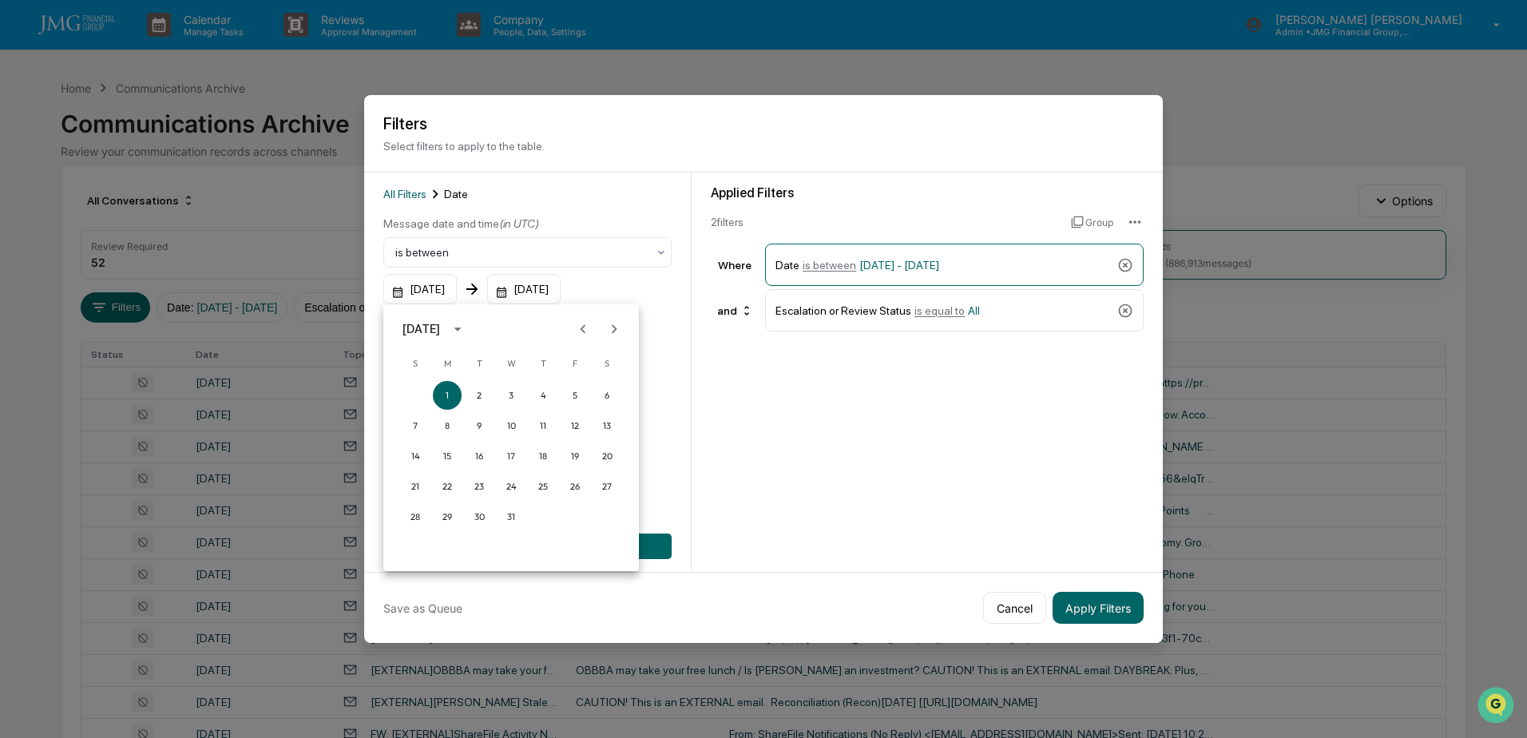
click at [606, 329] on icon "Next month" at bounding box center [614, 329] width 18 height 18
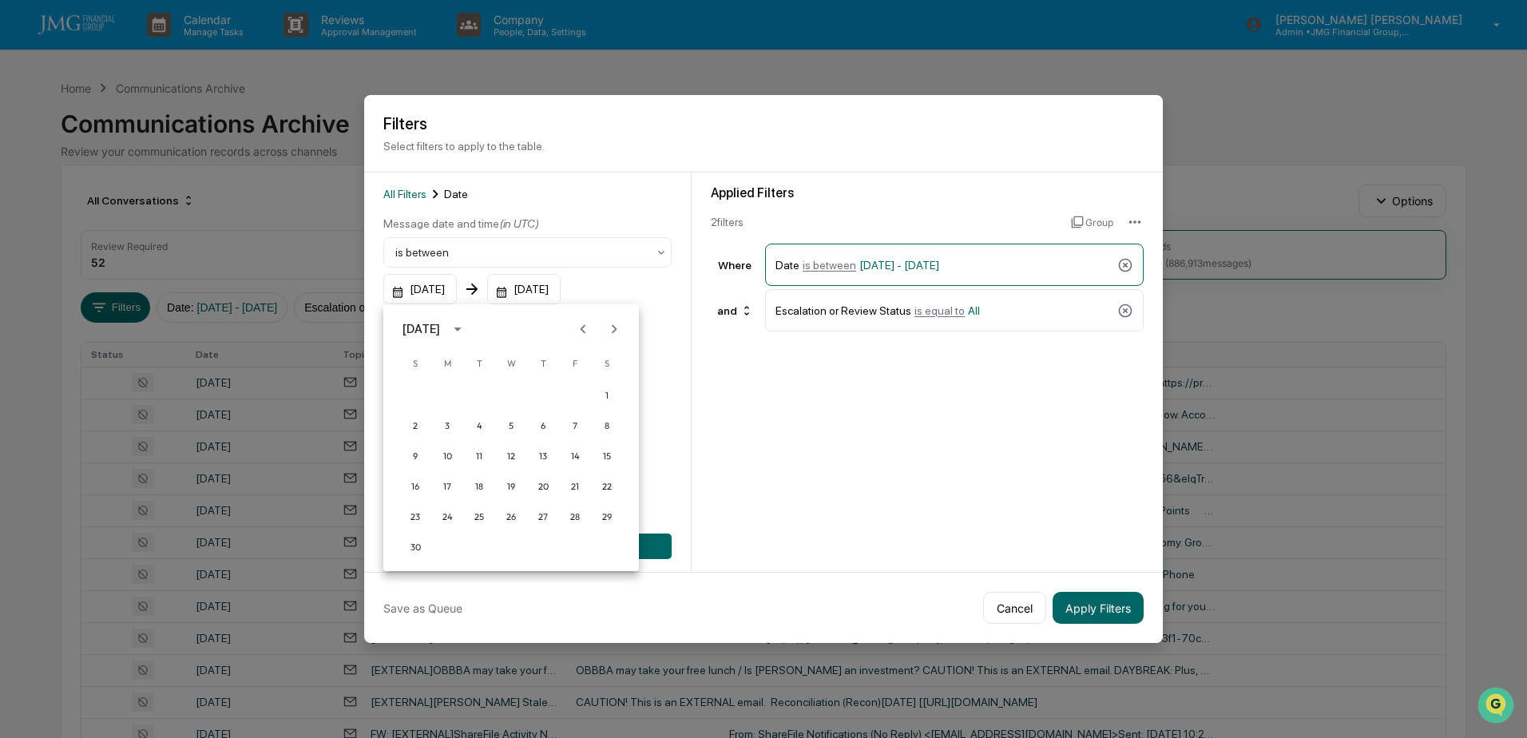
click at [606, 329] on icon "Next month" at bounding box center [614, 329] width 18 height 18
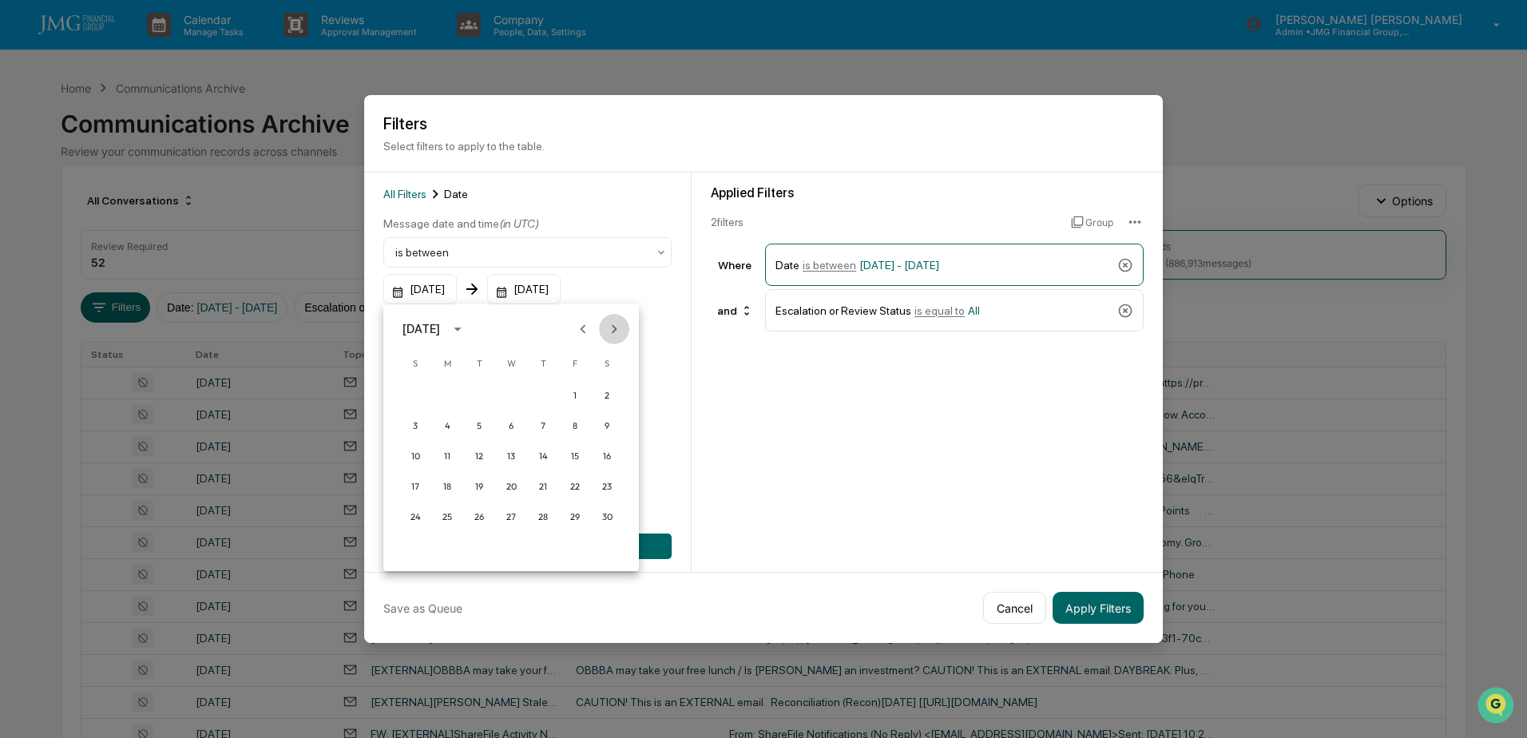
click at [606, 329] on icon "Next month" at bounding box center [614, 329] width 18 height 18
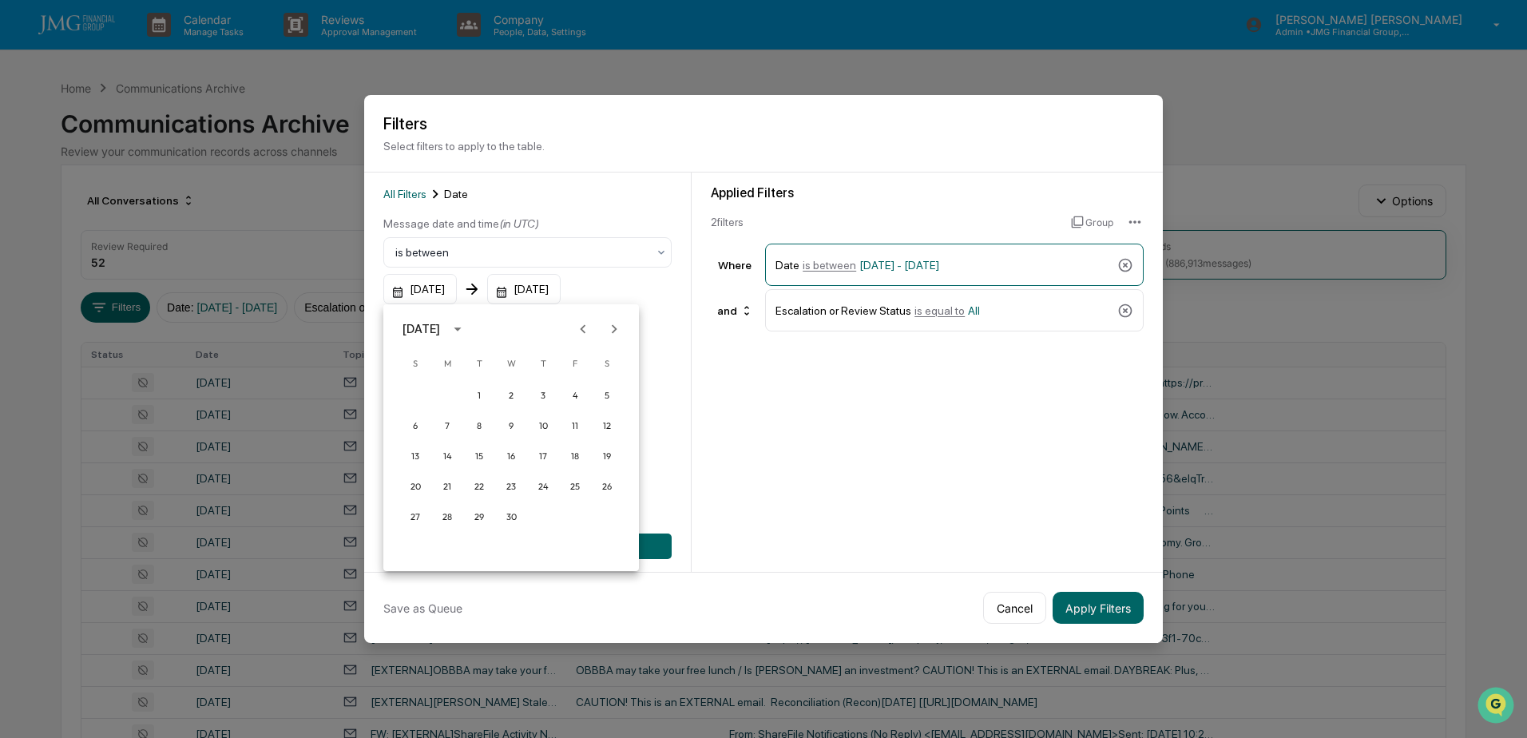
click at [606, 329] on icon "Next month" at bounding box center [614, 329] width 18 height 18
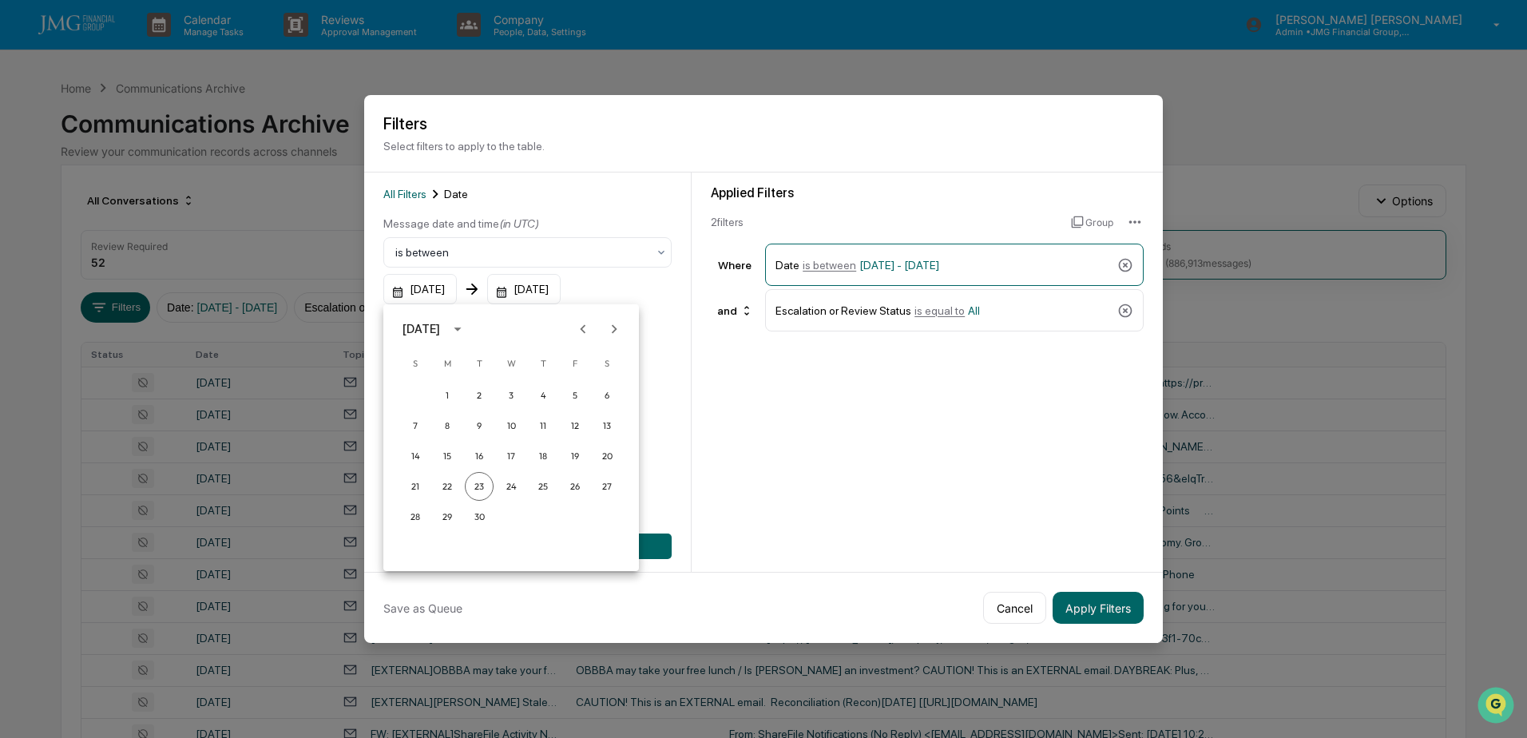
click at [606, 329] on icon "Next month" at bounding box center [614, 329] width 18 height 18
click at [582, 325] on icon "Previous month" at bounding box center [583, 329] width 18 height 18
click at [539, 458] on button "18" at bounding box center [543, 456] width 29 height 29
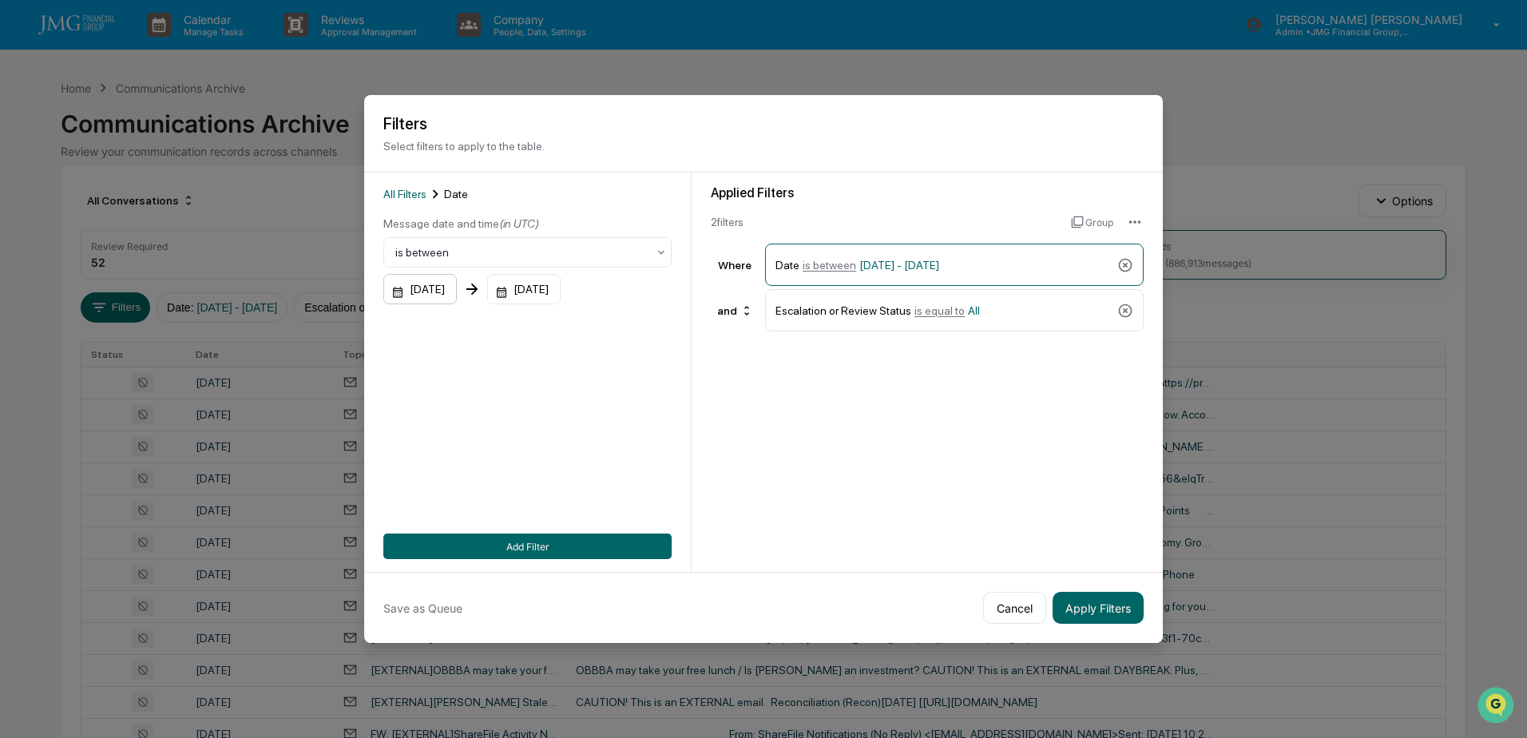
click at [457, 292] on div "[DATE]" at bounding box center [419, 289] width 73 height 30
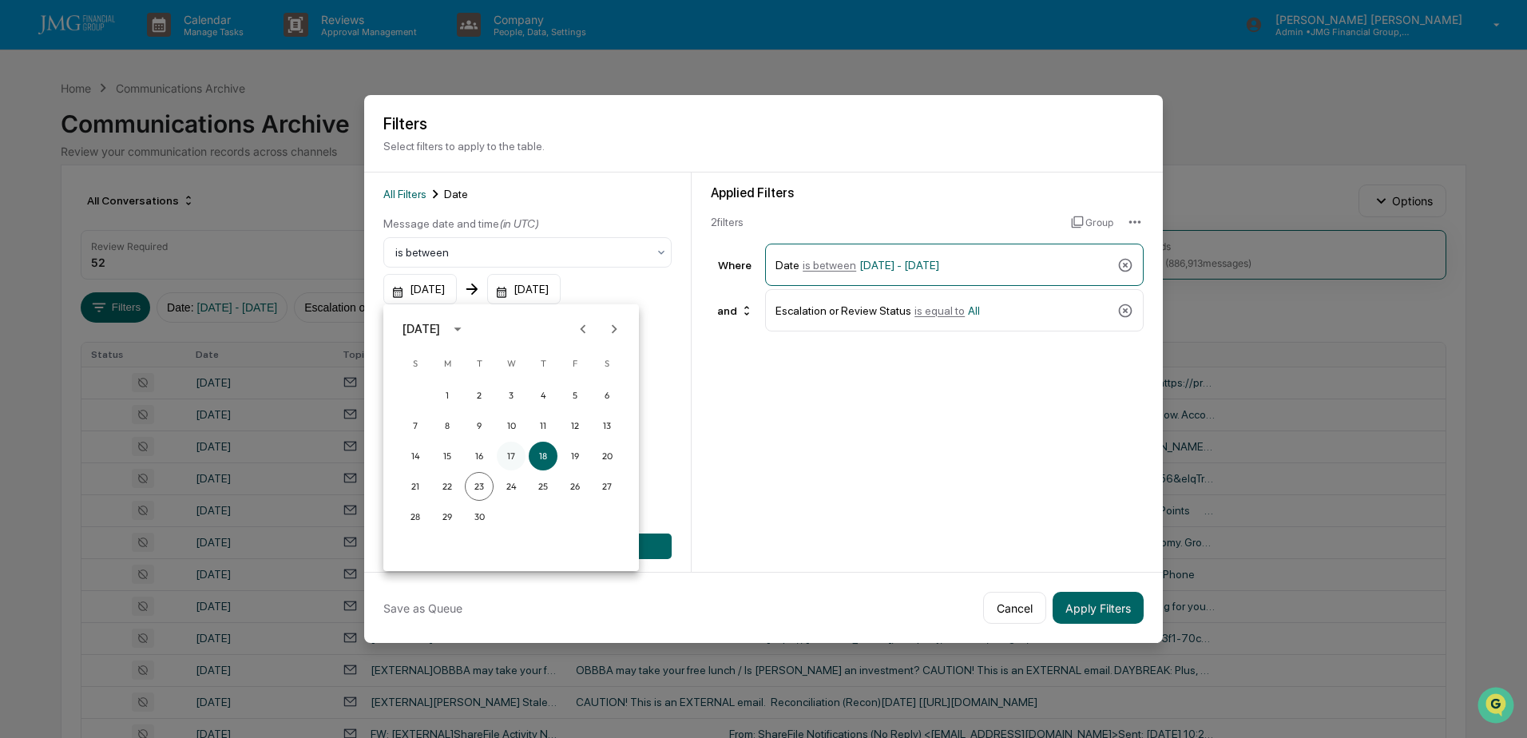
click at [515, 454] on button "17" at bounding box center [511, 456] width 29 height 29
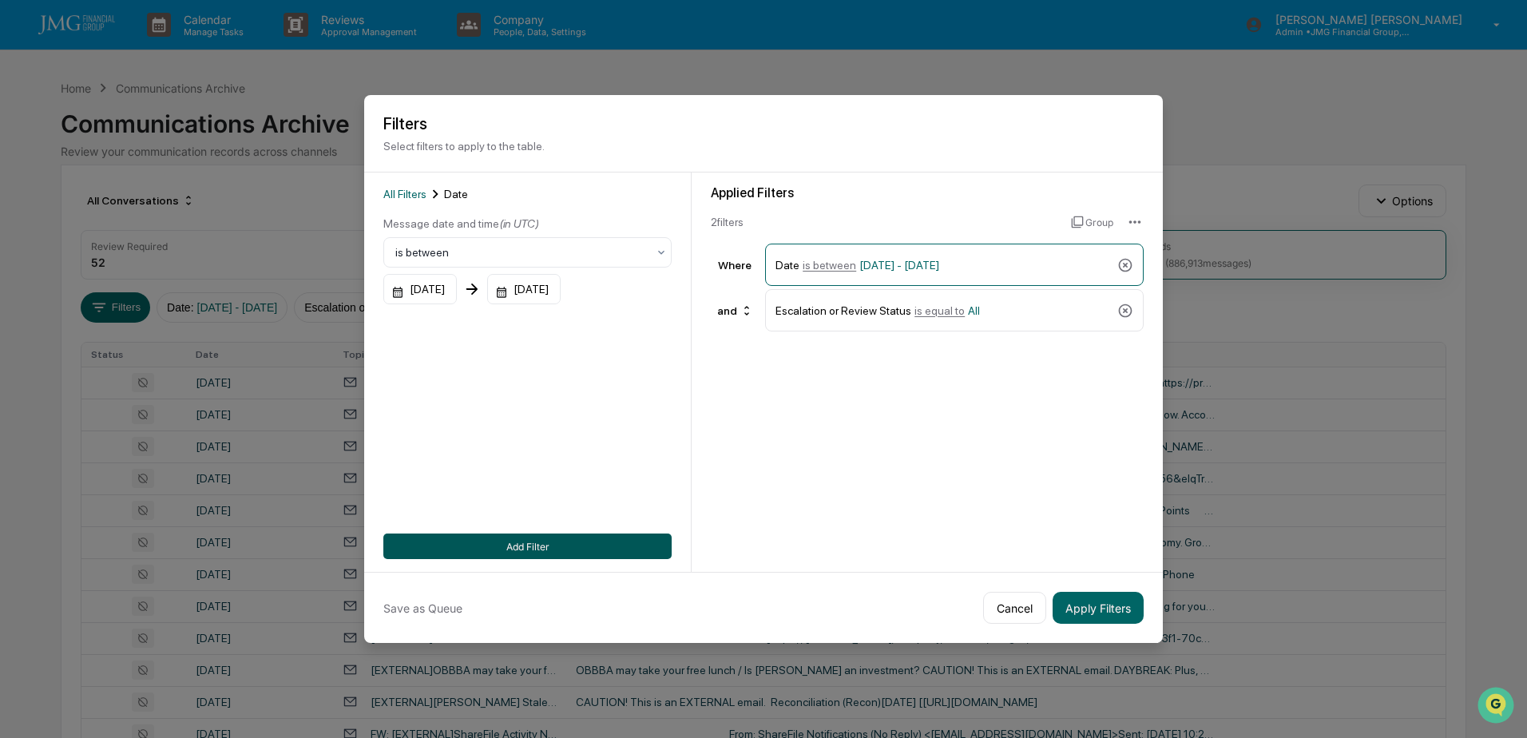
click at [539, 538] on button "Add Filter" at bounding box center [527, 547] width 288 height 26
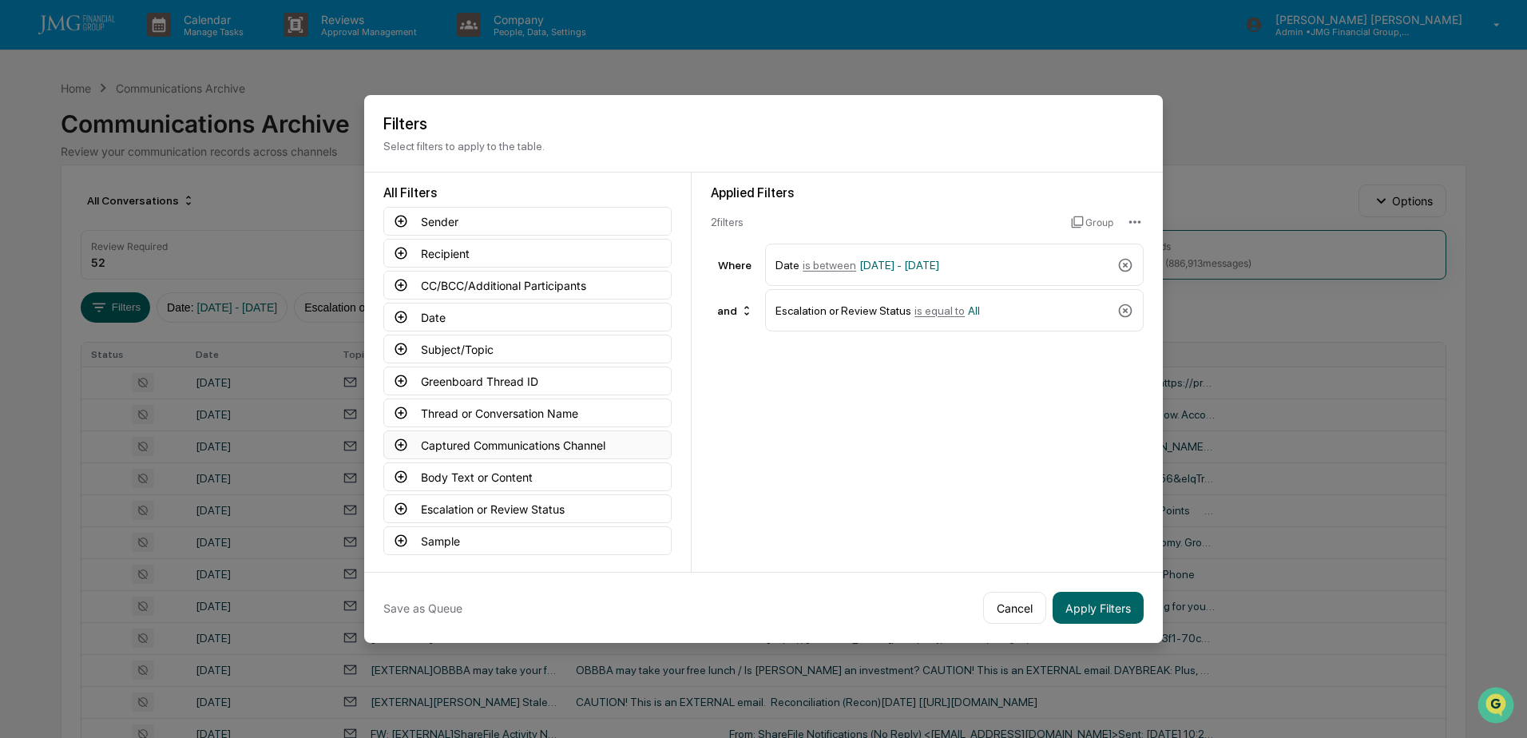
click at [502, 442] on button "Captured Communications Channel" at bounding box center [527, 444] width 288 height 29
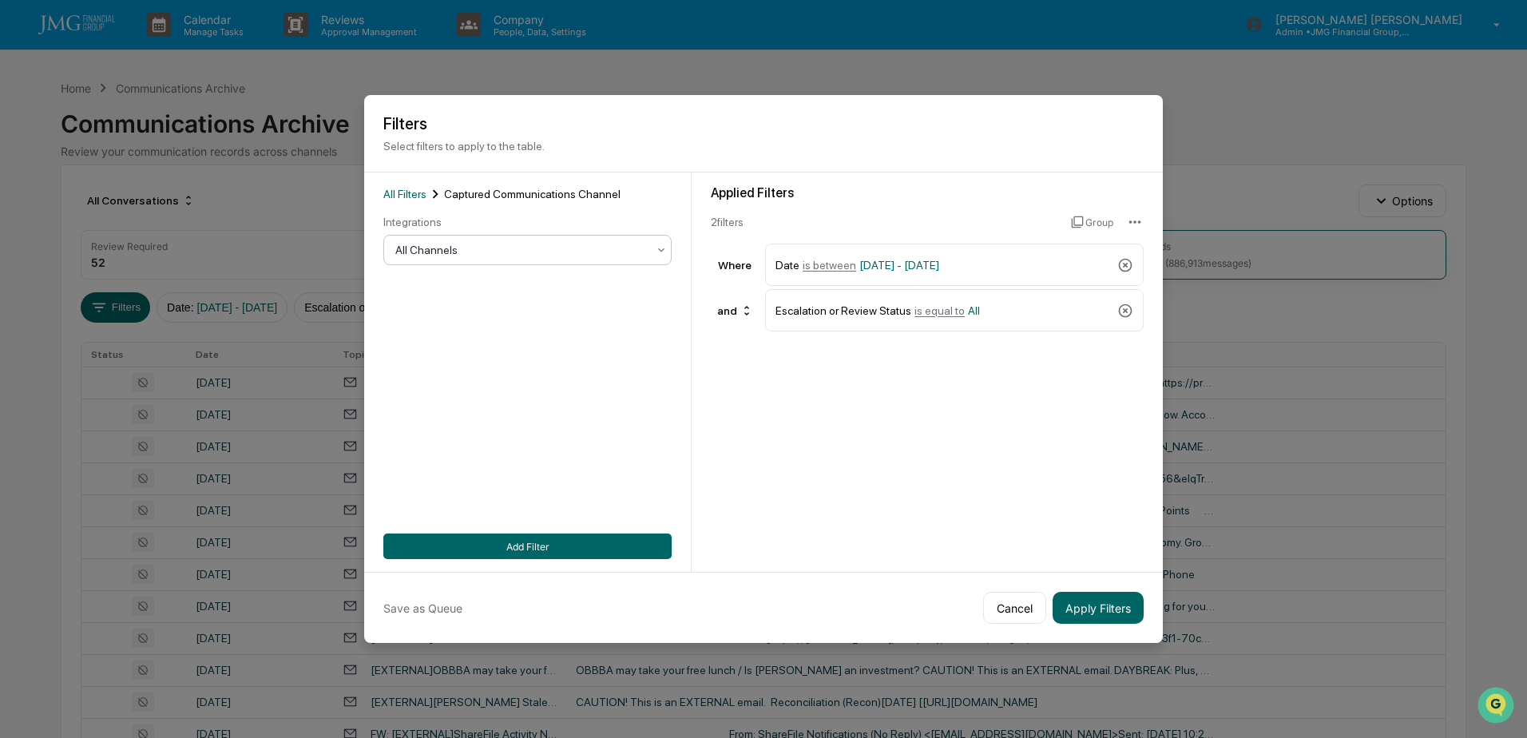
click at [566, 248] on div at bounding box center [521, 250] width 252 height 16
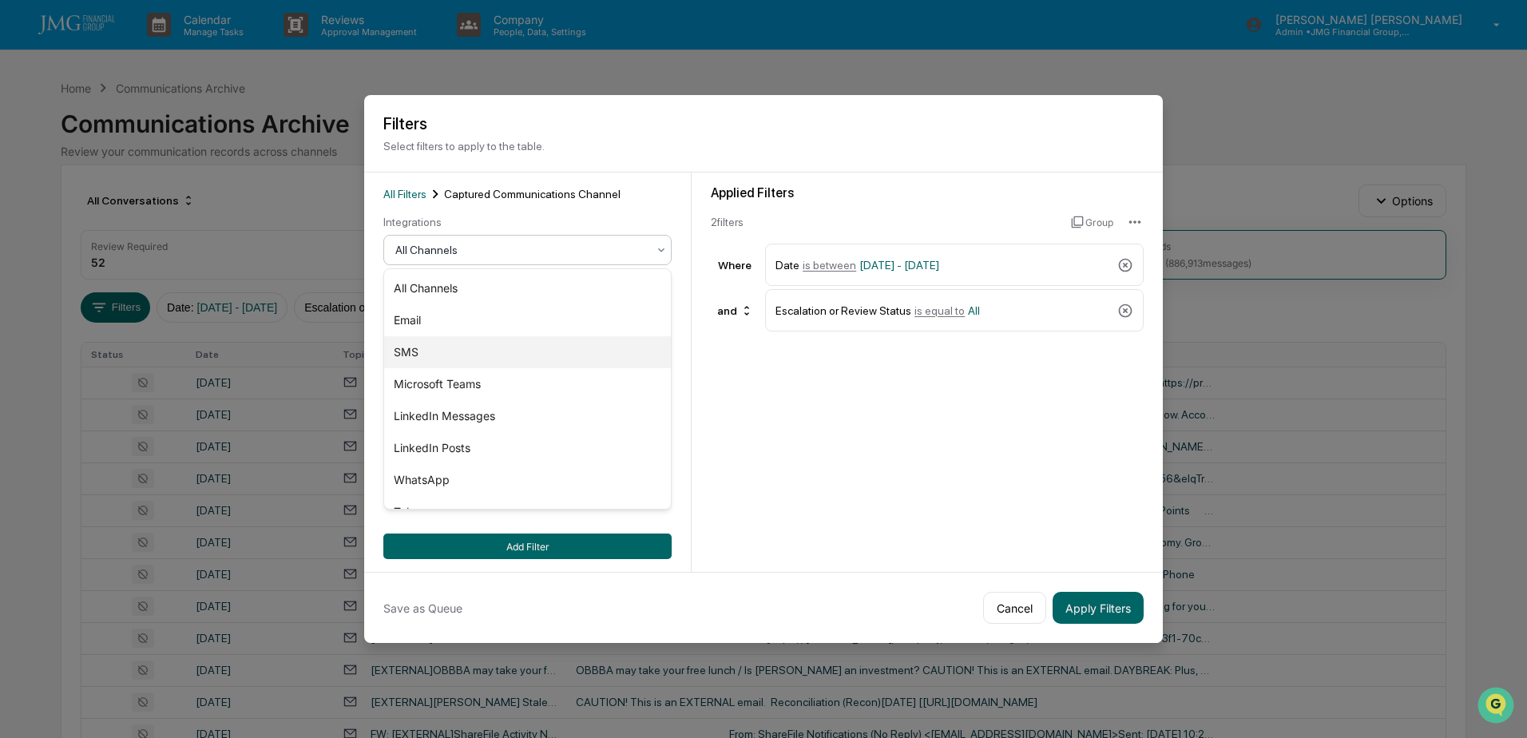
click at [422, 347] on div "SMS" at bounding box center [527, 352] width 287 height 32
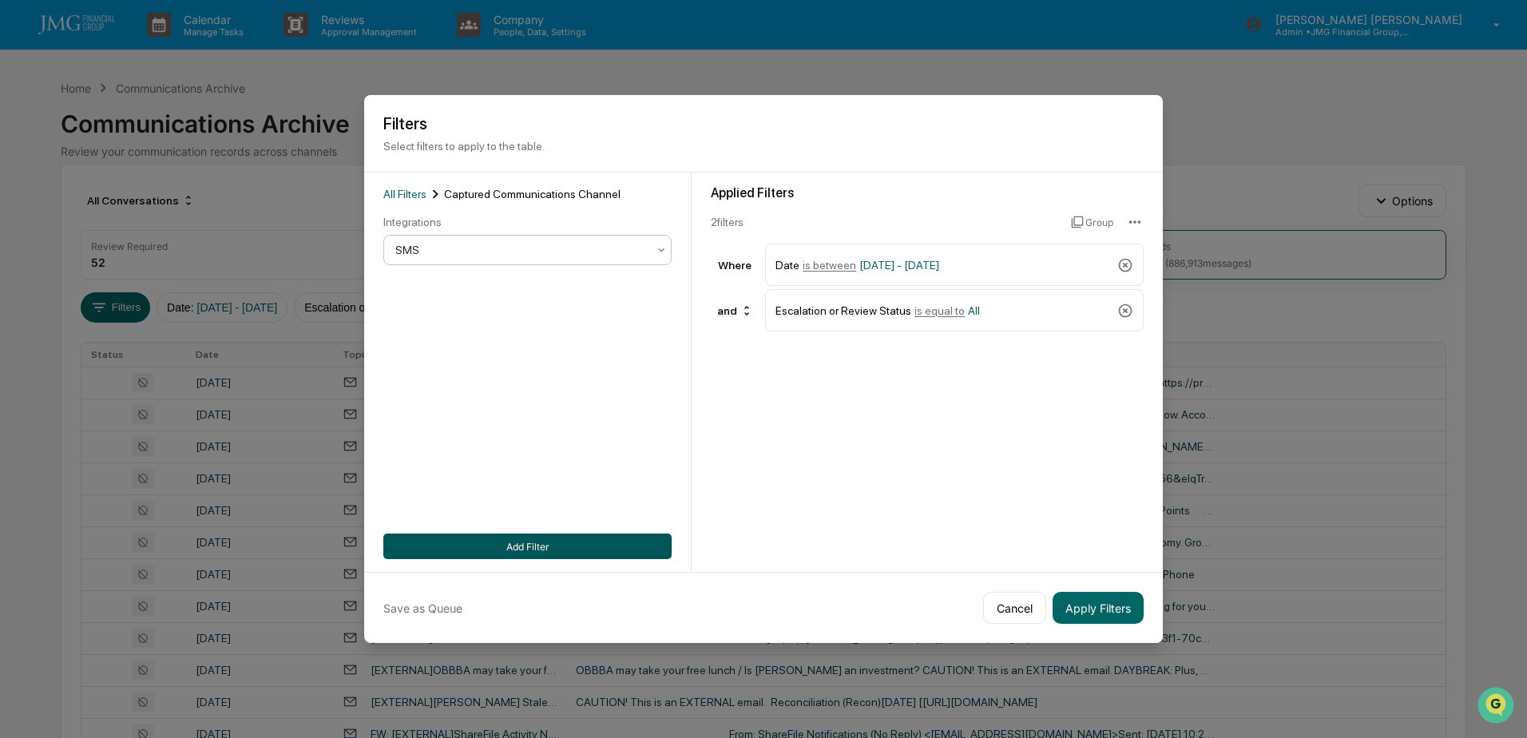
click at [527, 539] on button "Add Filter" at bounding box center [527, 547] width 288 height 26
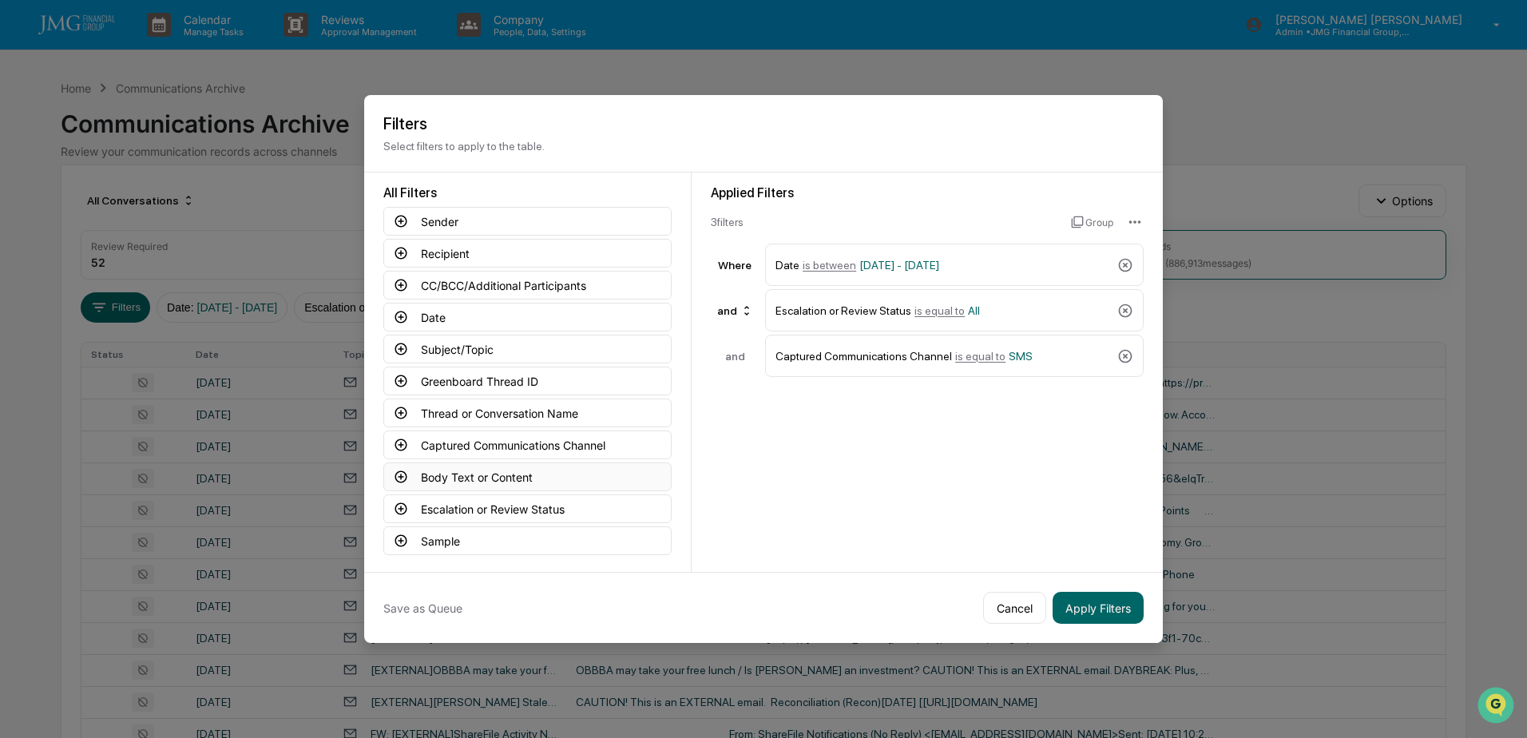
click at [511, 478] on button "Body Text or Content" at bounding box center [527, 476] width 288 height 29
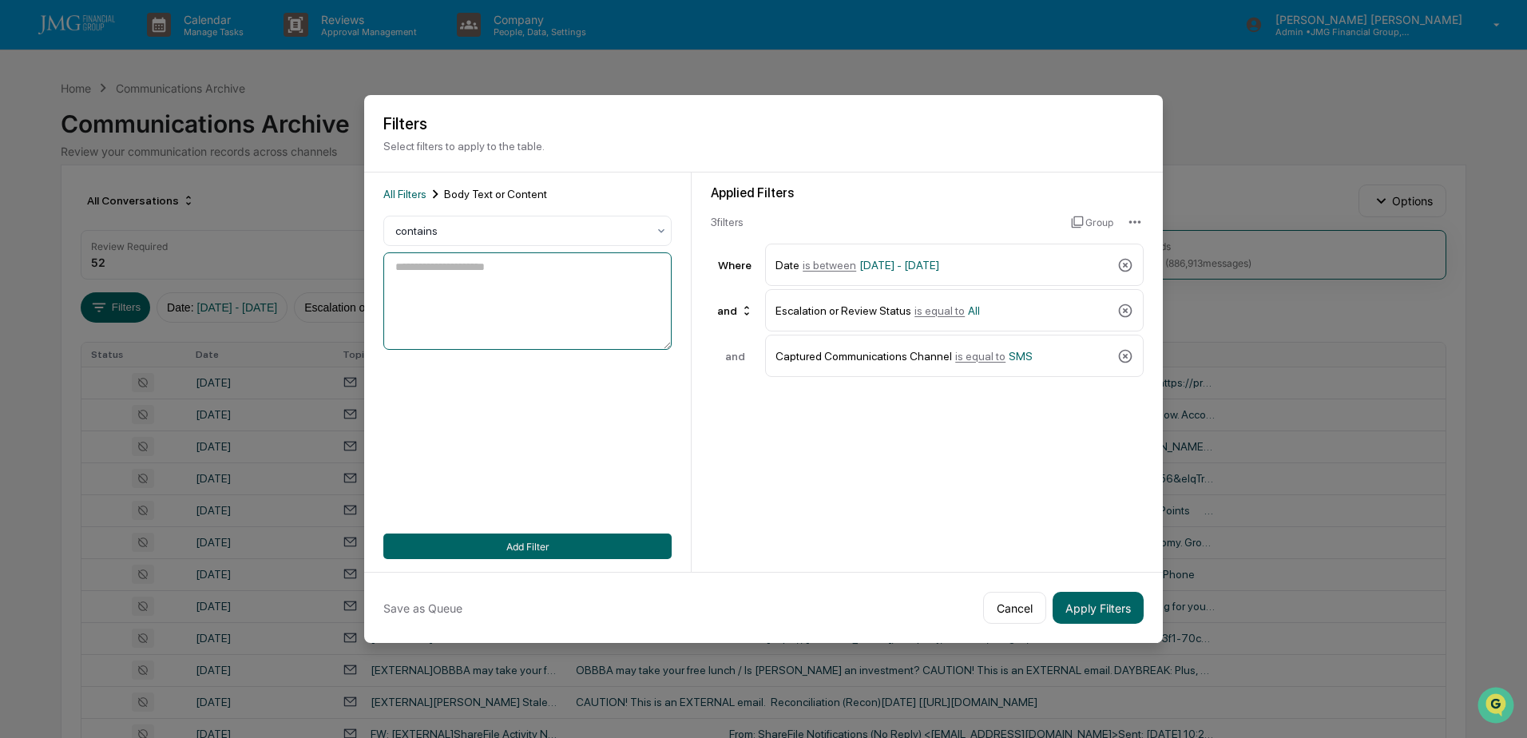
click at [462, 282] on textarea at bounding box center [527, 300] width 288 height 97
type textarea "*******"
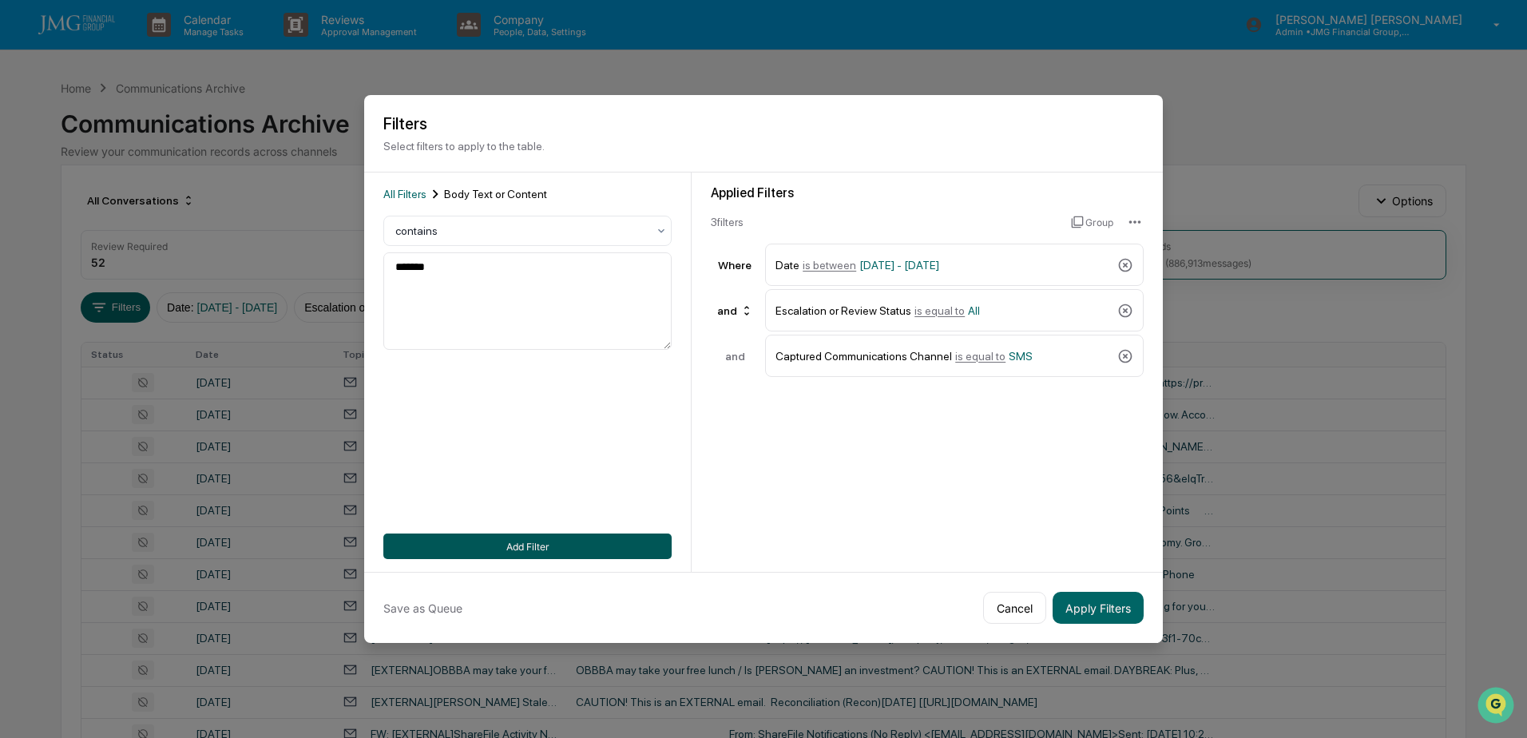
click at [541, 543] on button "Add Filter" at bounding box center [527, 547] width 288 height 26
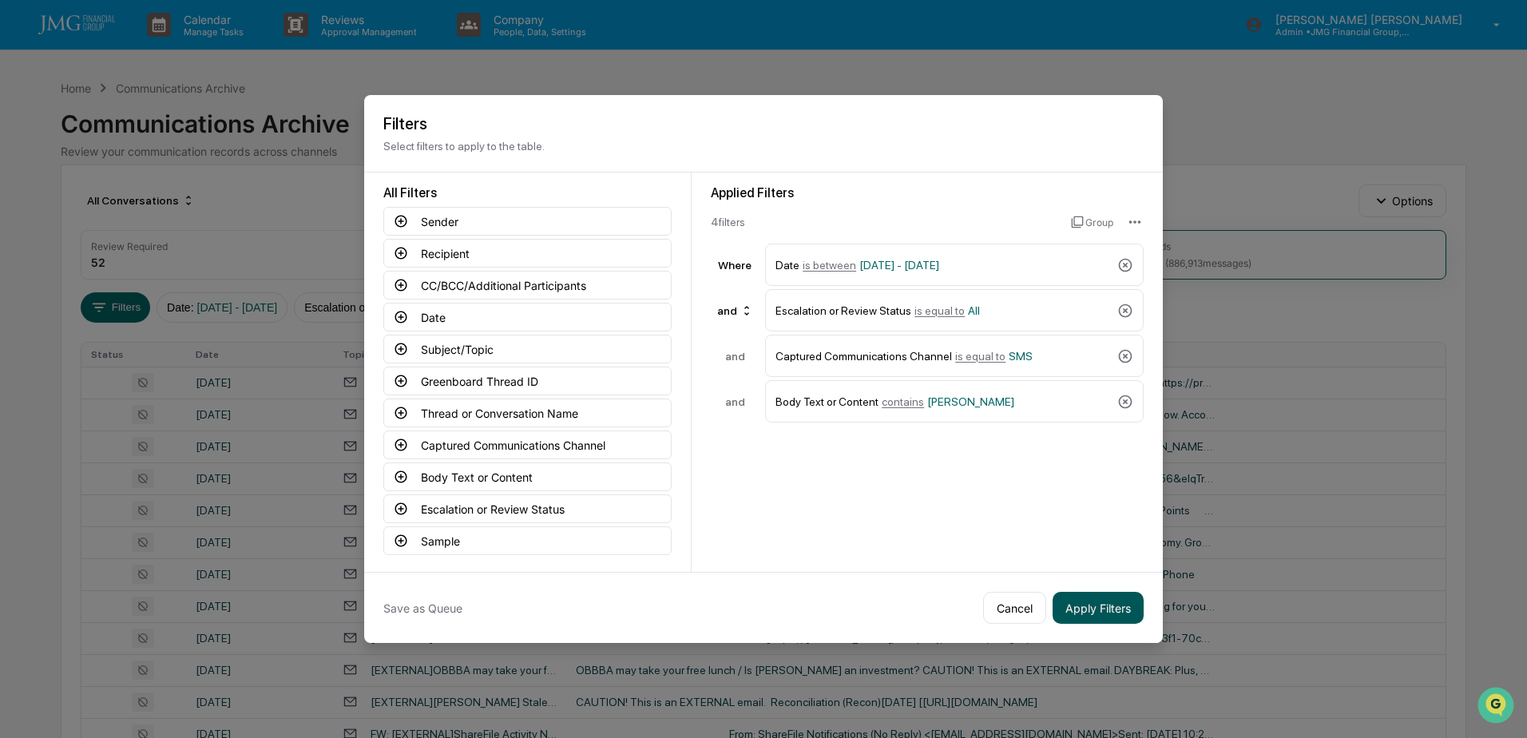
click at [1093, 613] on button "Apply Filters" at bounding box center [1098, 608] width 91 height 32
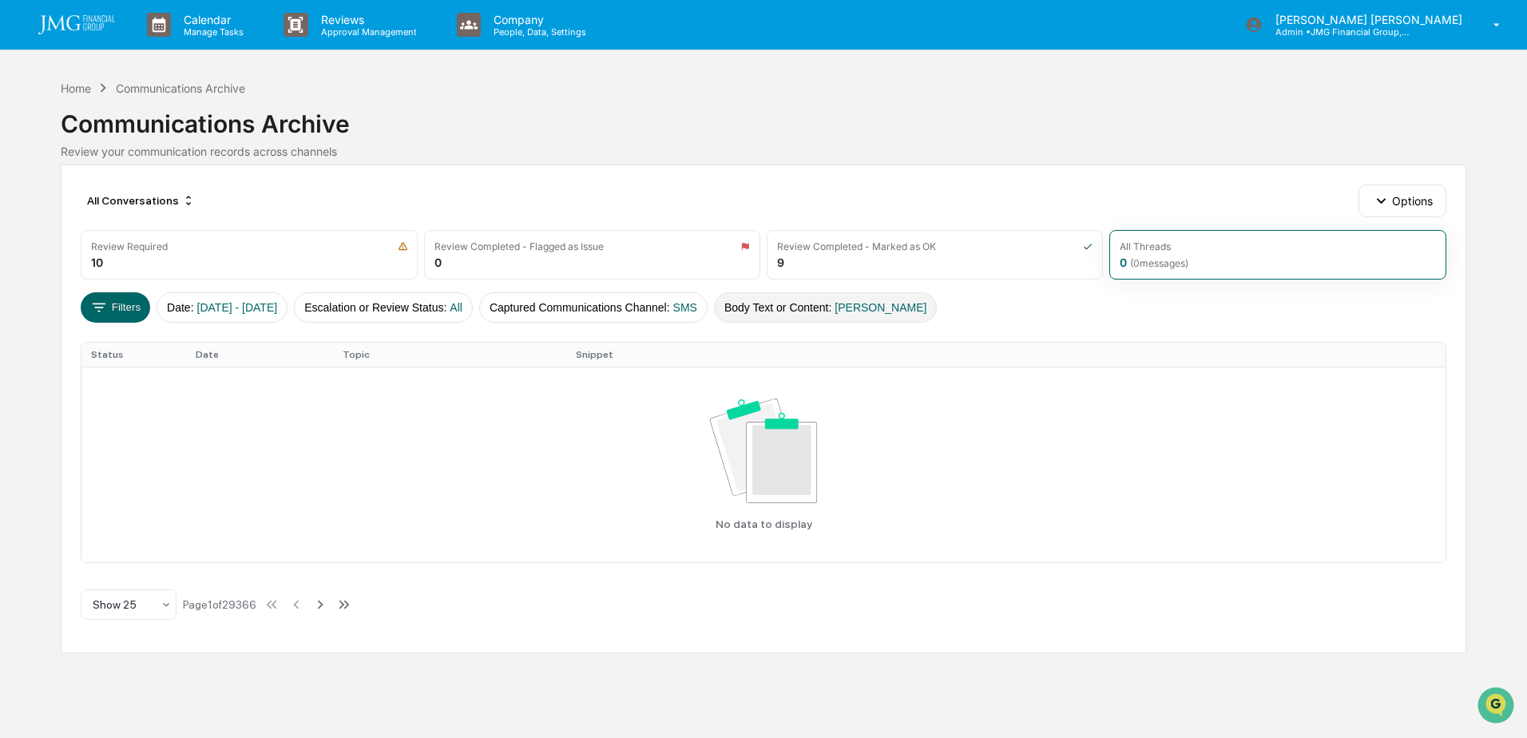
click at [891, 308] on span "[PERSON_NAME]" at bounding box center [881, 307] width 92 height 13
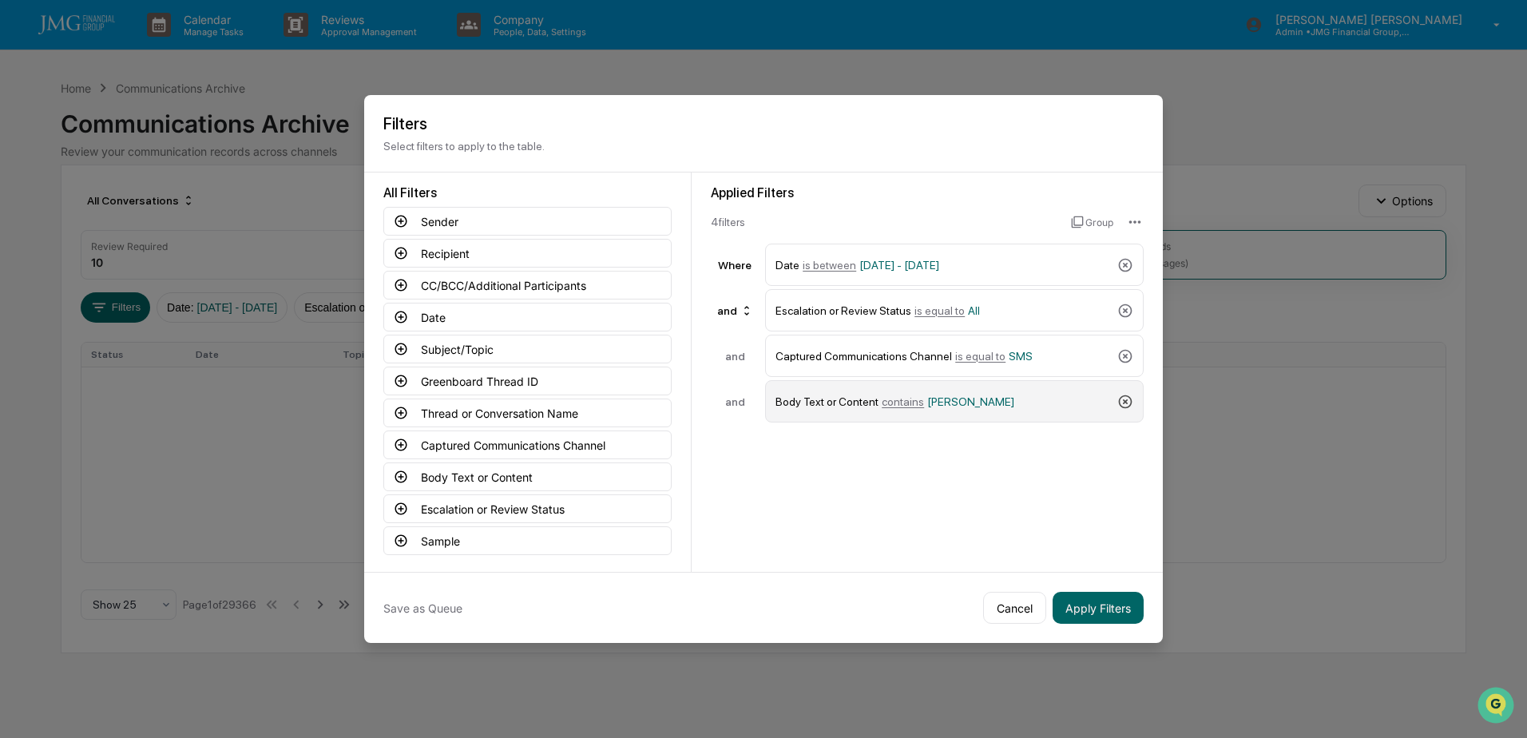
click at [1121, 403] on icon at bounding box center [1125, 402] width 16 height 16
click at [485, 479] on button "Body Text or Content" at bounding box center [527, 476] width 288 height 29
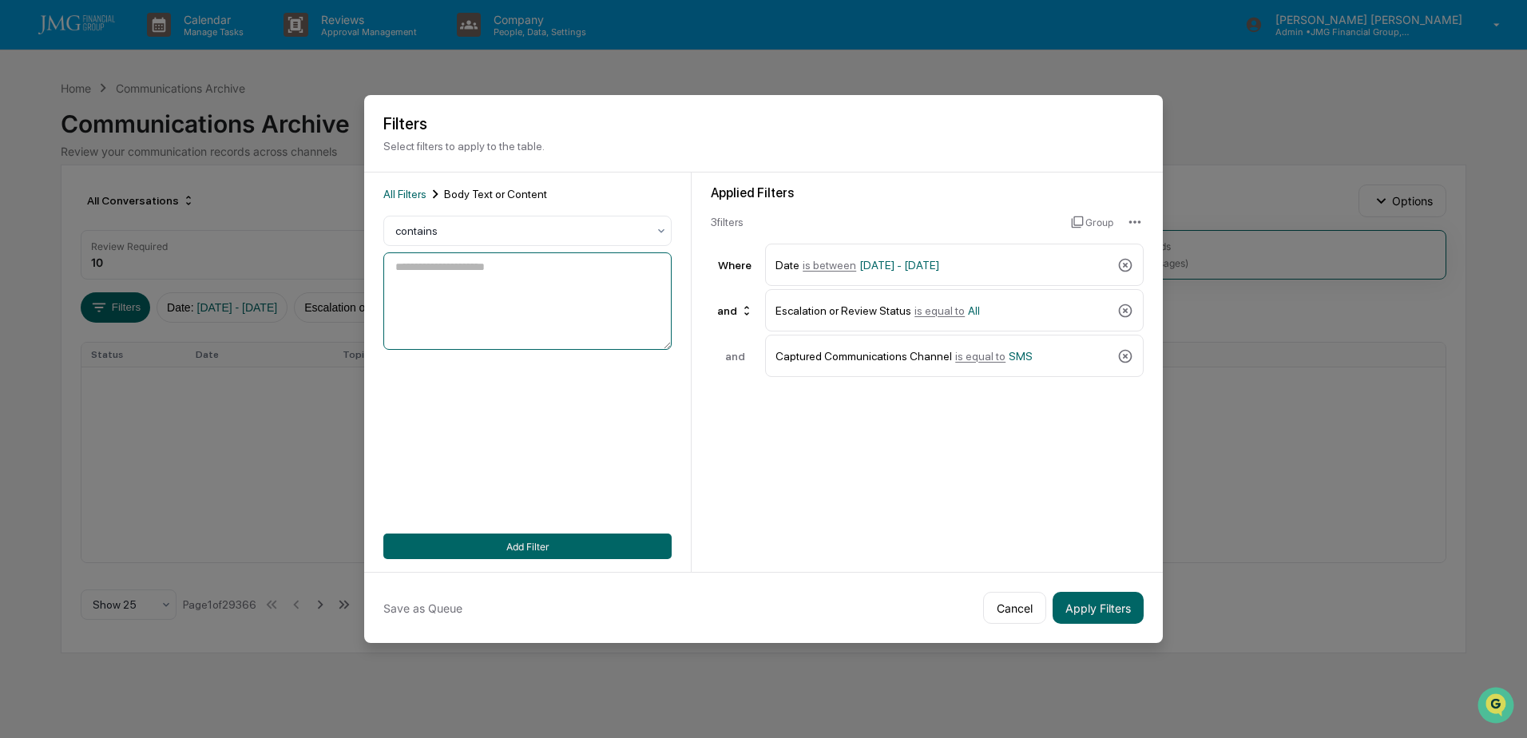
click at [466, 284] on textarea at bounding box center [527, 300] width 288 height 97
type textarea "****"
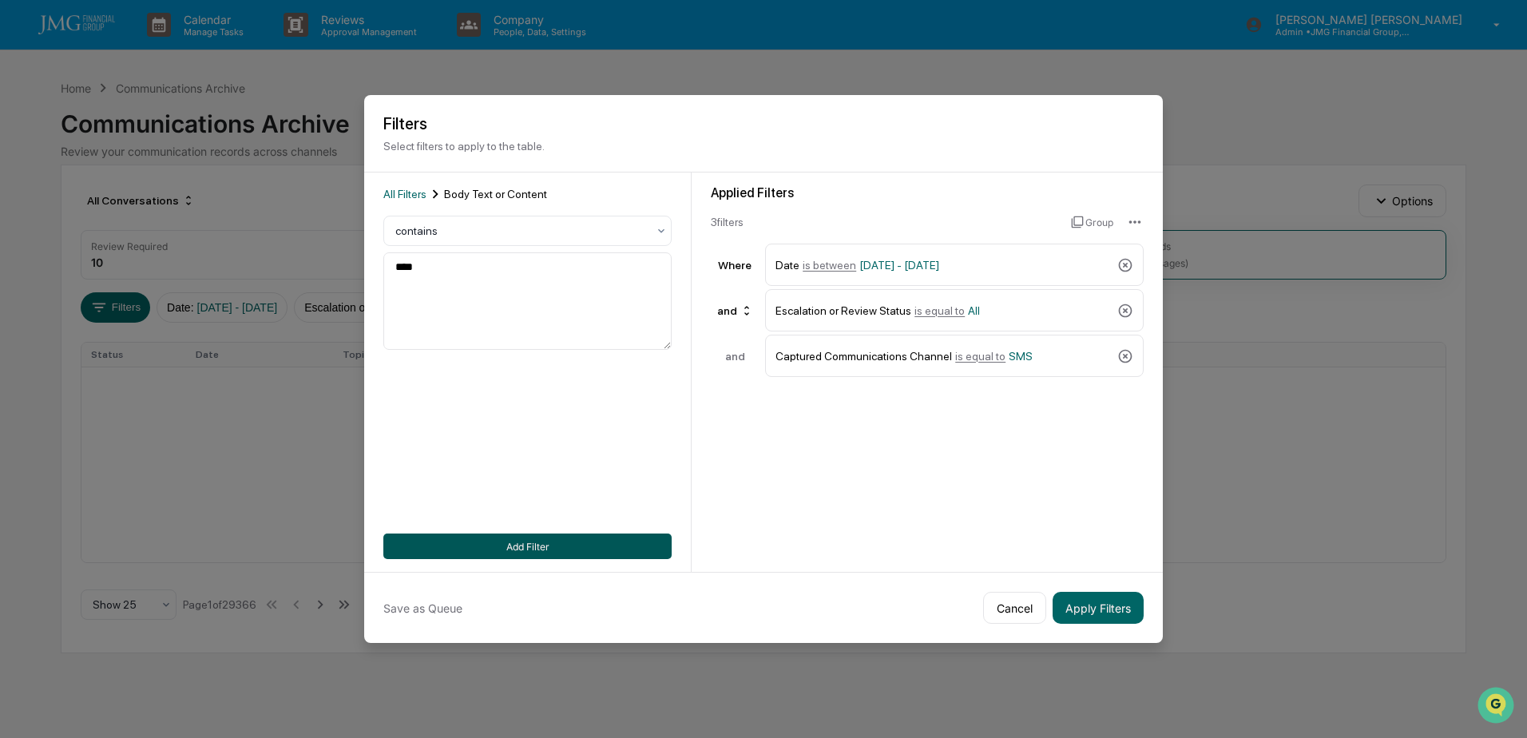
click at [534, 547] on button "Add Filter" at bounding box center [527, 547] width 288 height 26
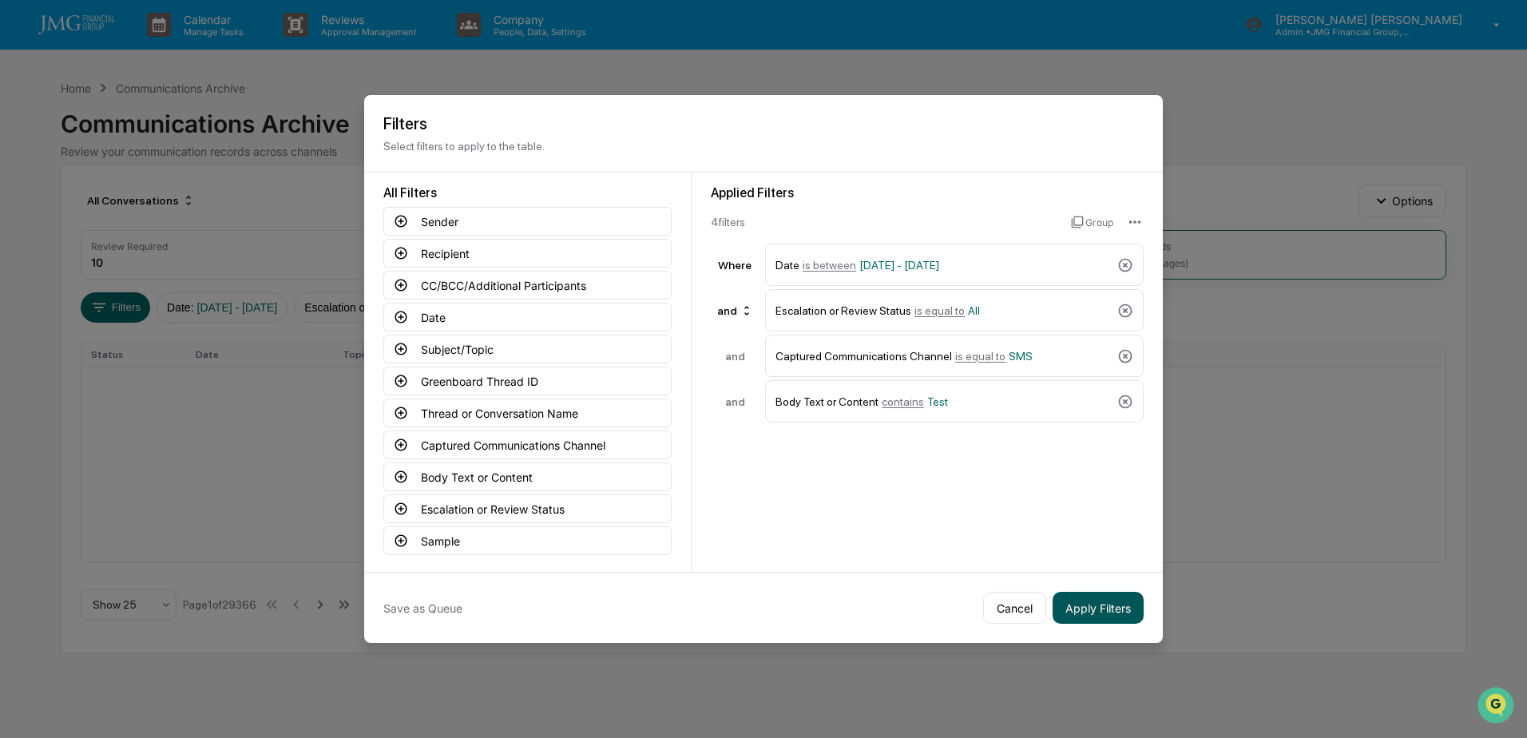
click at [1105, 606] on button "Apply Filters" at bounding box center [1098, 608] width 91 height 32
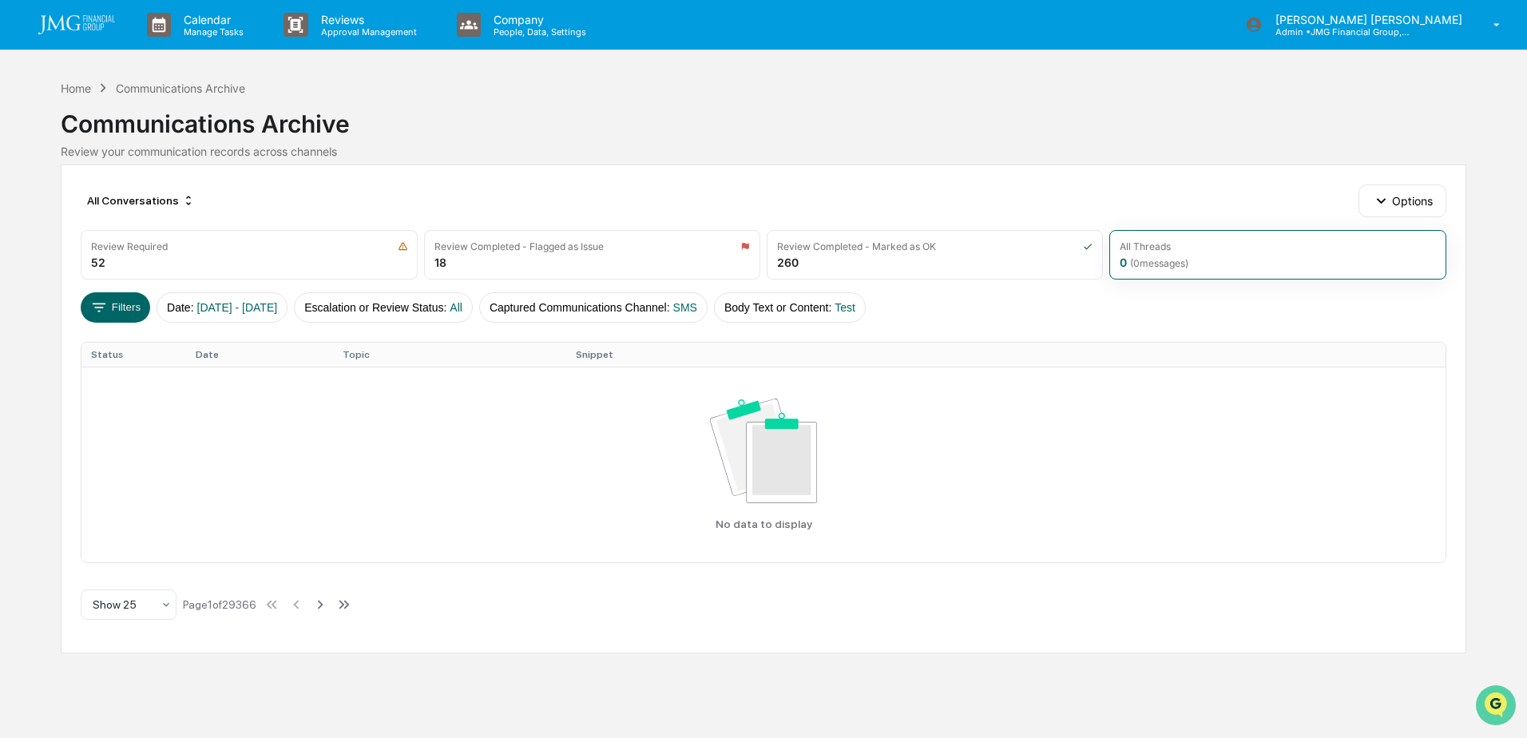
click at [1502, 705] on icon "Open customer support" at bounding box center [1496, 725] width 40 height 40
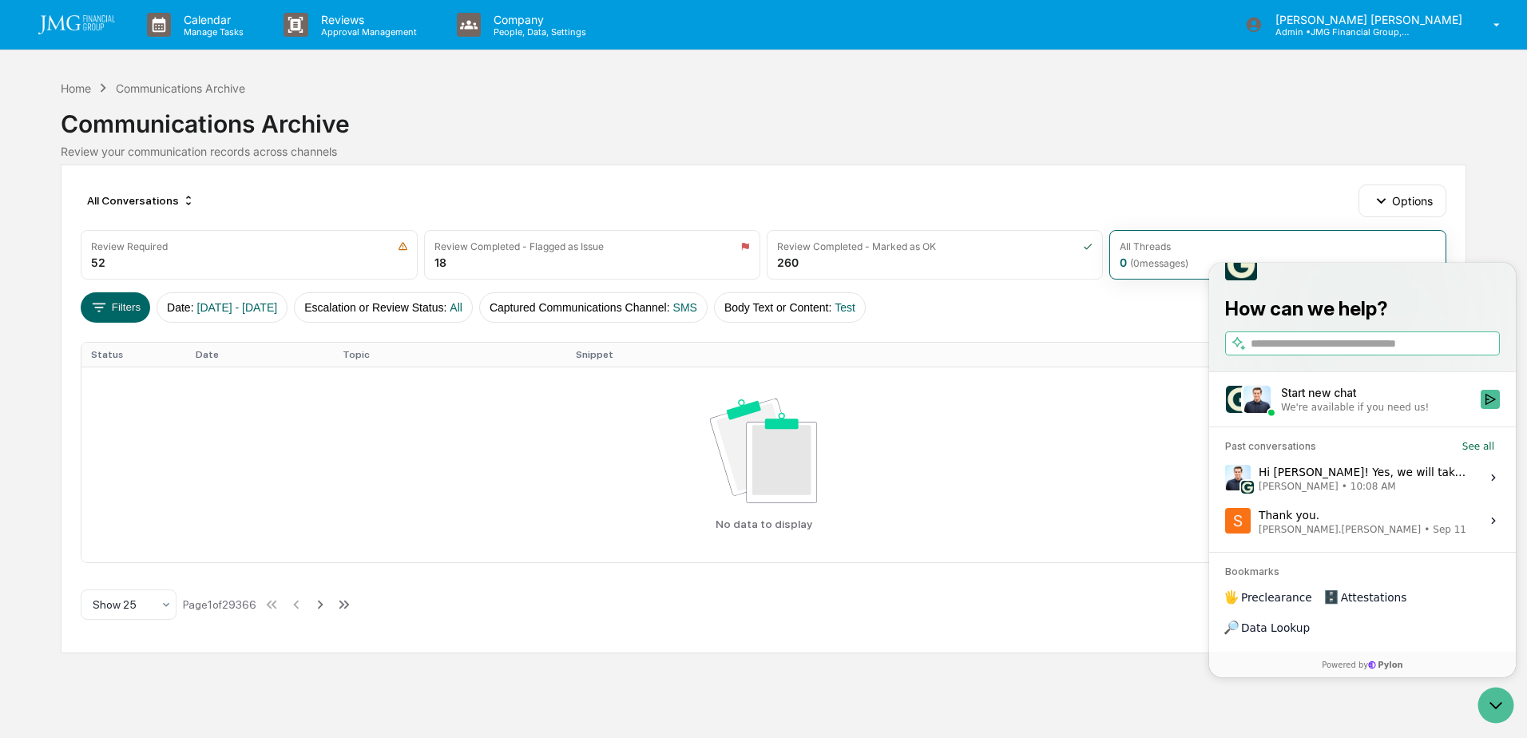
click at [1402, 493] on span "Jack Rasmussen • 10:08 AM" at bounding box center [1365, 486] width 212 height 13
click at [1225, 478] on button "View issue" at bounding box center [1224, 478] width 1 height 1
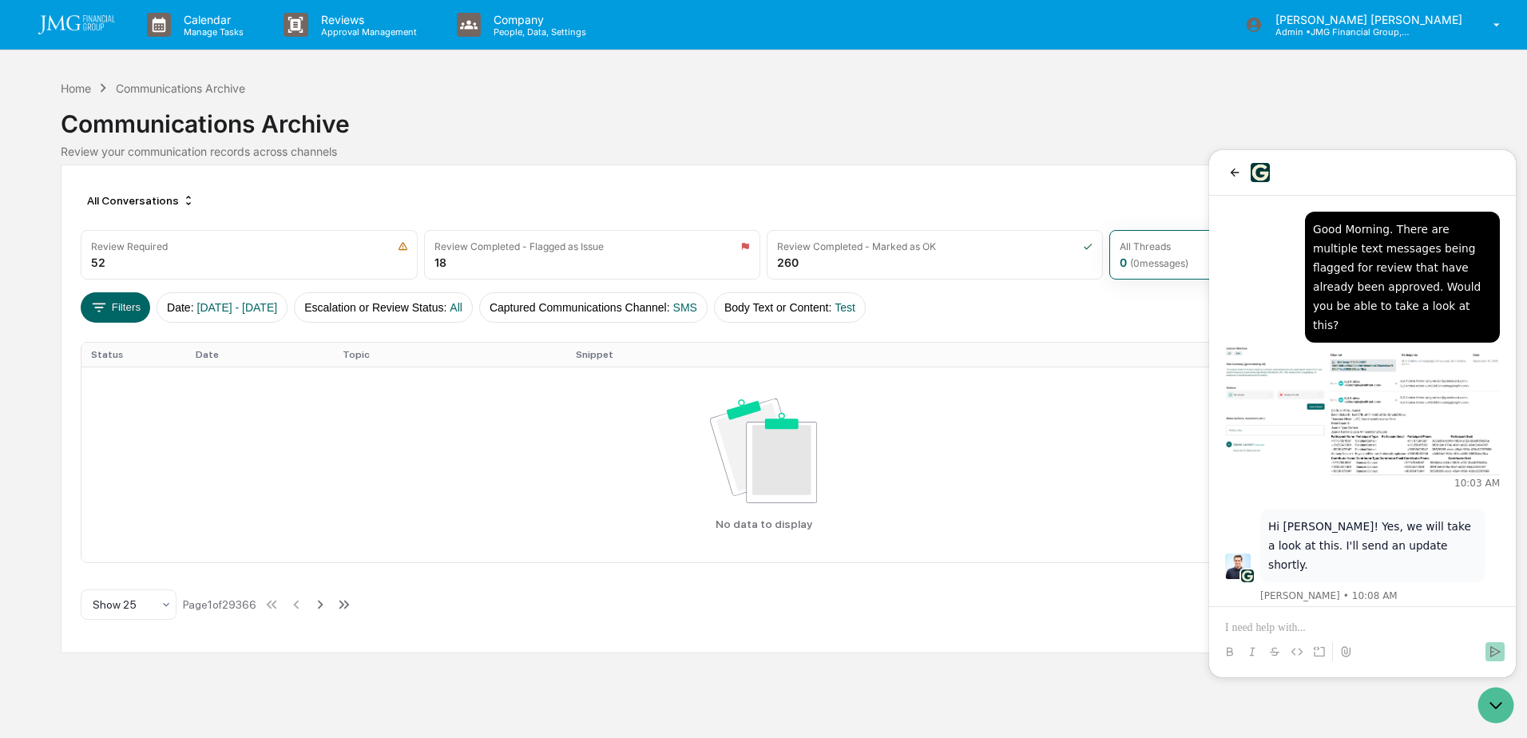
click at [1069, 659] on div "Calendar Manage Tasks Reviews Approval Management Company People, Data, Setting…" at bounding box center [763, 369] width 1527 height 738
click at [1498, 703] on icon "Open customer support" at bounding box center [1496, 705] width 40 height 40
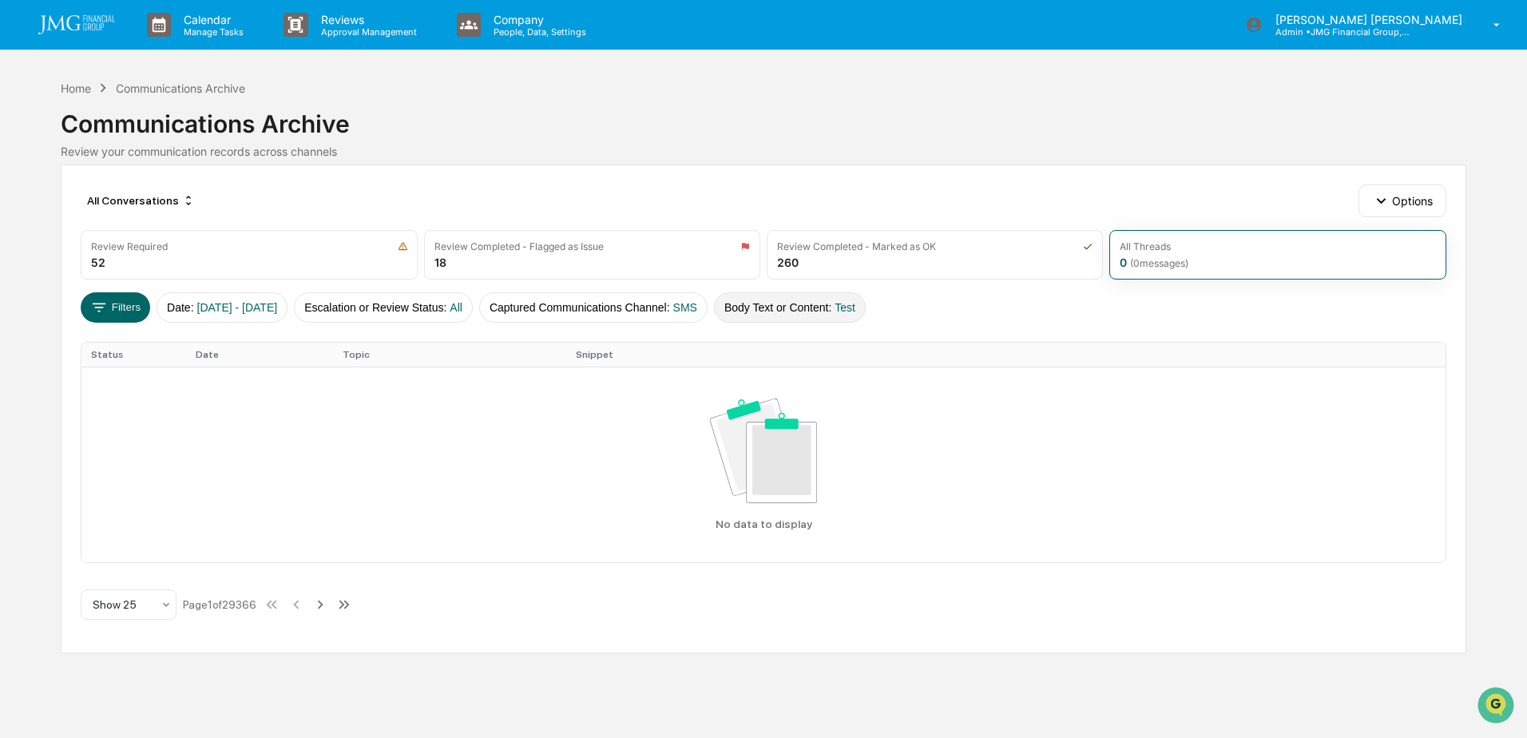
click at [859, 305] on button "Body Text or Content : Test" at bounding box center [790, 307] width 152 height 30
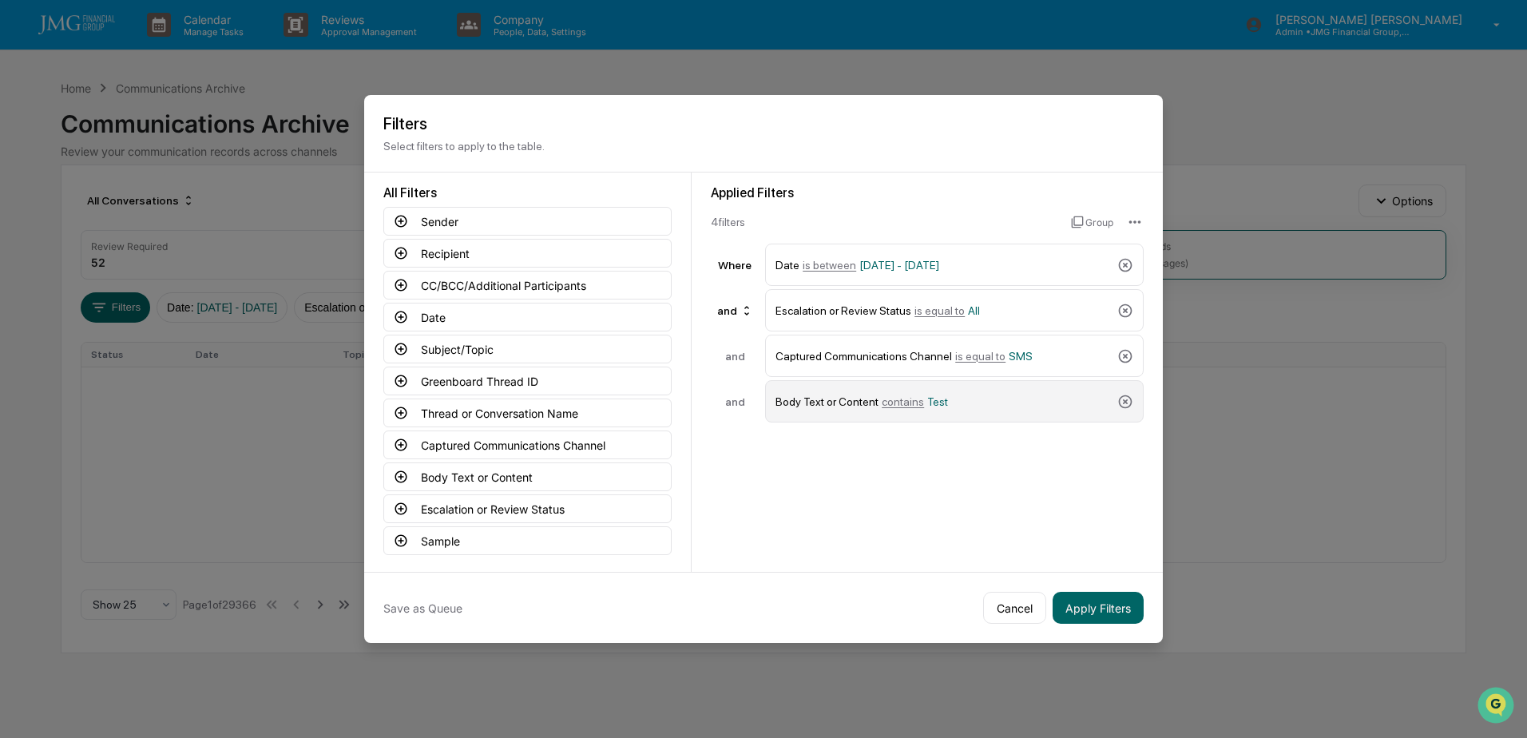
click at [935, 404] on span "Test" at bounding box center [937, 401] width 21 height 13
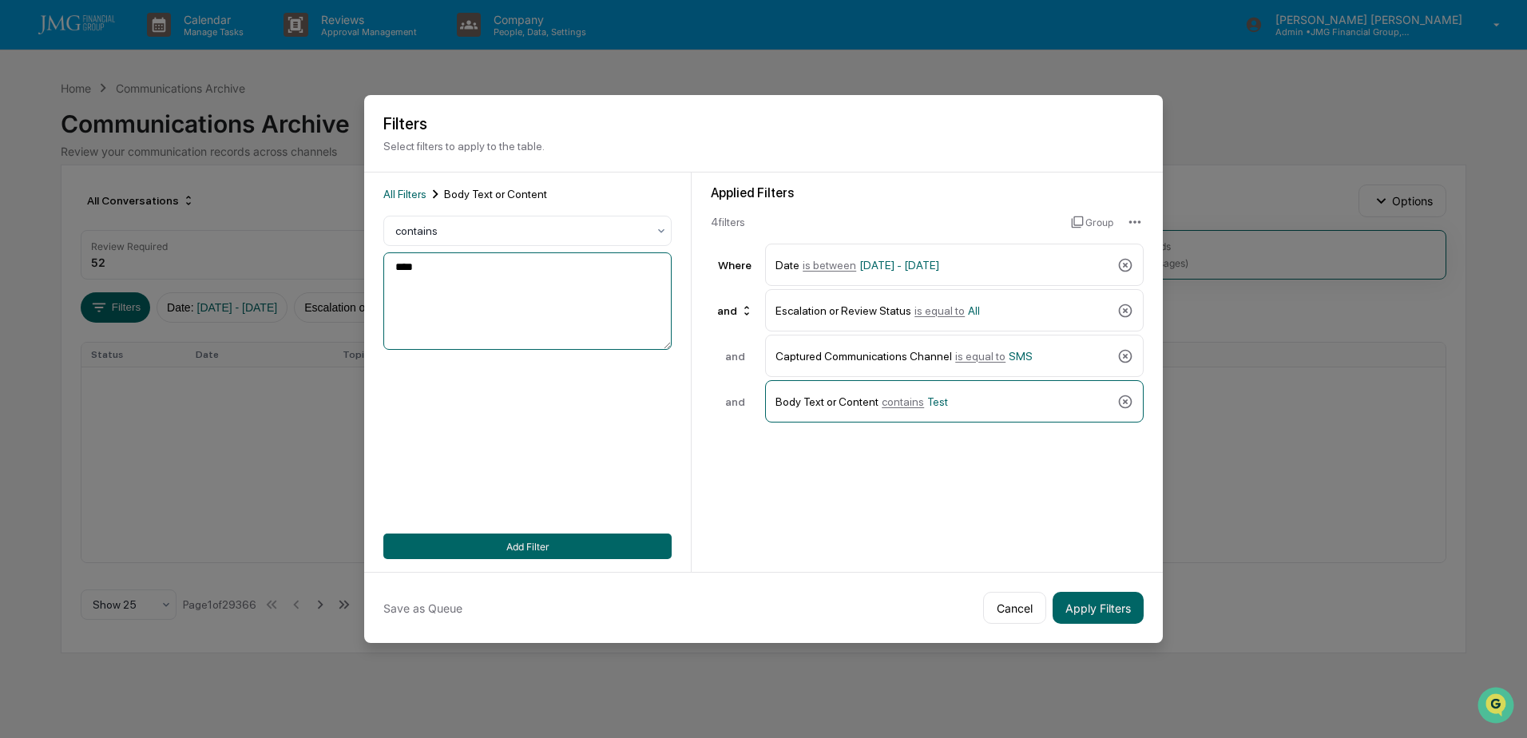
click at [402, 270] on textarea "****" at bounding box center [527, 300] width 288 height 97
type textarea "****"
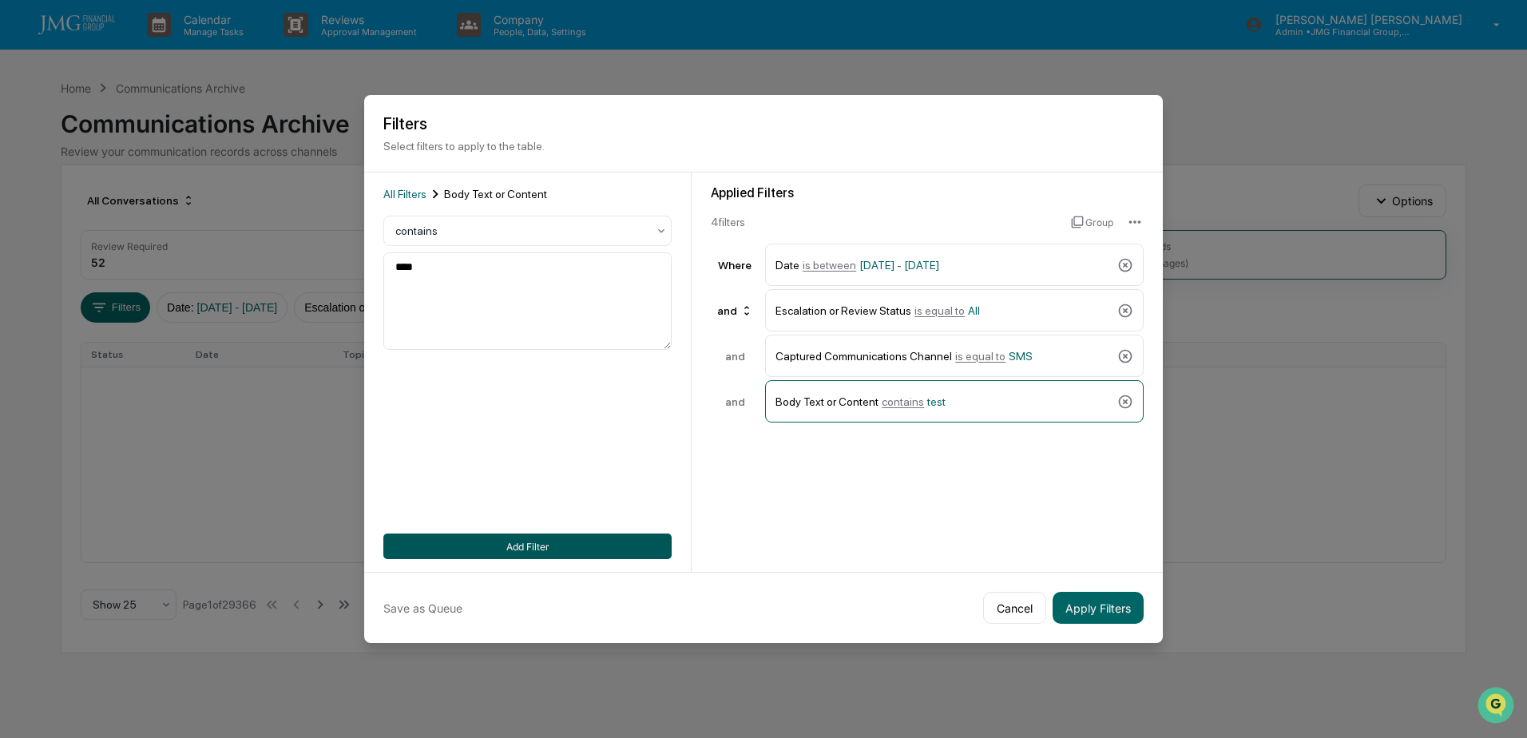
click at [524, 547] on button "Add Filter" at bounding box center [527, 547] width 288 height 26
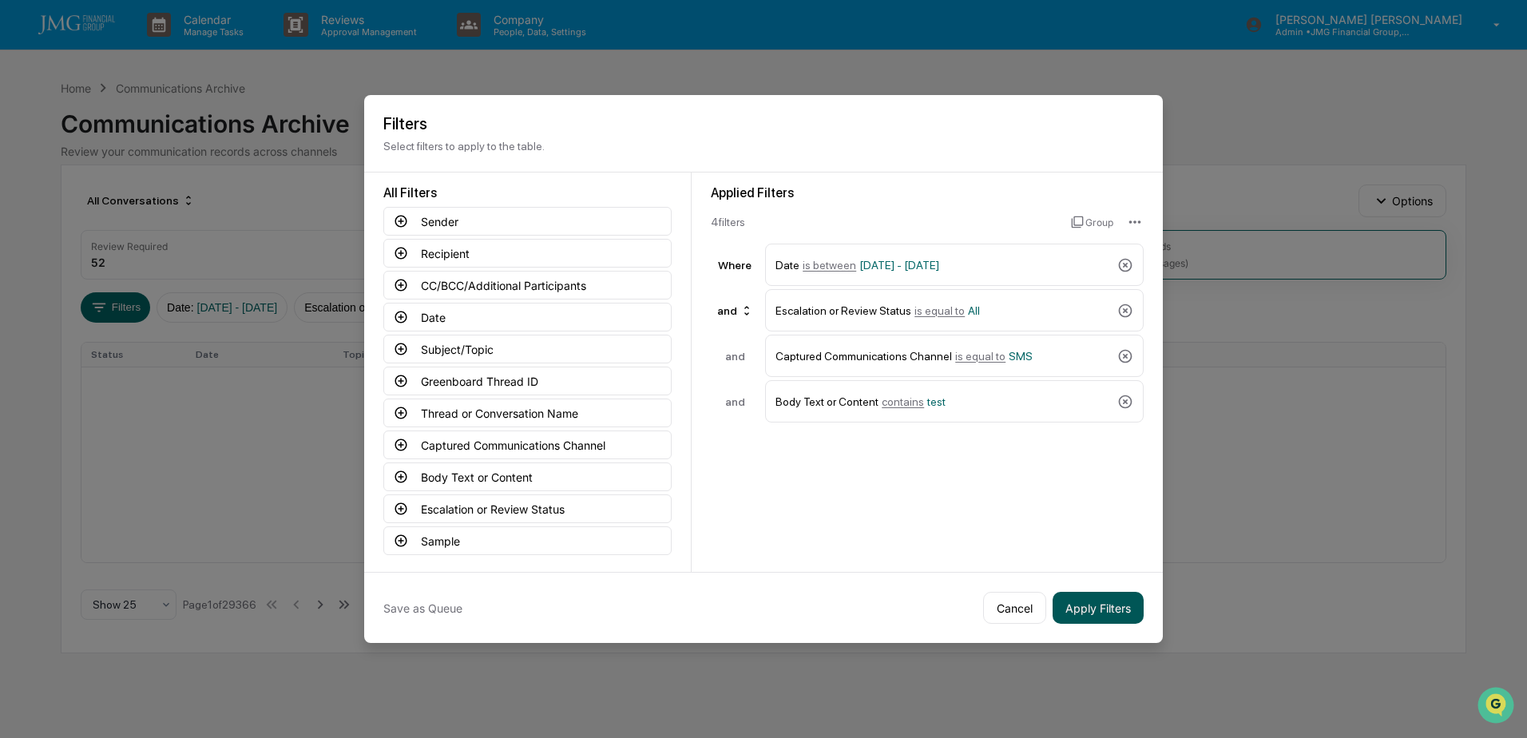
click at [1087, 602] on button "Apply Filters" at bounding box center [1098, 608] width 91 height 32
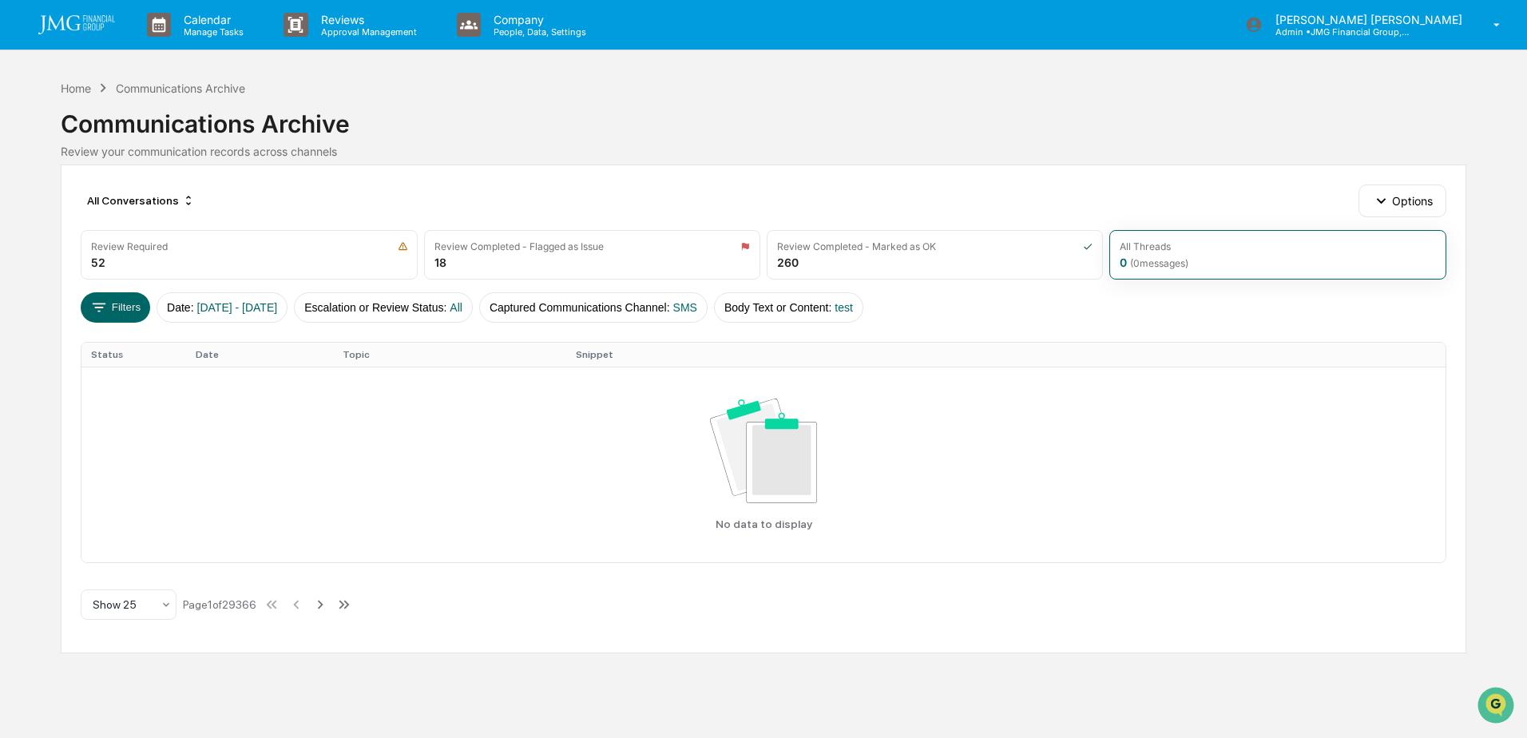
drag, startPoint x: 77, startPoint y: 29, endPoint x: 103, endPoint y: 55, distance: 36.7
click at [77, 29] on img at bounding box center [76, 24] width 77 height 19
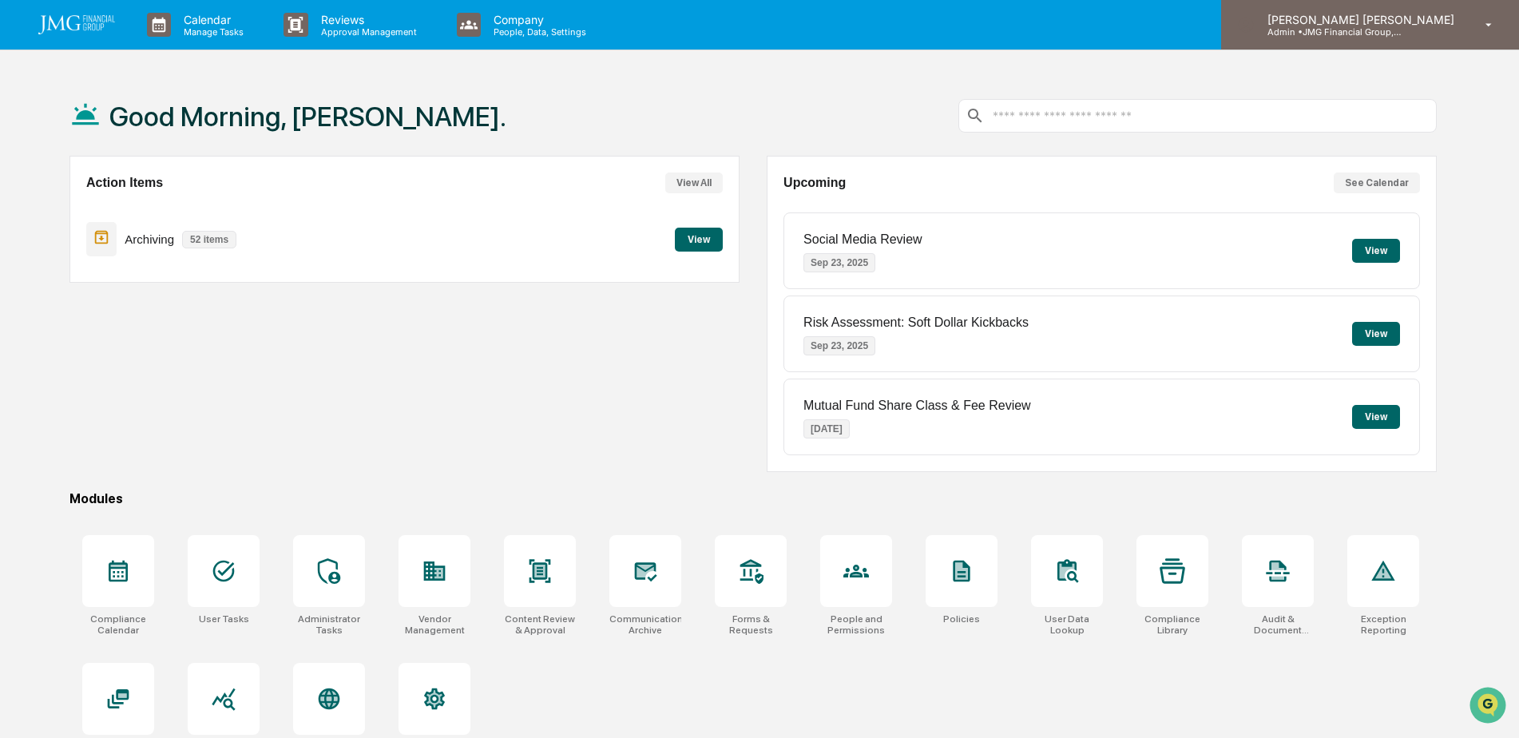
click at [1399, 37] on p "Admin • JMG Financial Group, Ltd." at bounding box center [1329, 31] width 149 height 11
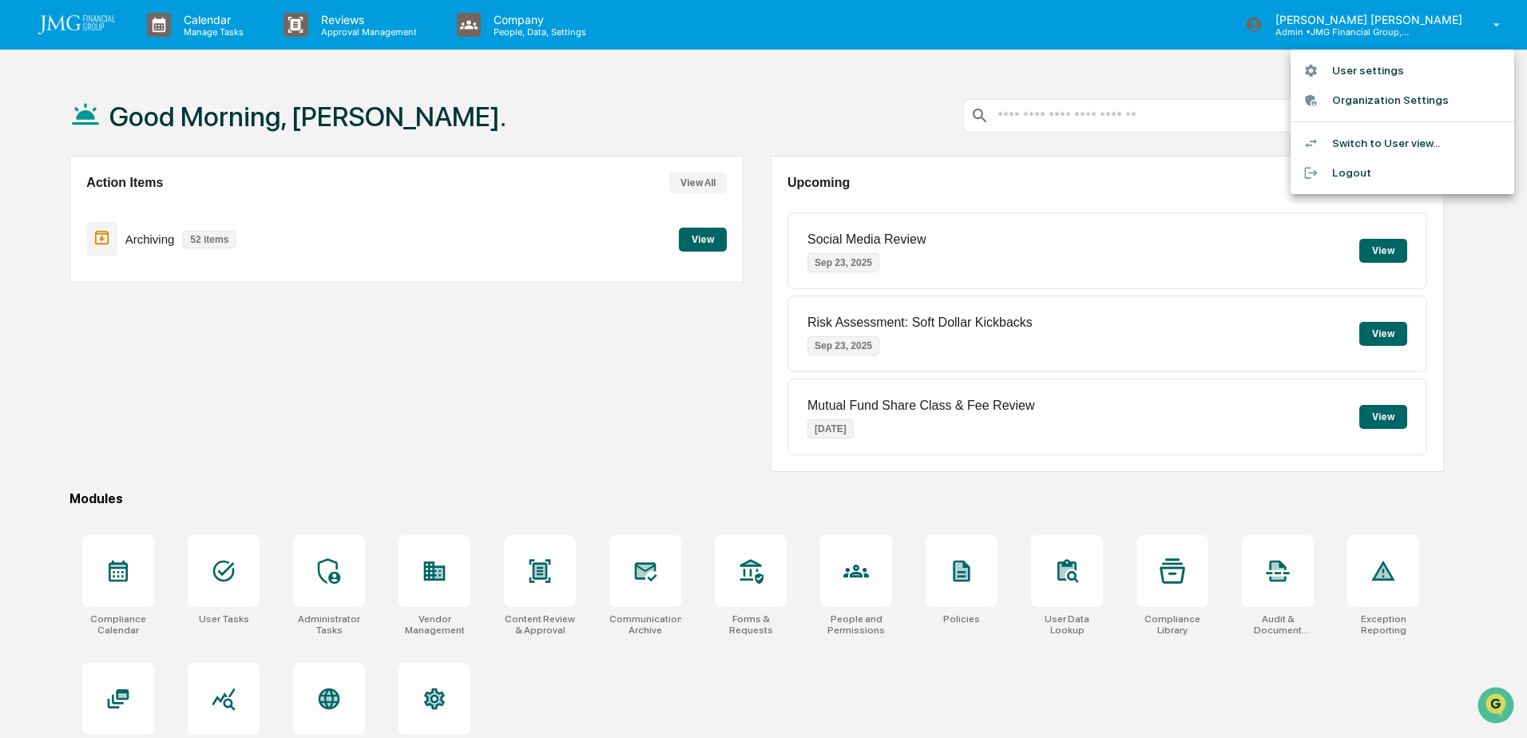
click at [1389, 141] on li "Switch to User view..." at bounding box center [1403, 144] width 224 height 30
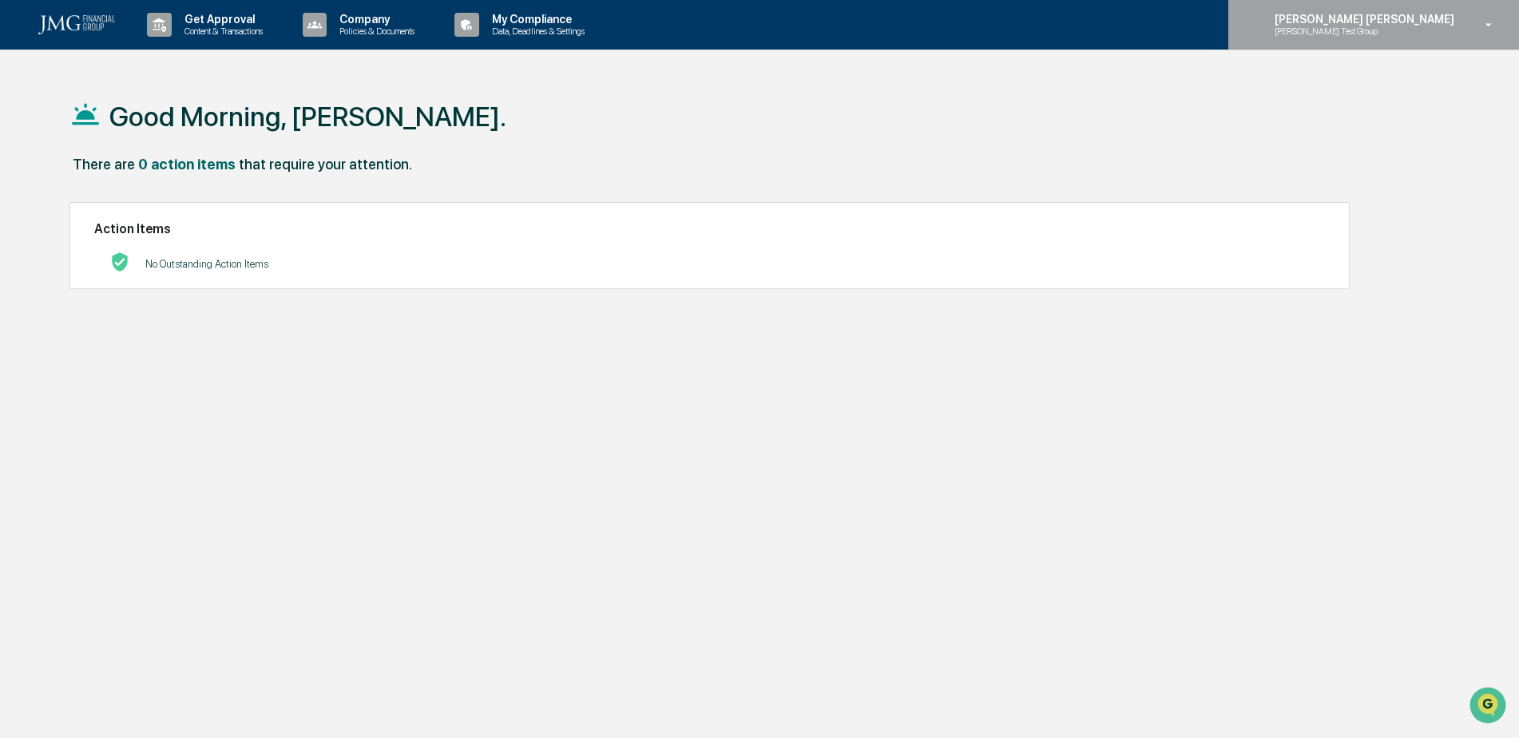
click at [1469, 35] on div "Steven Lennart Steve Test Group" at bounding box center [1373, 25] width 291 height 50
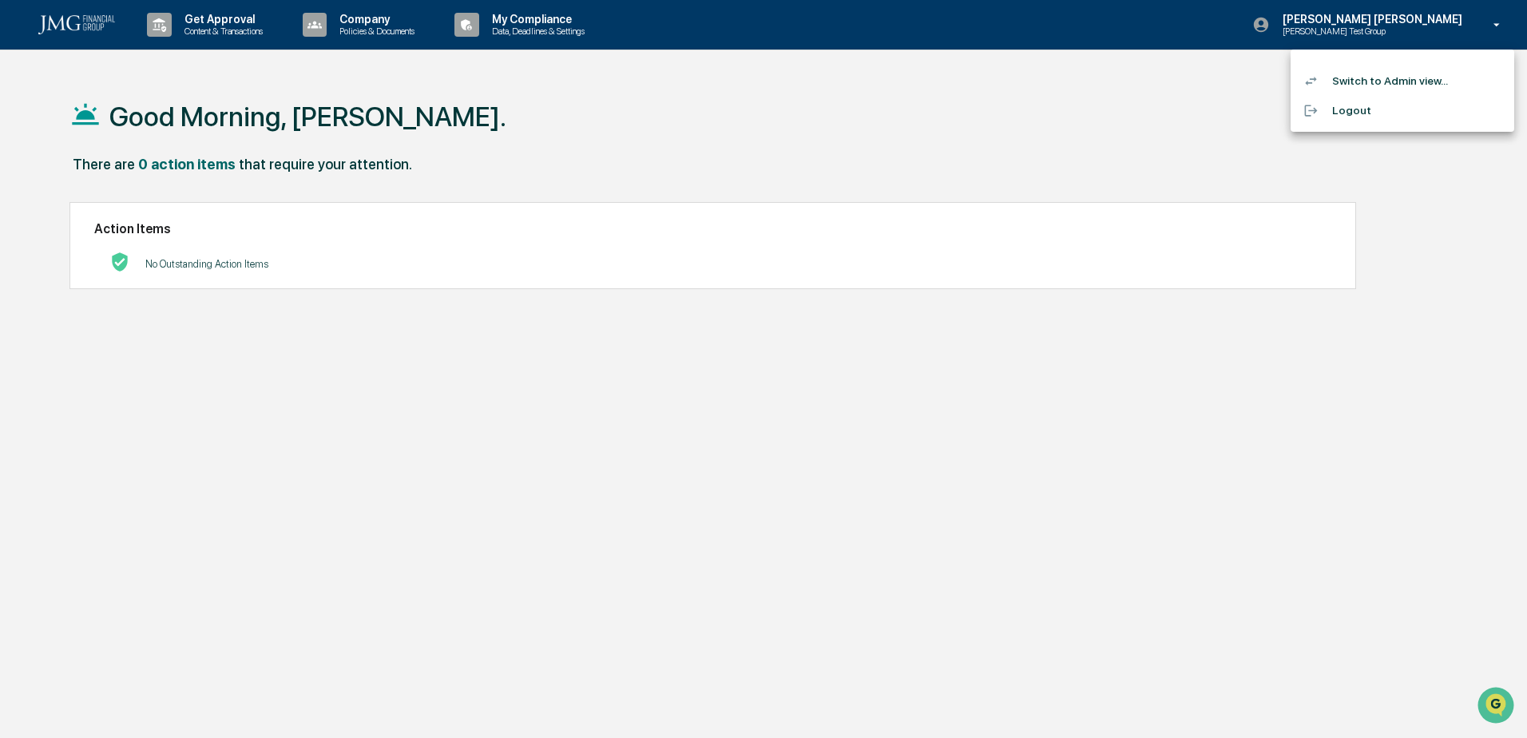
click at [1362, 109] on li "Logout" at bounding box center [1403, 111] width 224 height 30
